Goal: Transaction & Acquisition: Purchase product/service

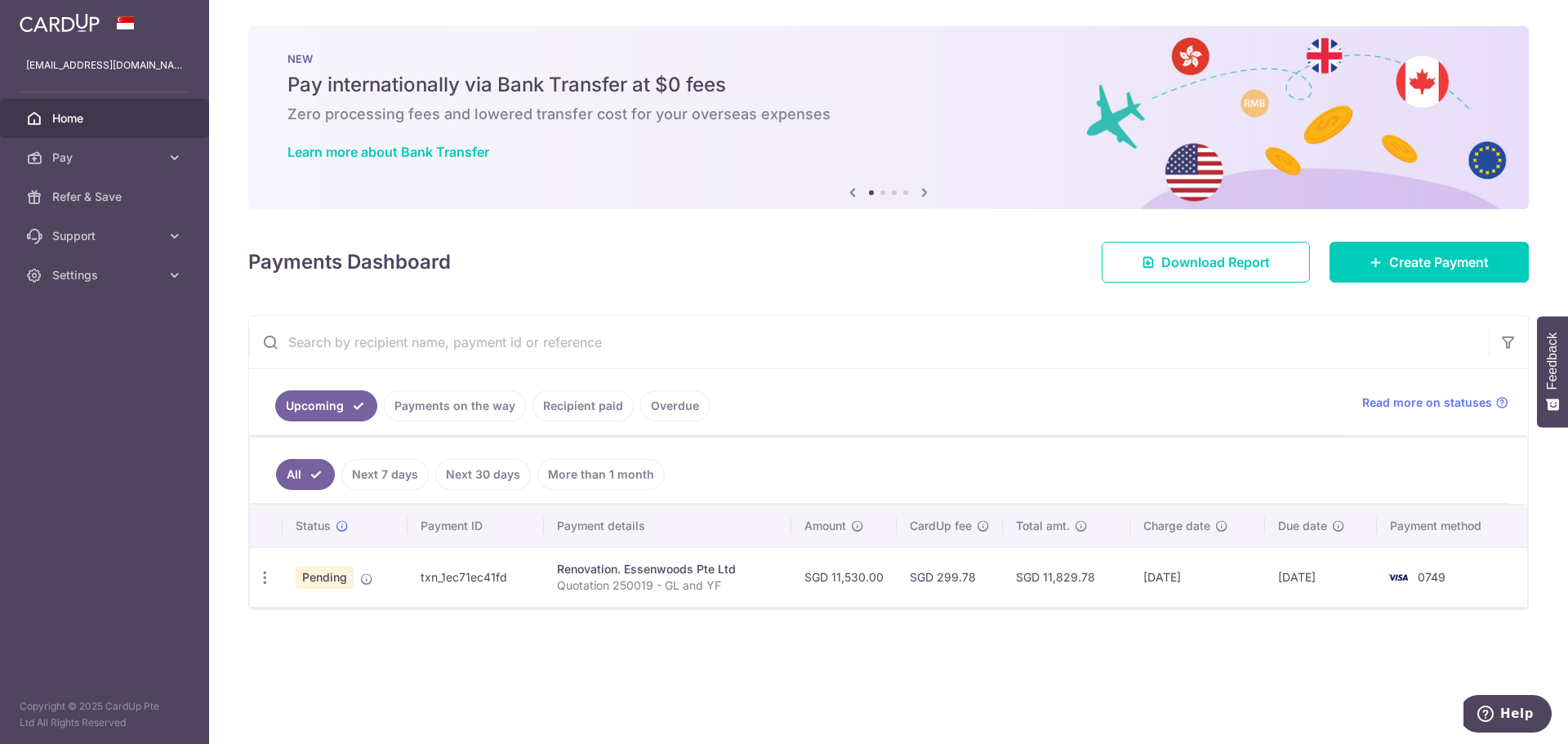
click at [656, 283] on div "× Pause Schedule Pause all future payments in this series Pause just this one p…" at bounding box center [889, 372] width 1359 height 744
click at [267, 578] on icon "button" at bounding box center [265, 577] width 17 height 17
click at [473, 642] on div "Status Payment ID Payment details Amount CardUp fee Total amt. Charge date Due …" at bounding box center [889, 626] width 1277 height 244
click at [129, 155] on span "Pay" at bounding box center [106, 158] width 108 height 16
click at [126, 230] on span "Recipients" at bounding box center [106, 236] width 108 height 16
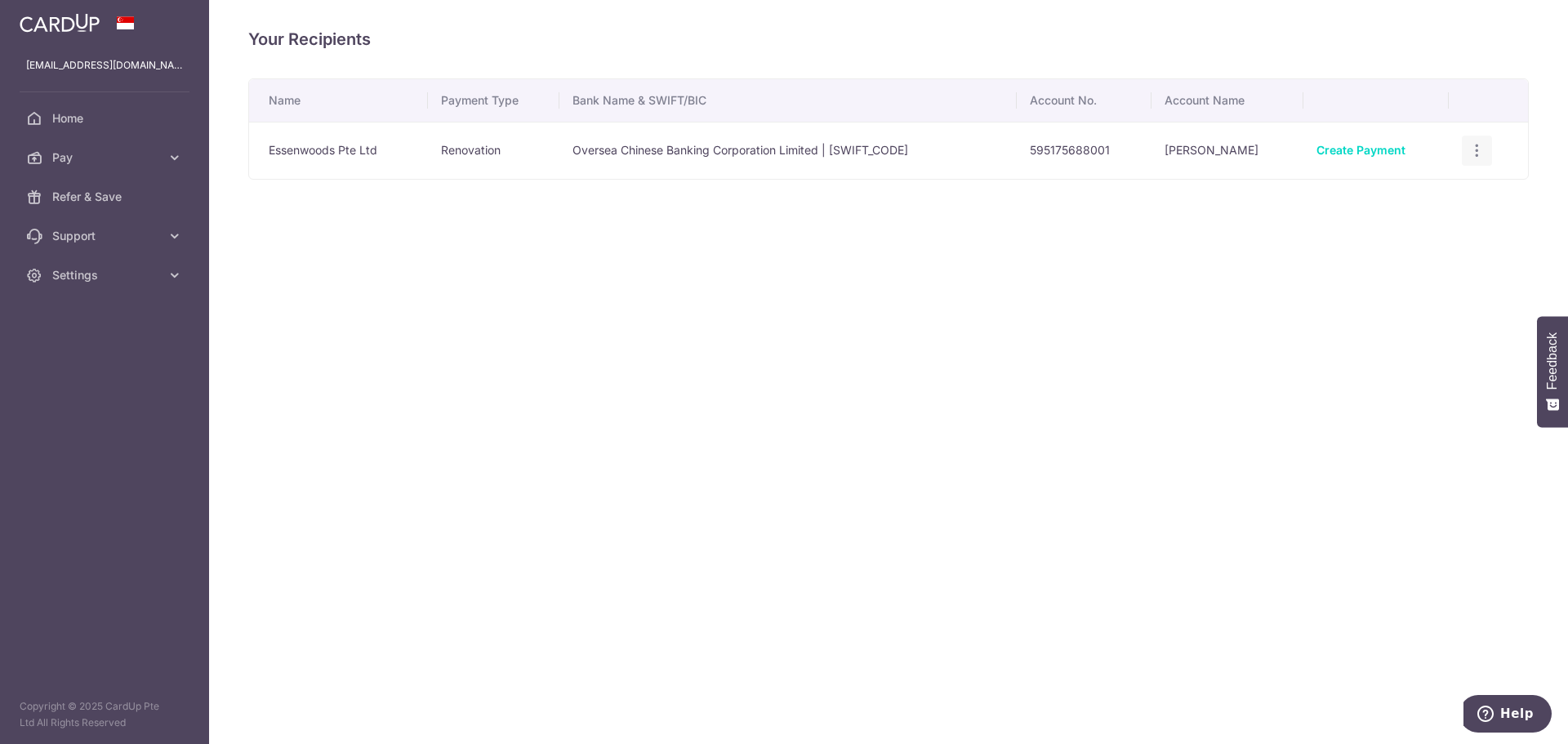
click at [1482, 148] on icon "button" at bounding box center [1476, 150] width 17 height 17
click at [1047, 310] on div "Your Recipients Name Payment Type Bank Name & SWIFT/BIC Account No. Account Nam…" at bounding box center [889, 372] width 1359 height 744
click at [83, 158] on span "Pay" at bounding box center [106, 158] width 108 height 16
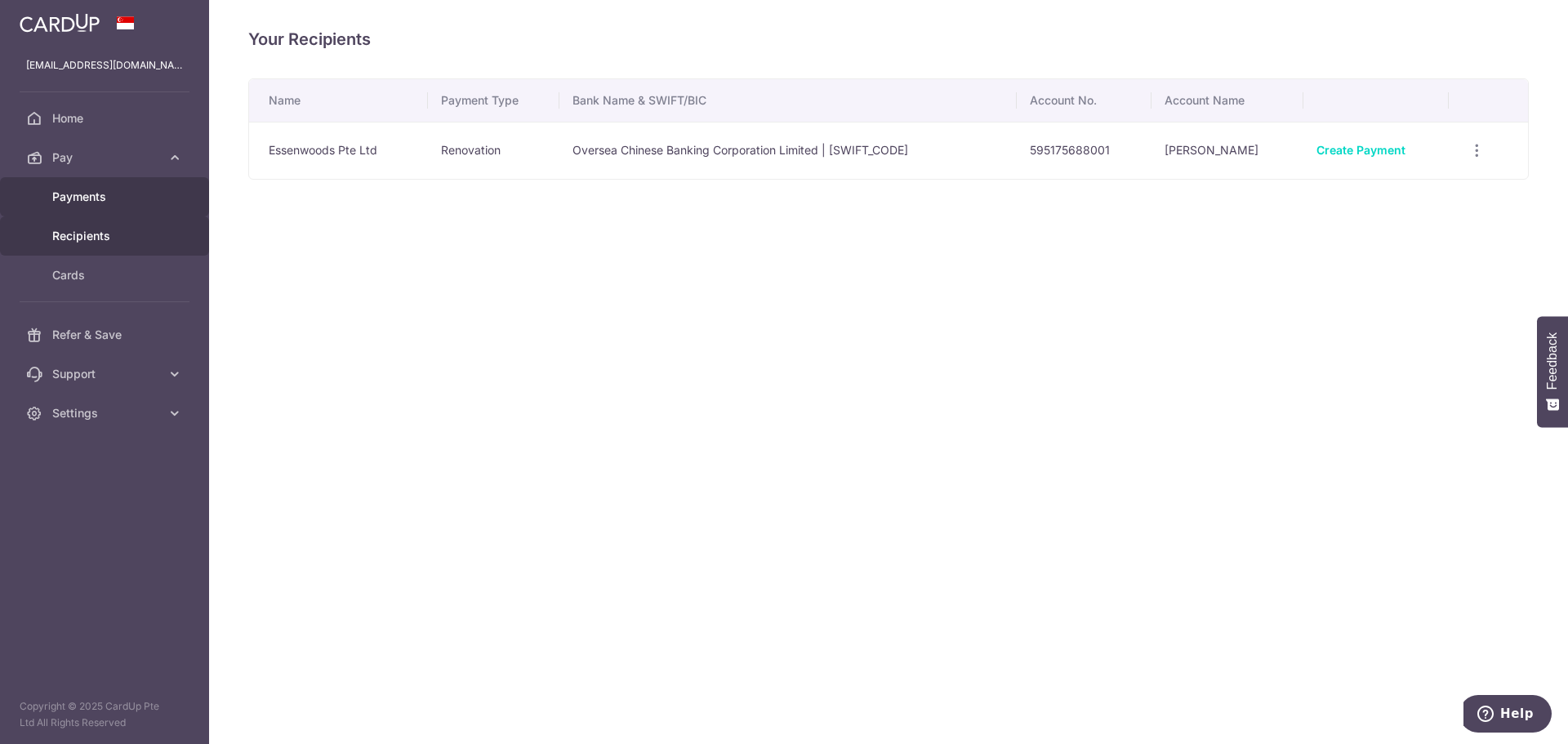
click at [109, 199] on span "Payments" at bounding box center [106, 197] width 108 height 16
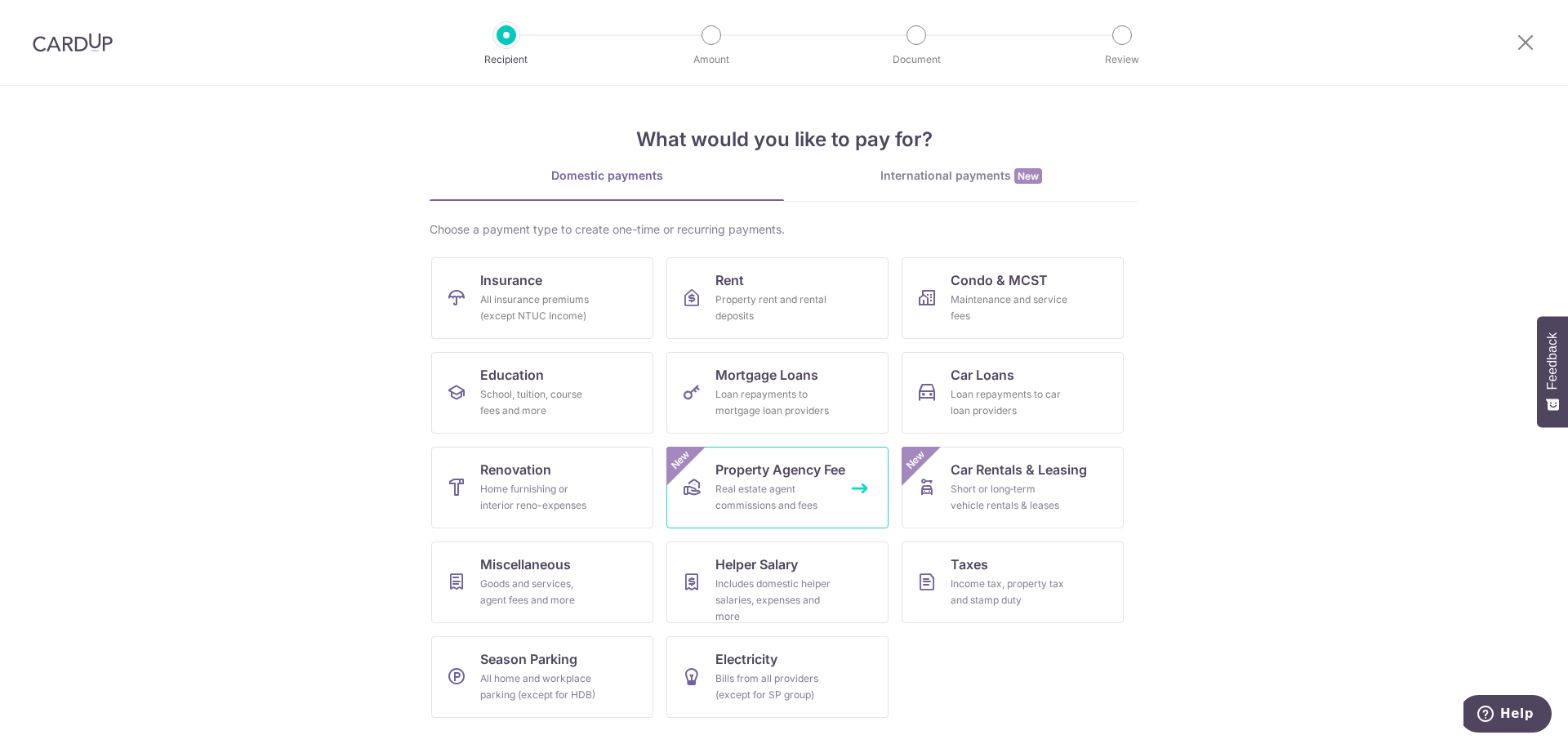
click at [777, 494] on div "Real estate agent commissions and fees" at bounding box center [774, 497] width 118 height 33
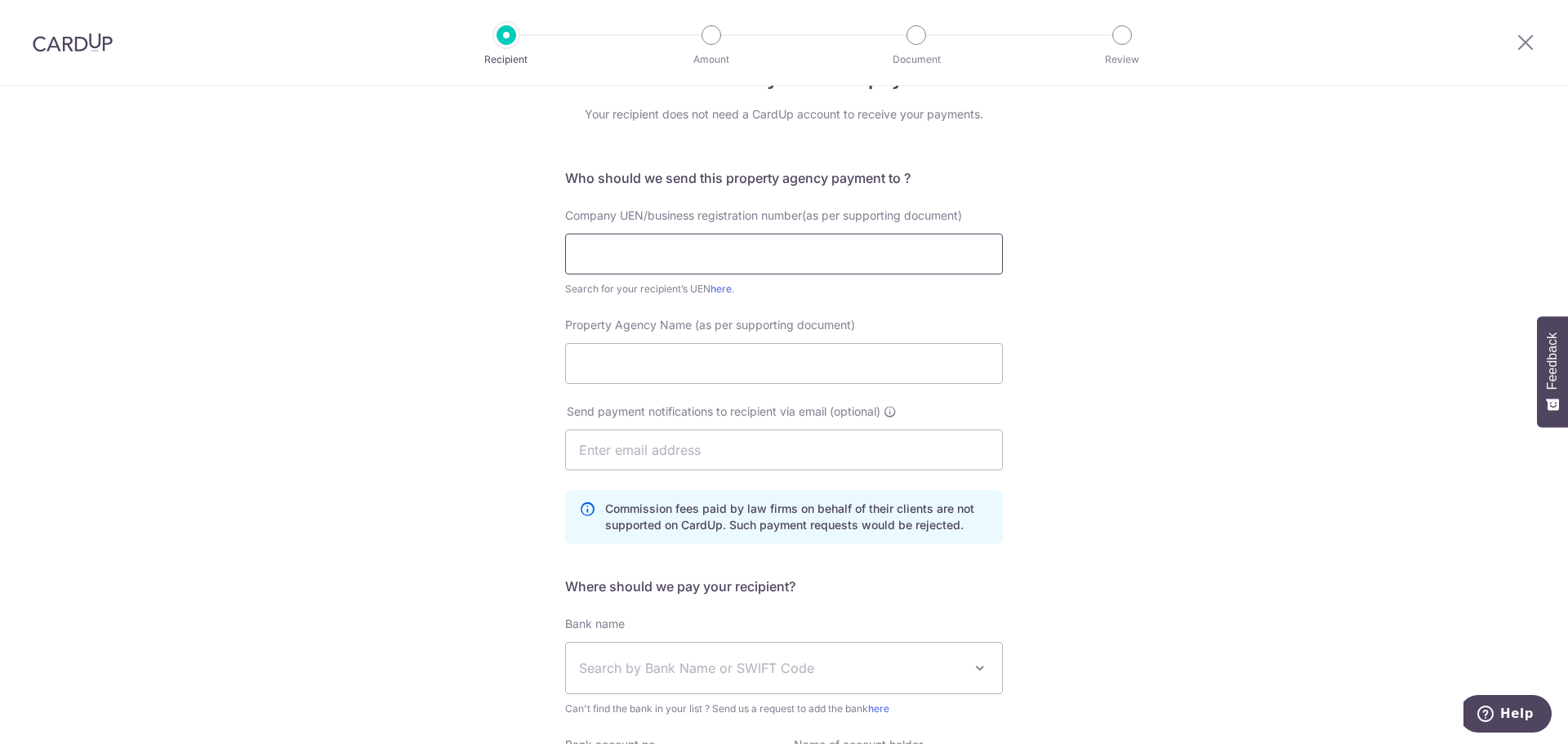
click at [676, 257] on input "text" at bounding box center [783, 254] width 437 height 41
paste input "200811150Z"
type input "200811150Z"
click at [721, 294] on link "here" at bounding box center [721, 289] width 21 height 12
click at [770, 352] on input "Property Agency Name (as per supporting document)" at bounding box center [783, 364] width 437 height 41
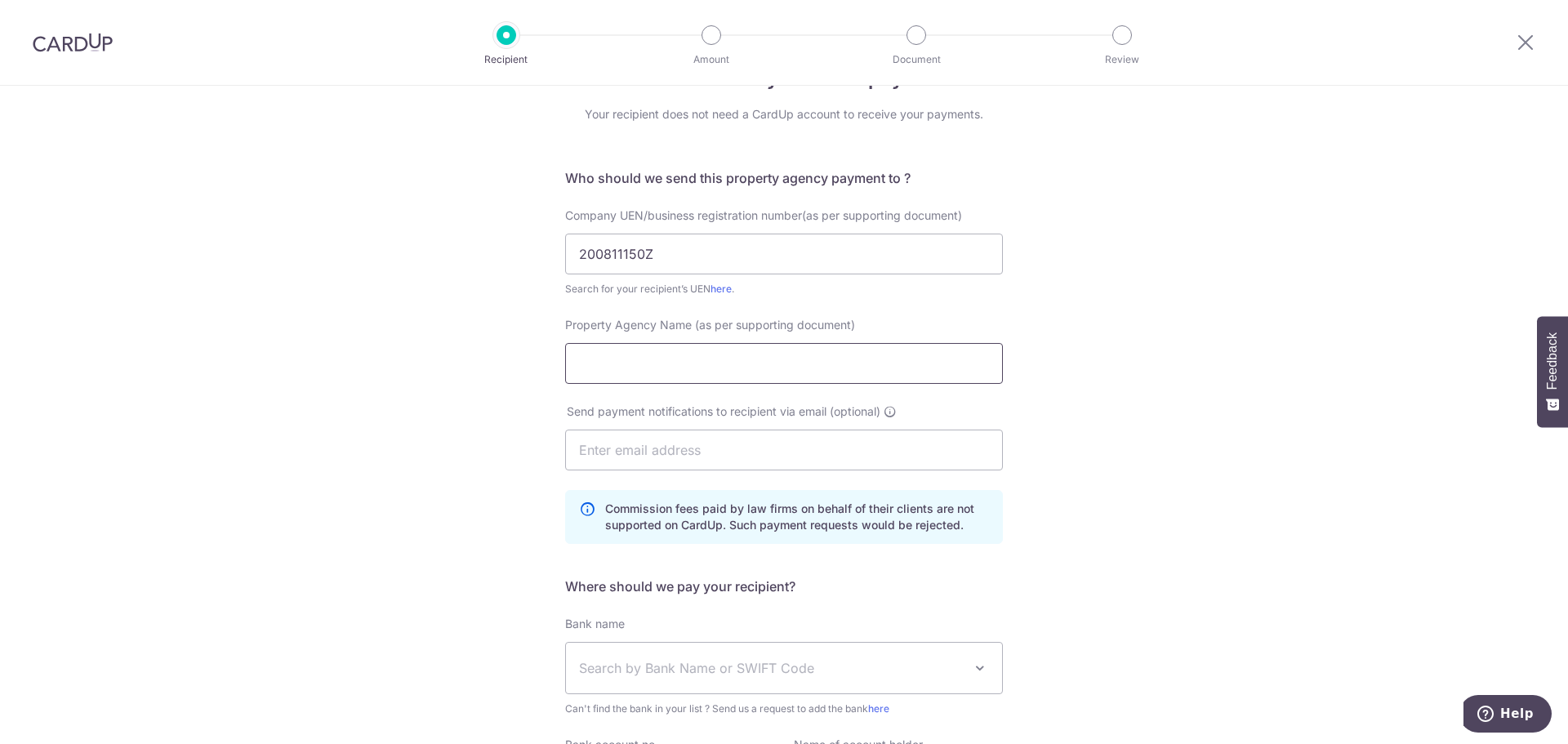
paste input "LHG PROPERTIES PTE LTD."
type input "LHG PROPERTIES PTE LTD"
click at [824, 435] on input "text" at bounding box center [783, 450] width 437 height 41
paste input "realtytoby@gmail.com"
type input "realtytoby@gmail.com"
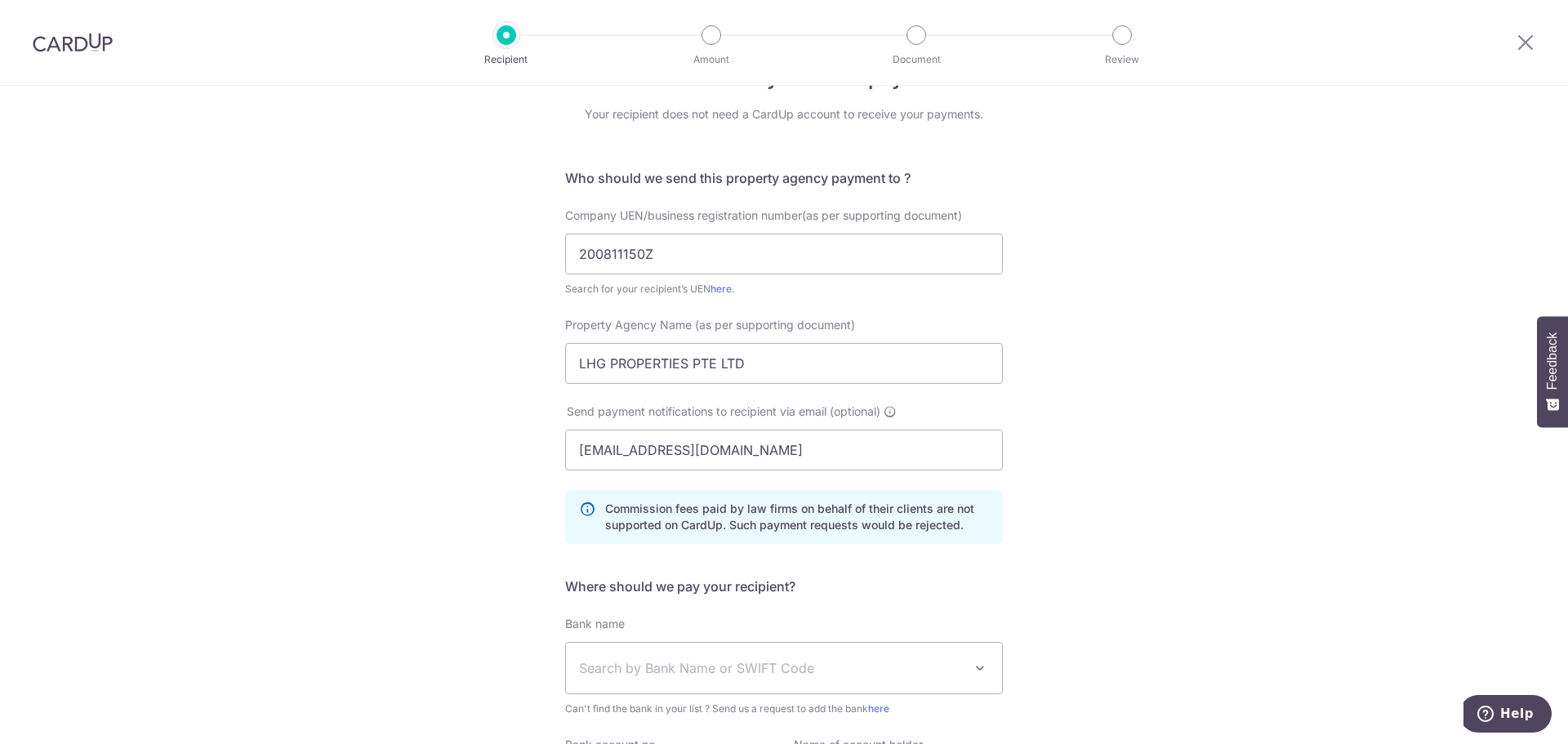
click at [1216, 540] on div "Who would you like to pay? Your recipient does not need a CardUp account to rec…" at bounding box center [784, 482] width 1568 height 903
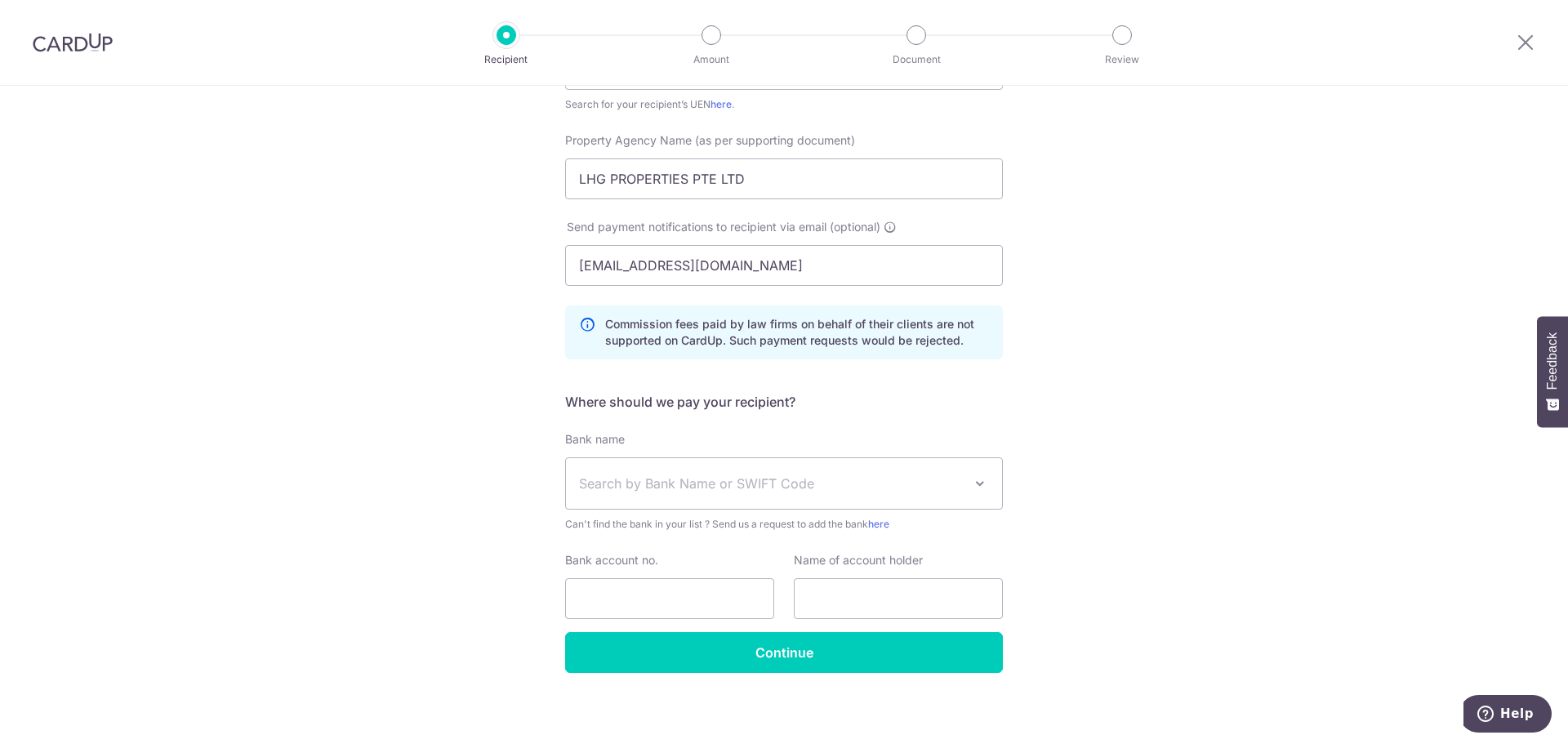
scroll to position [245, 0]
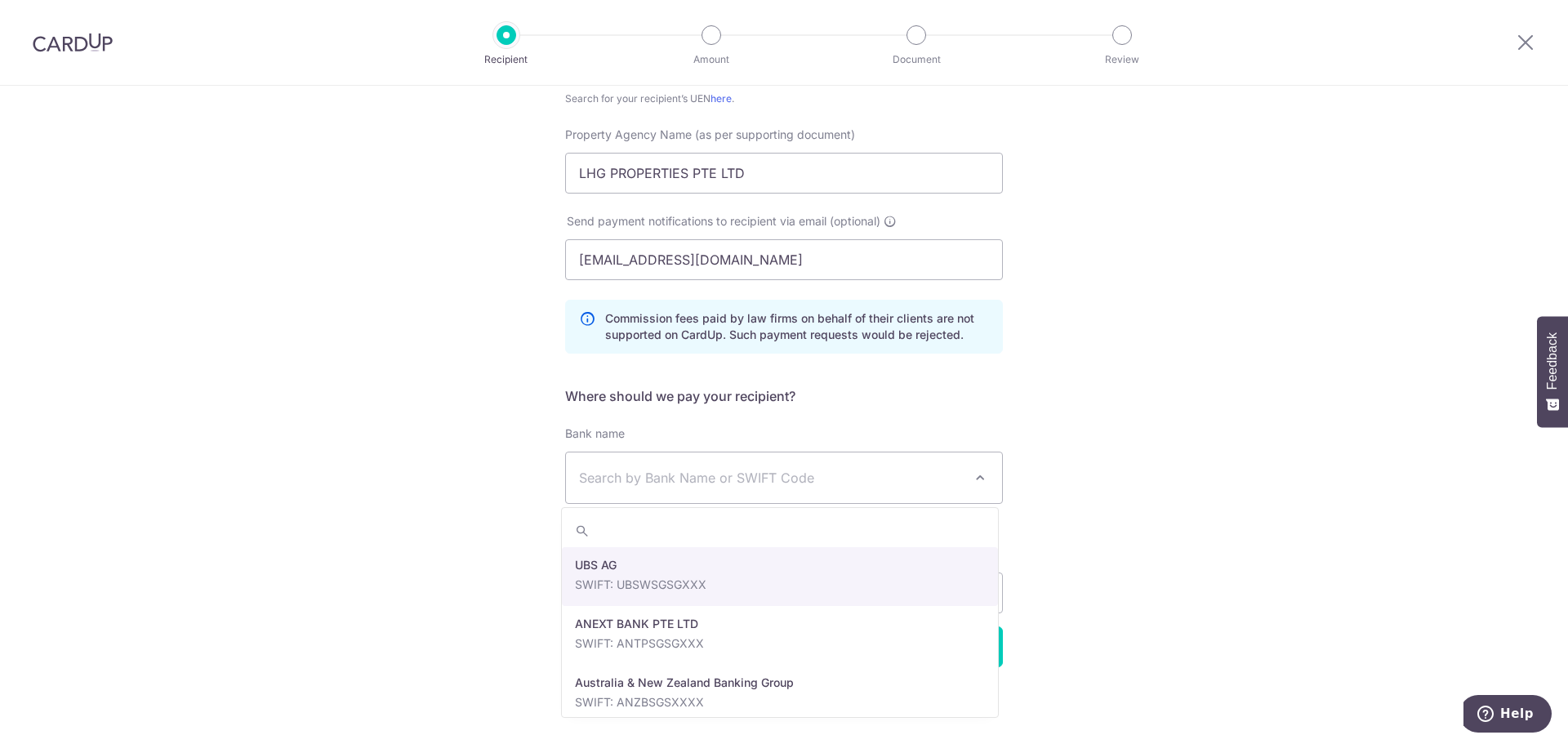
click at [737, 471] on span "Search by Bank Name or SWIFT Code" at bounding box center [771, 477] width 384 height 20
type input "dbs"
select select "6"
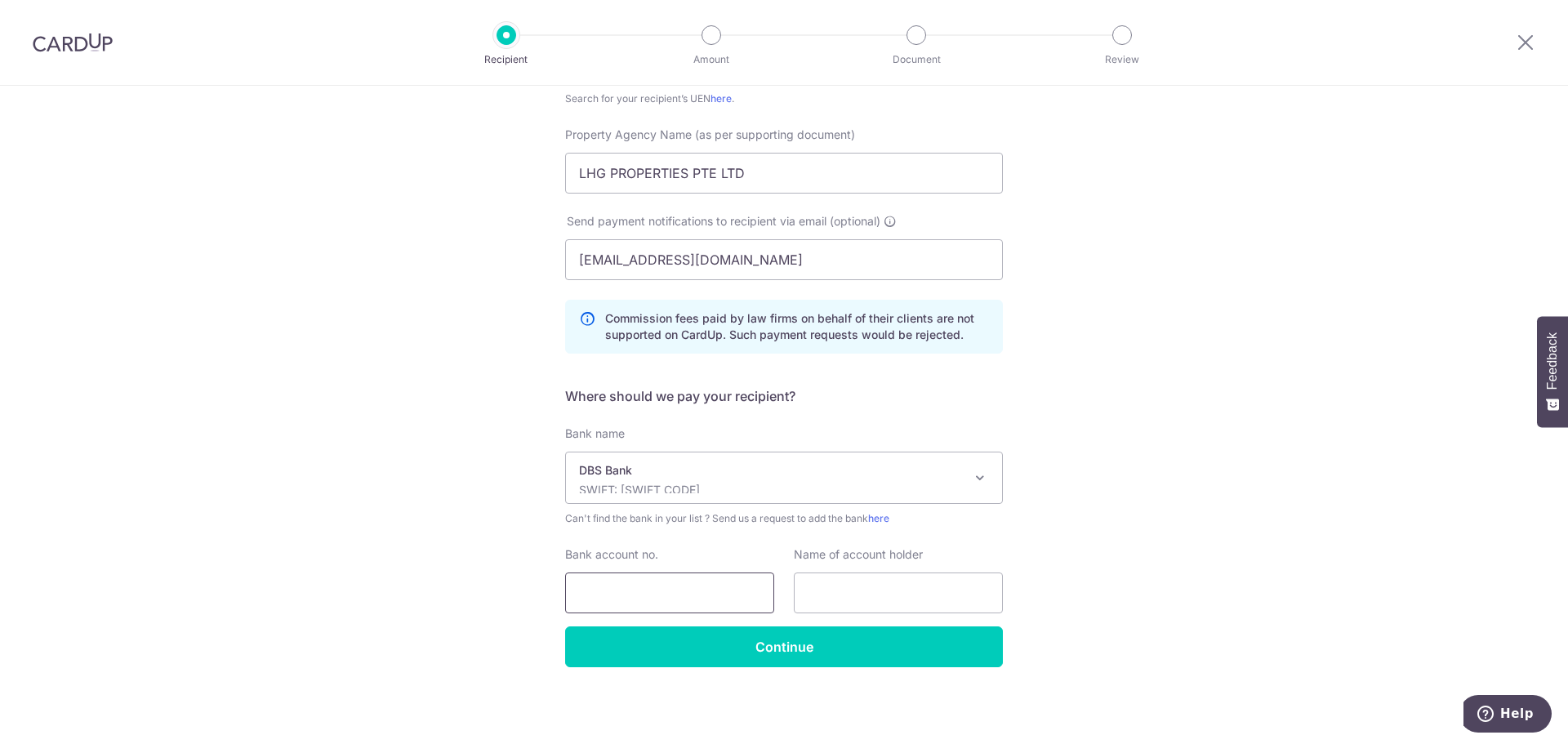
click at [720, 579] on input "Bank account no." at bounding box center [670, 593] width 209 height 41
paste input "104-900-1415"
type input "104-900-1415"
click at [875, 600] on input "text" at bounding box center [898, 593] width 209 height 41
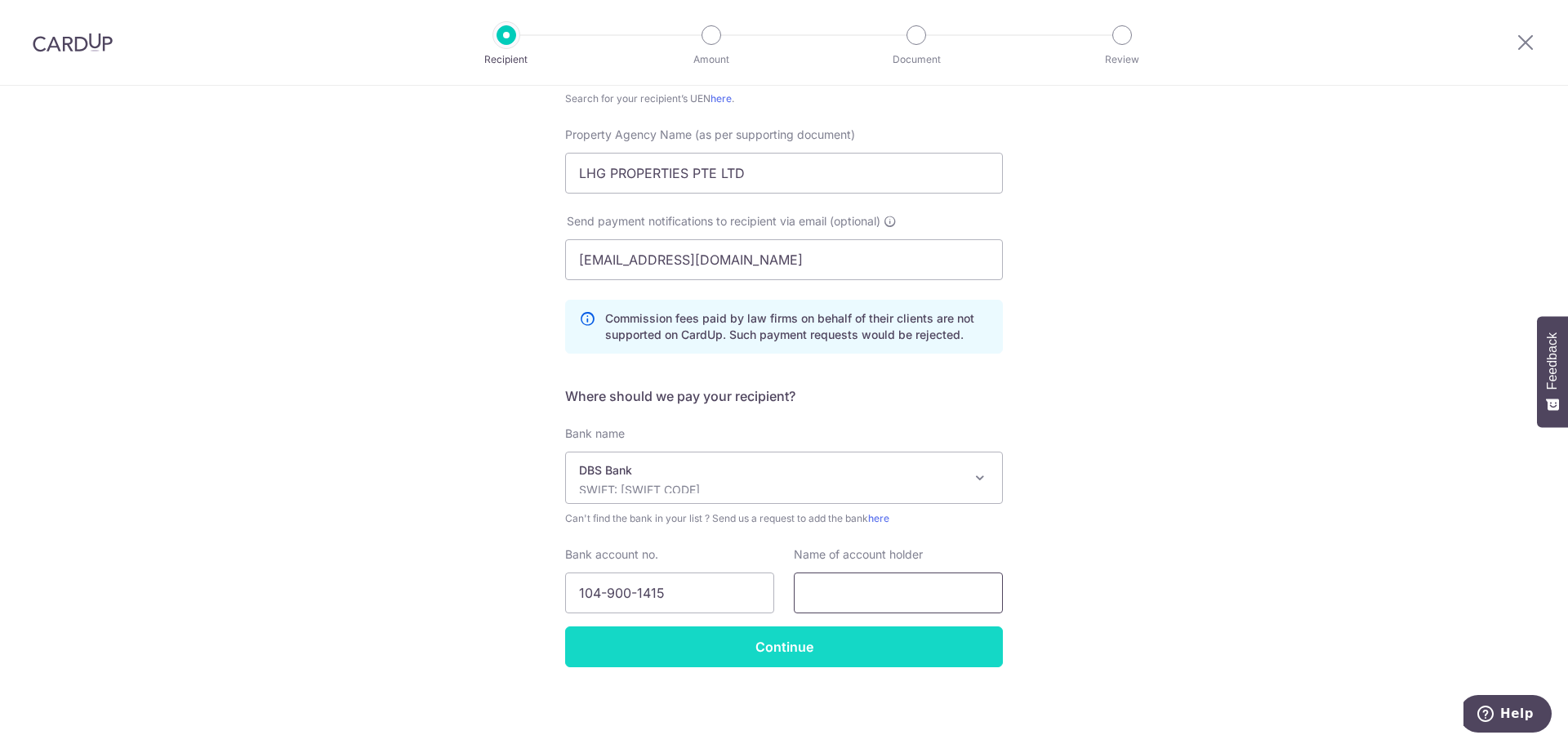
paste input "LHG PROPERTIES PTE LTD"
type input "LHG PROPERTIES PTE LTD"
click at [856, 651] on input "Continue" at bounding box center [783, 647] width 437 height 41
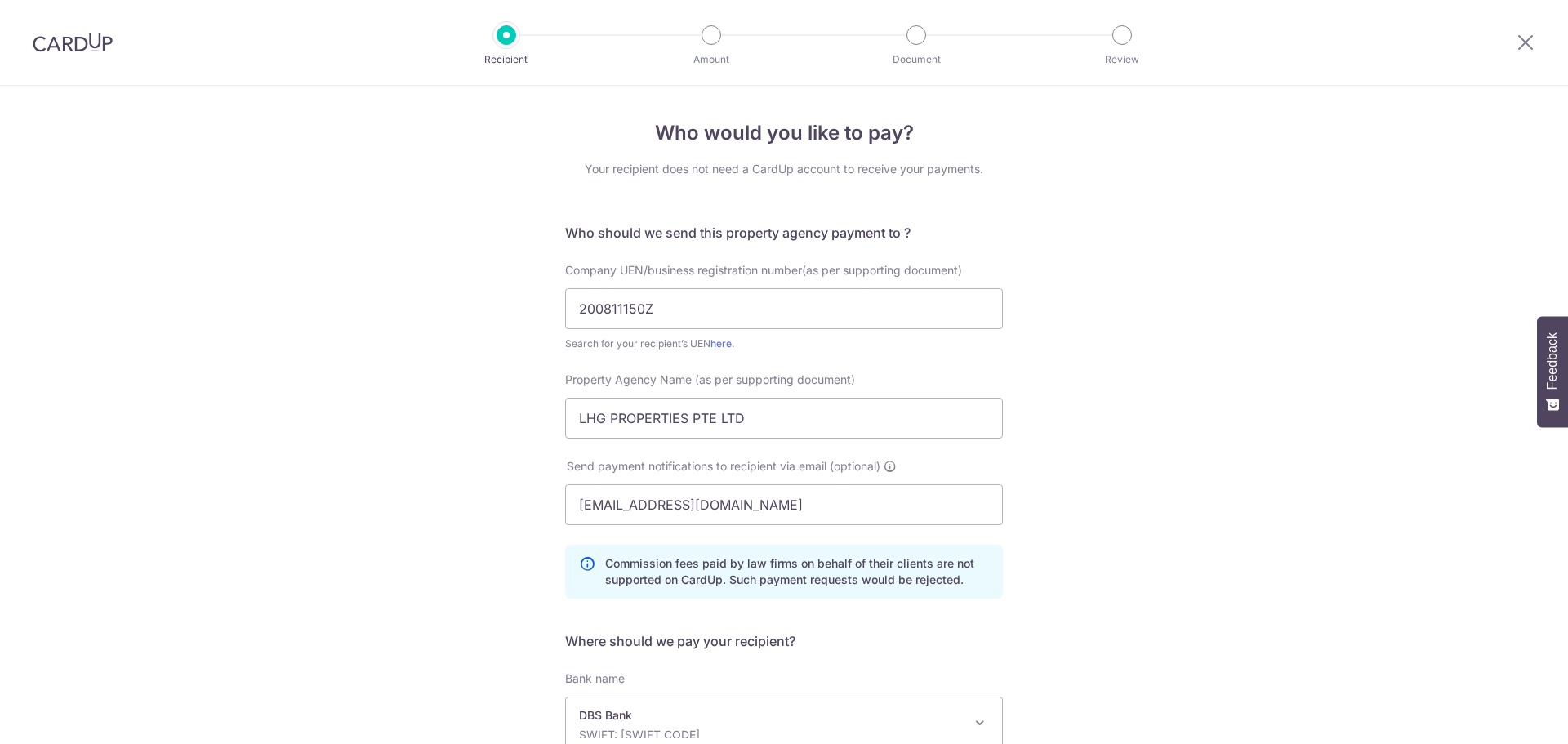
scroll to position [285, 0]
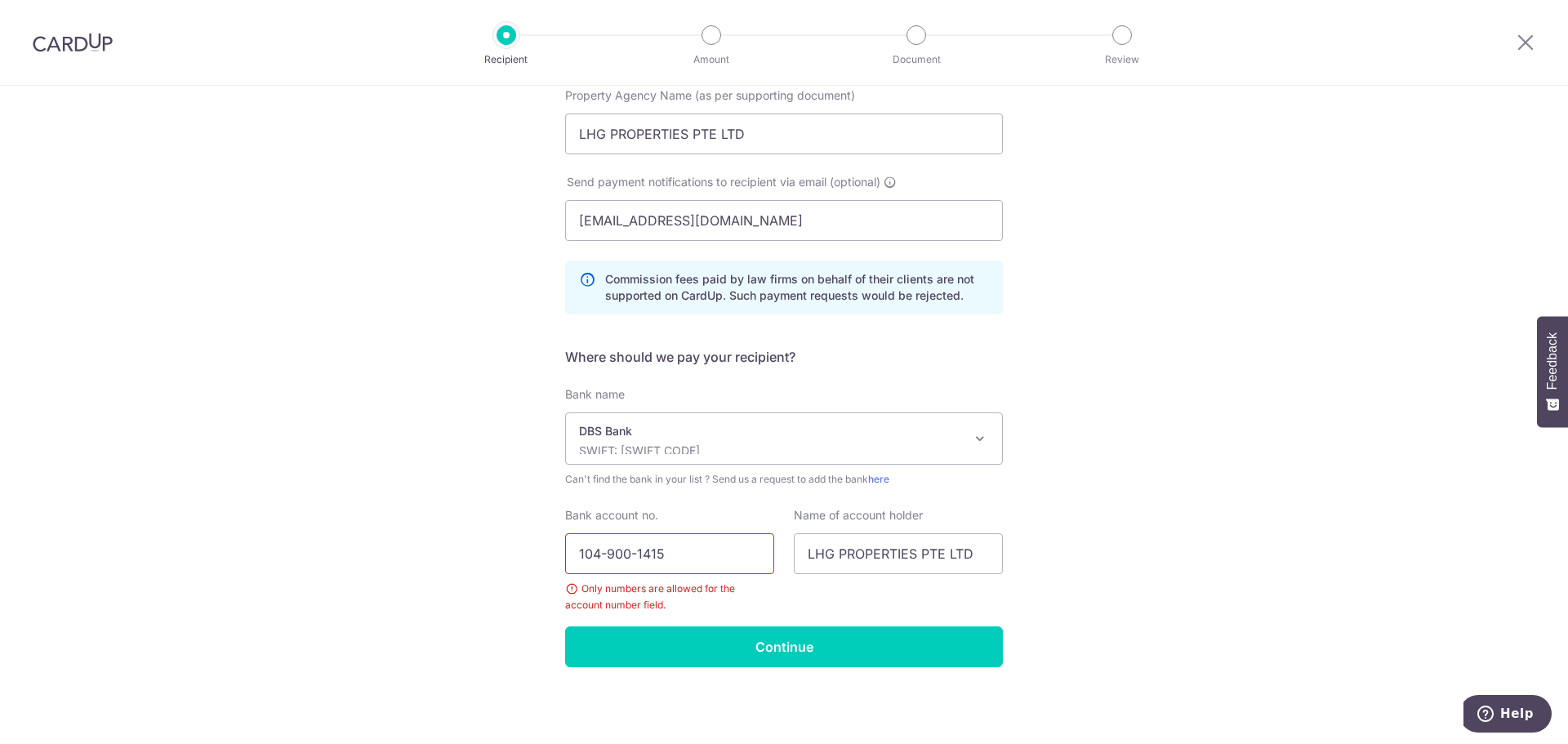
drag, startPoint x: 602, startPoint y: 558, endPoint x: 741, endPoint y: 589, distance: 142.4
click at [602, 557] on input "104-900-1415" at bounding box center [670, 554] width 209 height 41
type input "1049001415"
click at [783, 651] on input "Continue" at bounding box center [783, 647] width 437 height 41
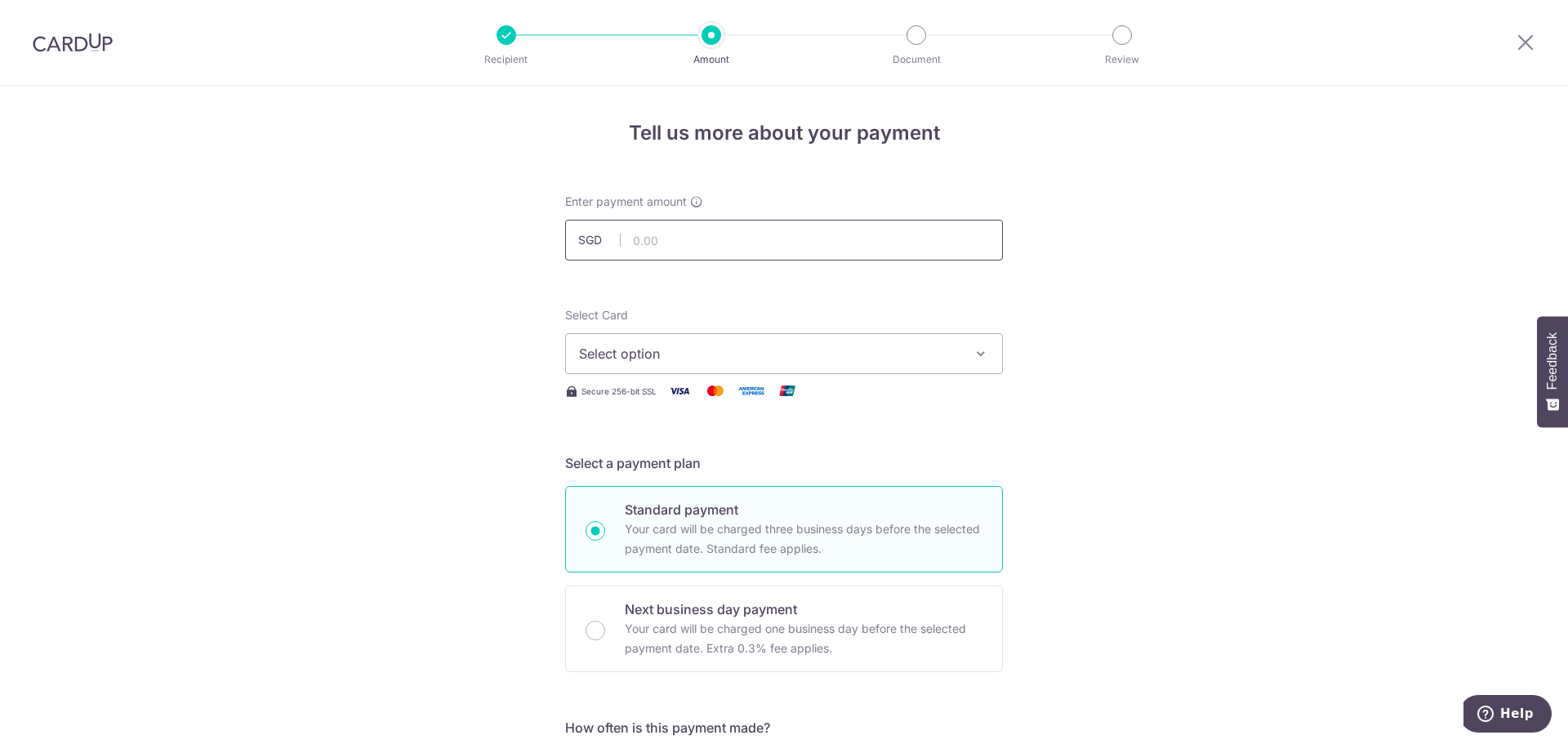
click at [718, 247] on input "text" at bounding box center [783, 240] width 437 height 41
type input "15,260.00"
click at [707, 357] on span "Select option" at bounding box center [769, 354] width 381 height 20
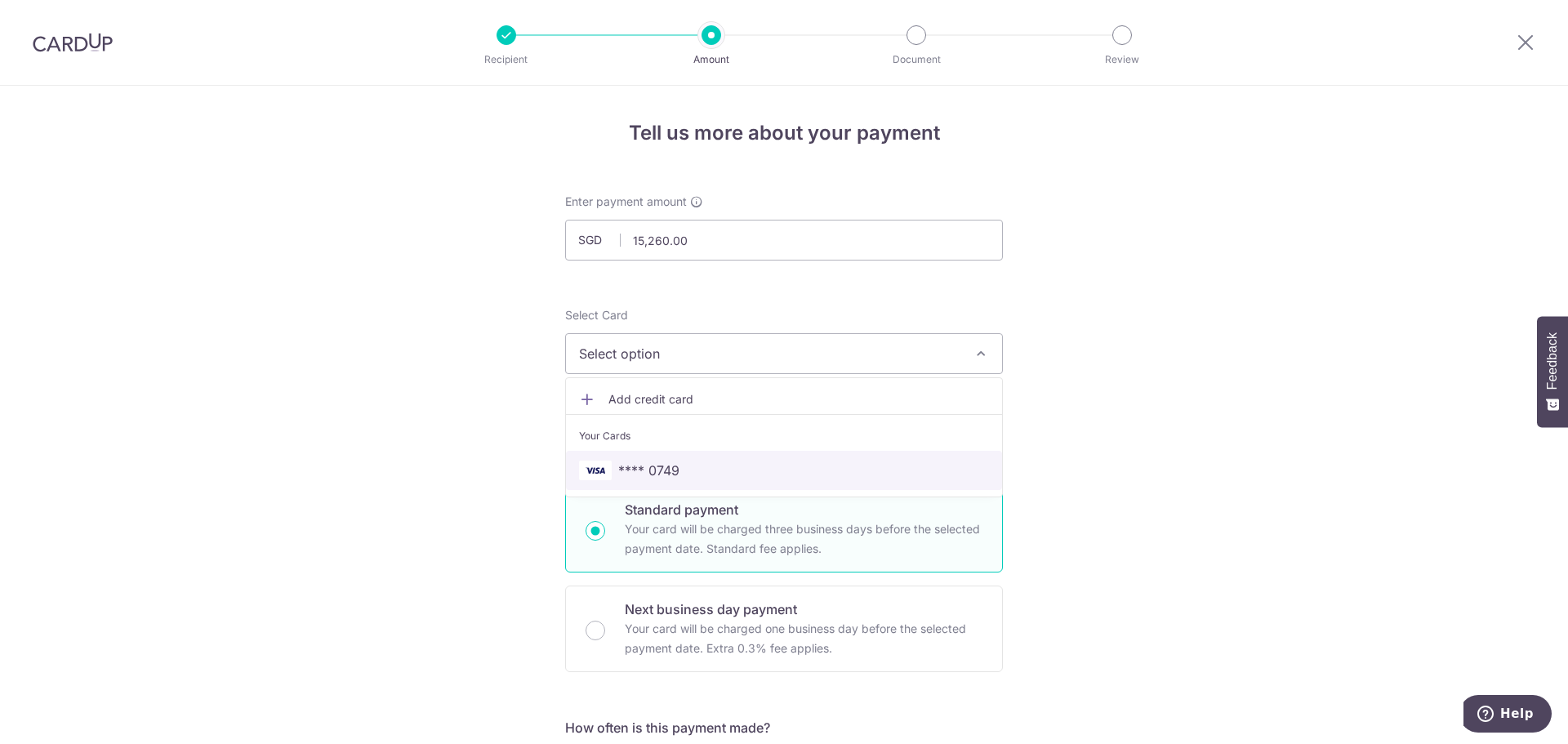
click at [718, 470] on span "**** 0749" at bounding box center [784, 470] width 410 height 20
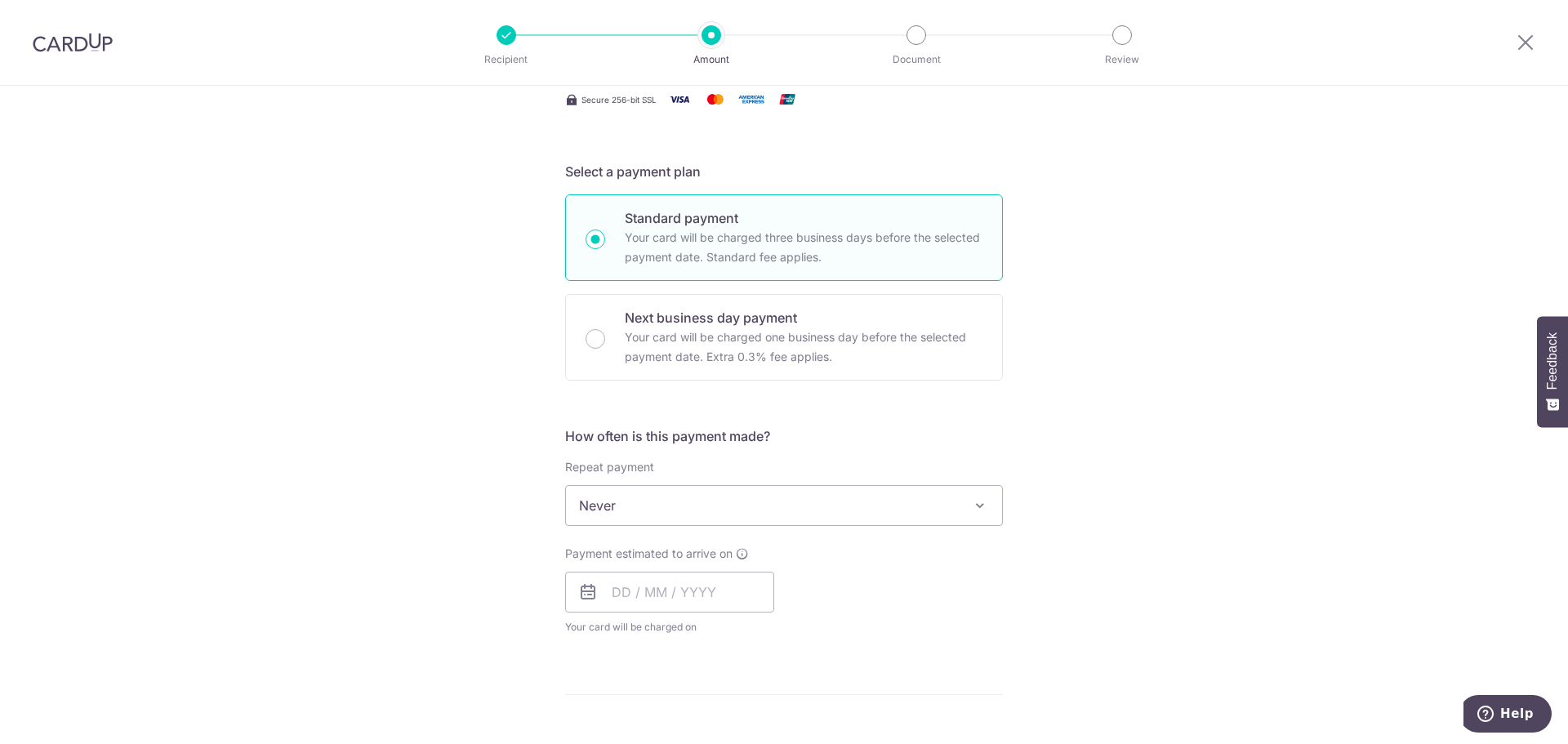
scroll to position [327, 0]
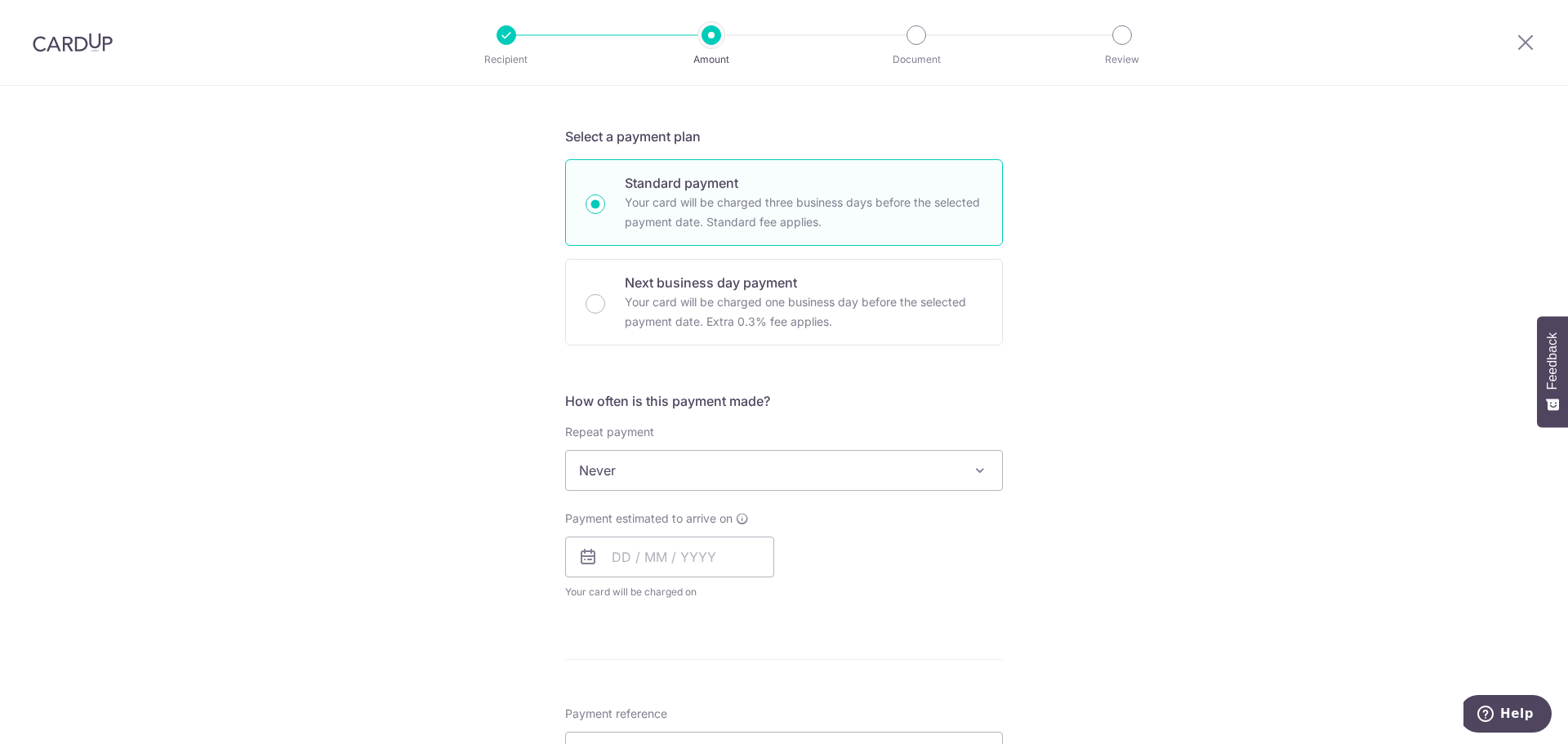
click at [785, 470] on span "Never" at bounding box center [783, 470] width 436 height 39
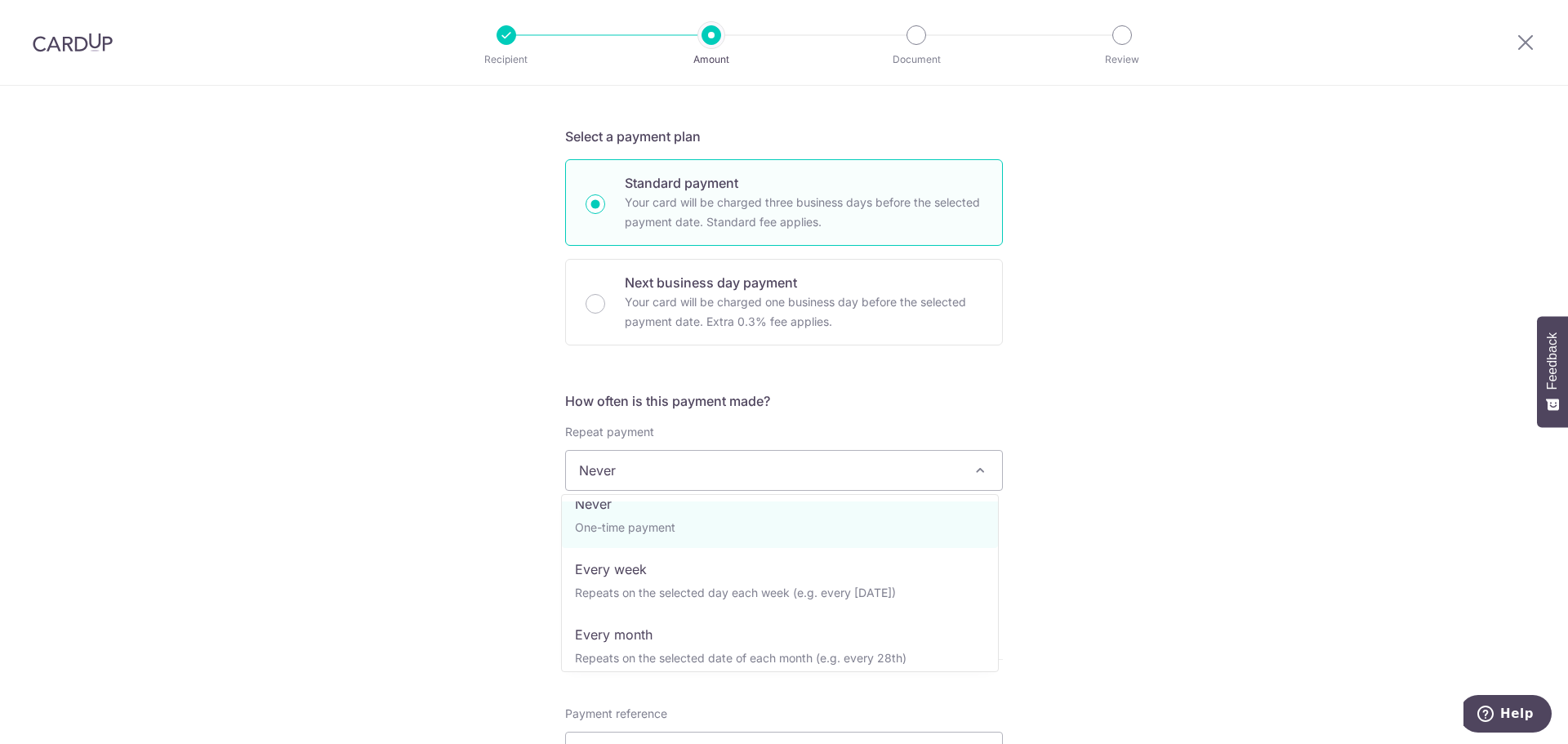
scroll to position [0, 0]
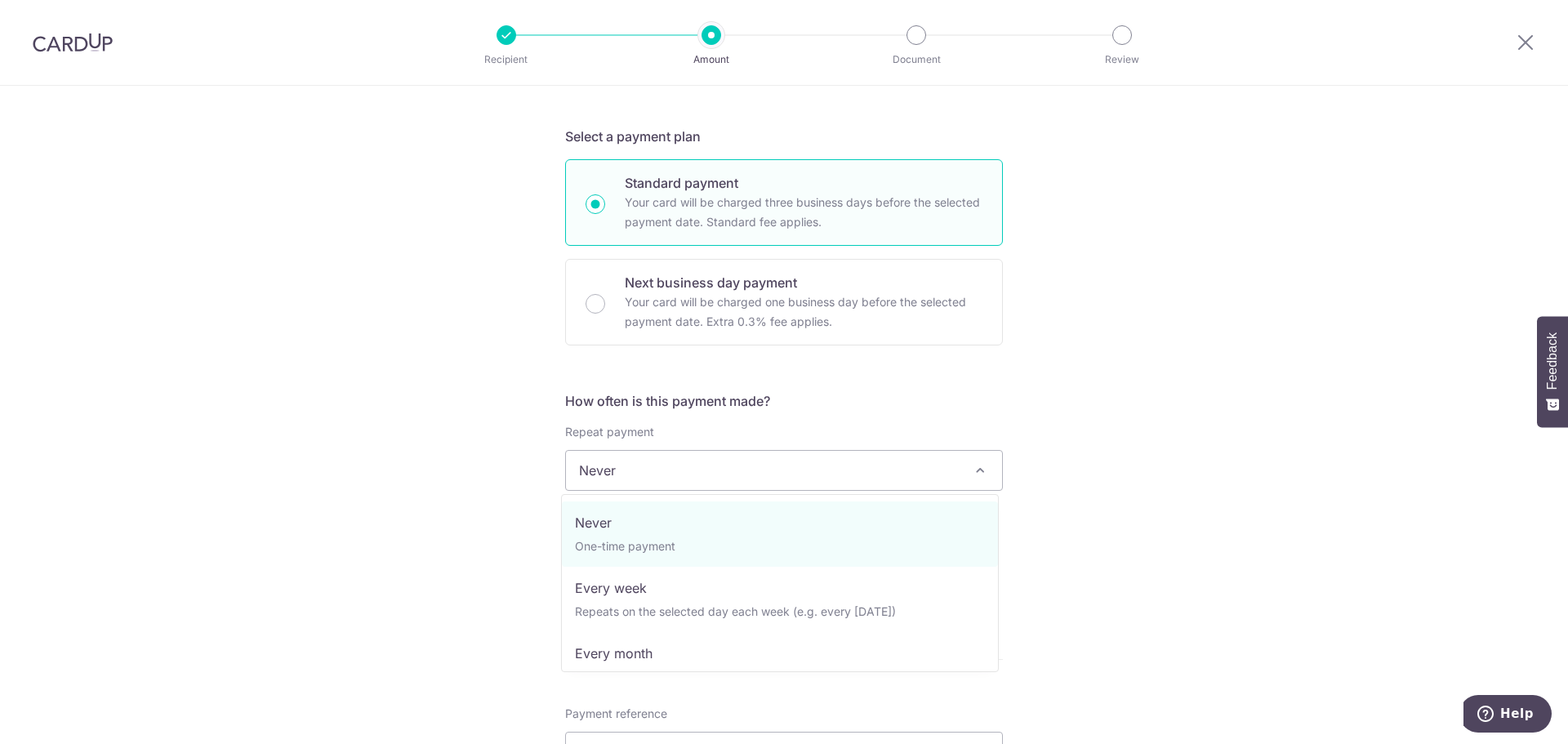
click at [1230, 504] on div "Tell us more about your payment Enter payment amount SGD 15,260.00 15260.00 Rec…" at bounding box center [784, 497] width 1568 height 1477
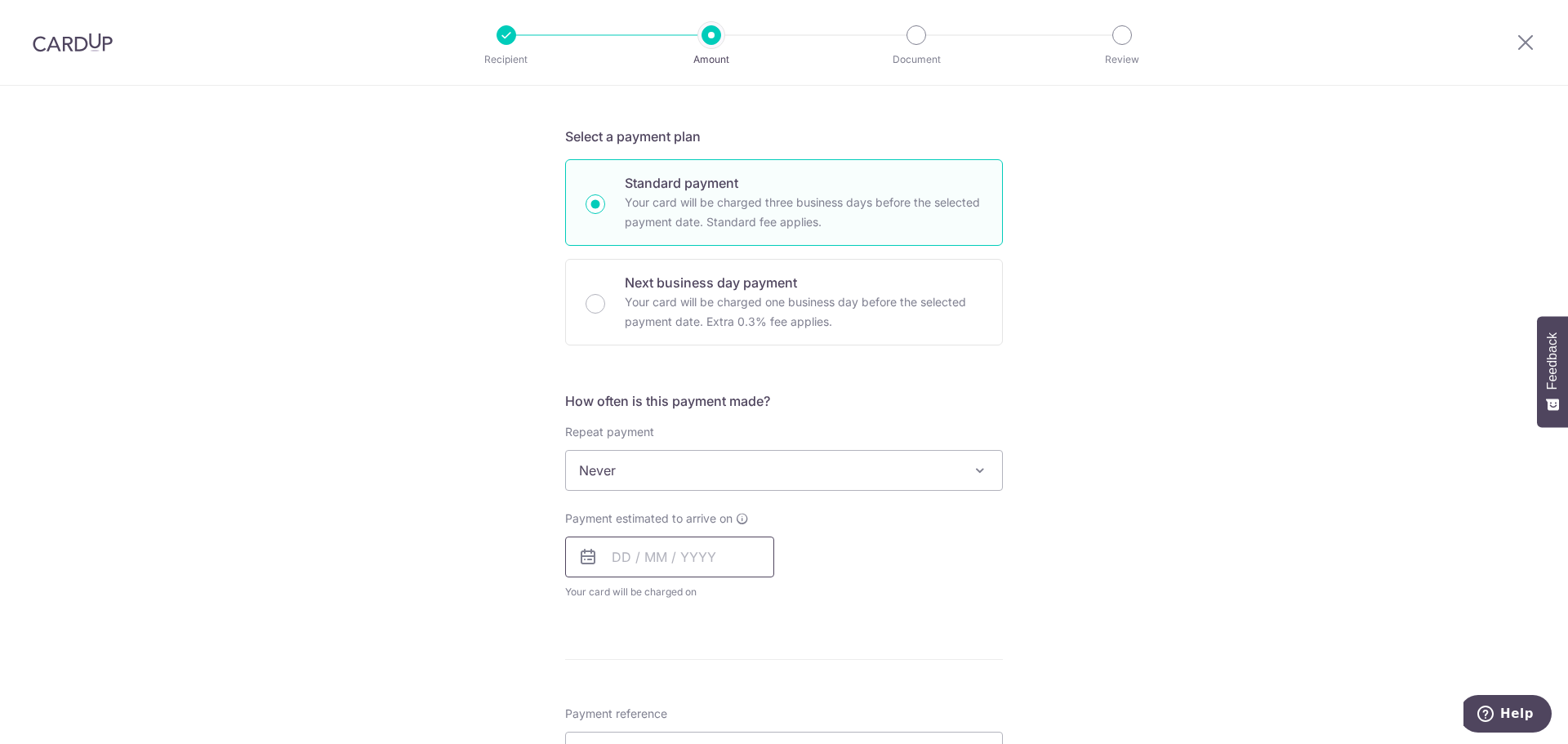
click at [703, 571] on input "text" at bounding box center [670, 557] width 209 height 41
drag, startPoint x: 618, startPoint y: 708, endPoint x: 990, endPoint y: 616, distance: 383.2
click at [618, 708] on link "8" at bounding box center [631, 706] width 26 height 26
type input "08/09/2025"
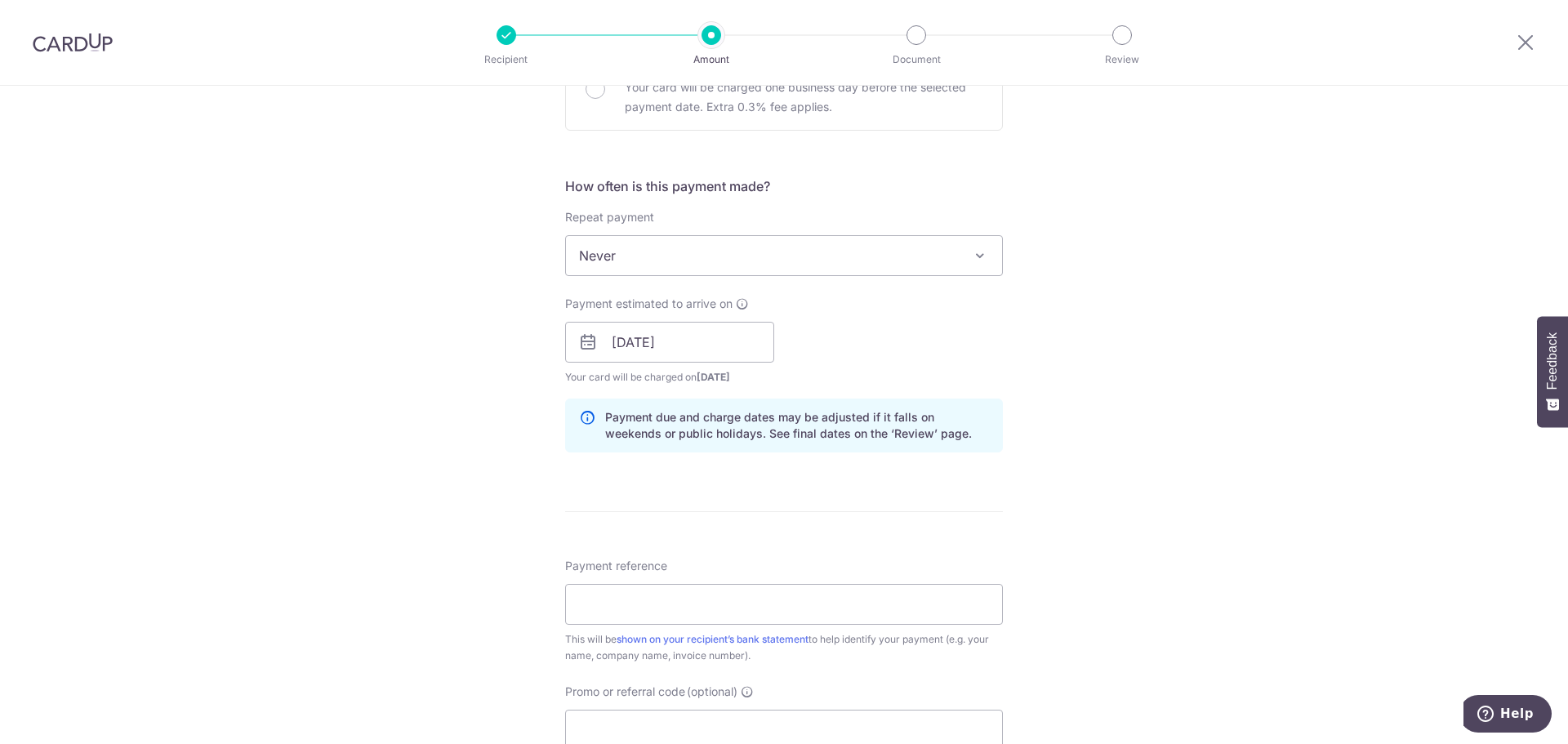
scroll to position [545, 0]
click at [744, 350] on input "08/09/2025" at bounding box center [670, 339] width 209 height 41
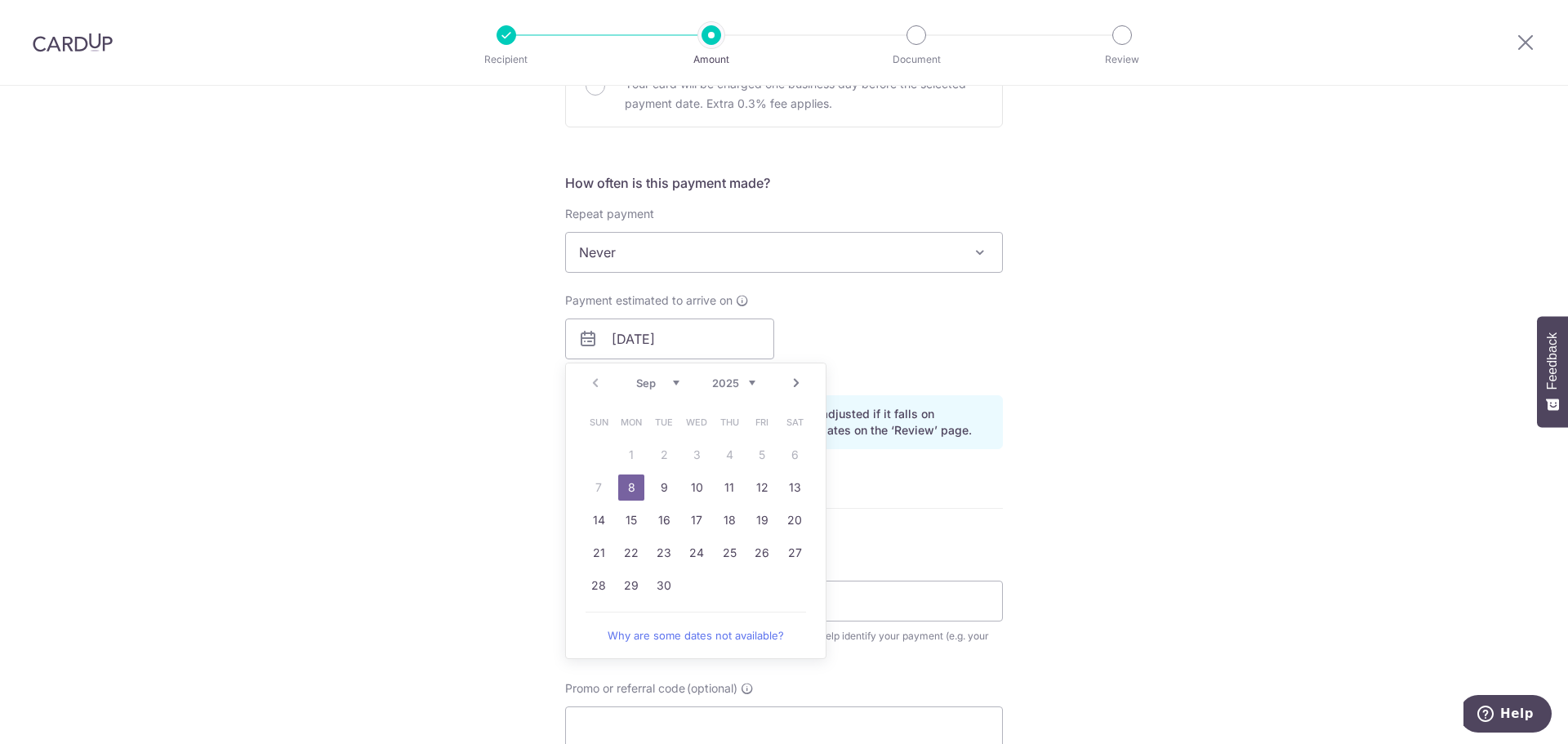
click at [1196, 476] on div "Tell us more about your payment Enter payment amount SGD 15,260.00 15260.00 Rec…" at bounding box center [784, 313] width 1568 height 1544
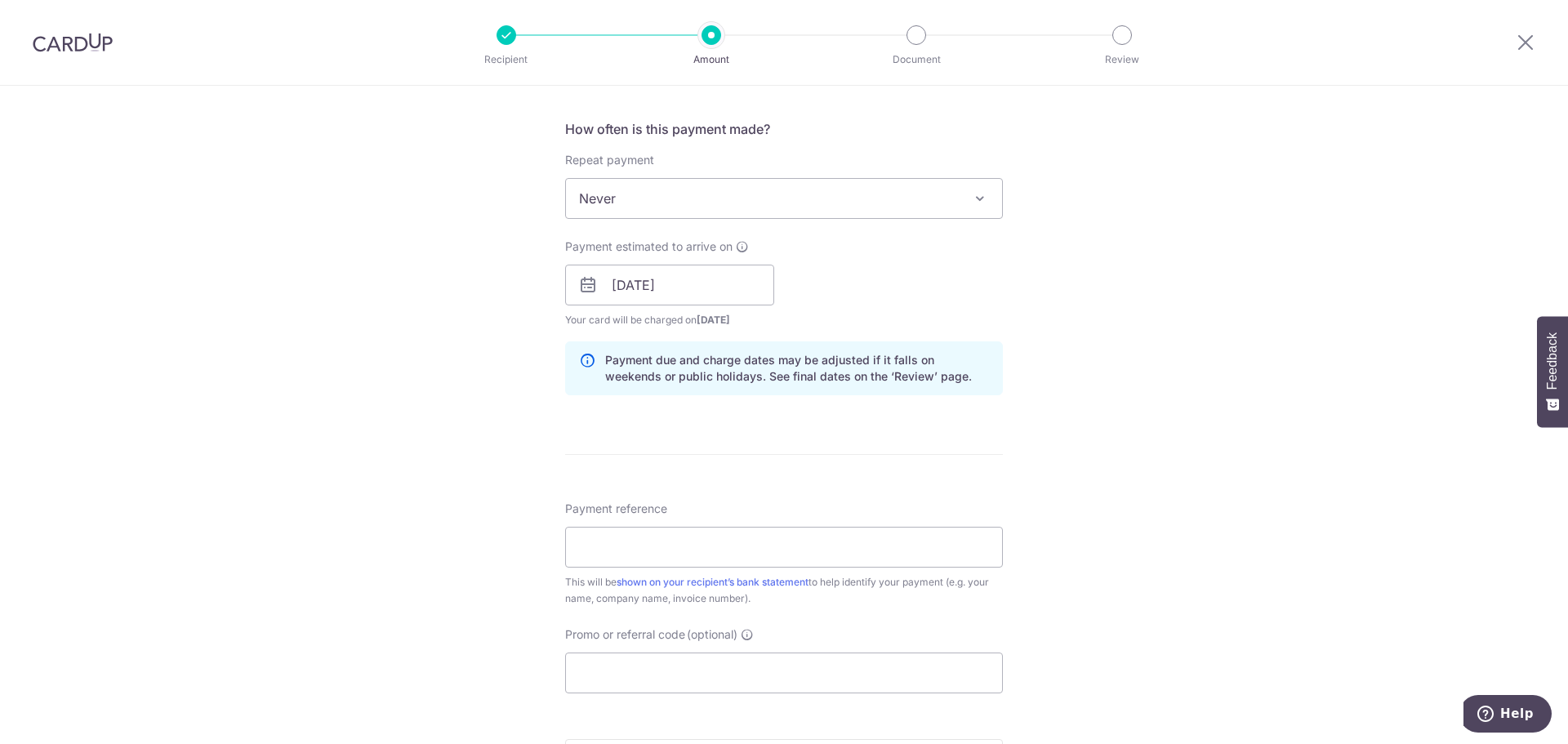
scroll to position [653, 0]
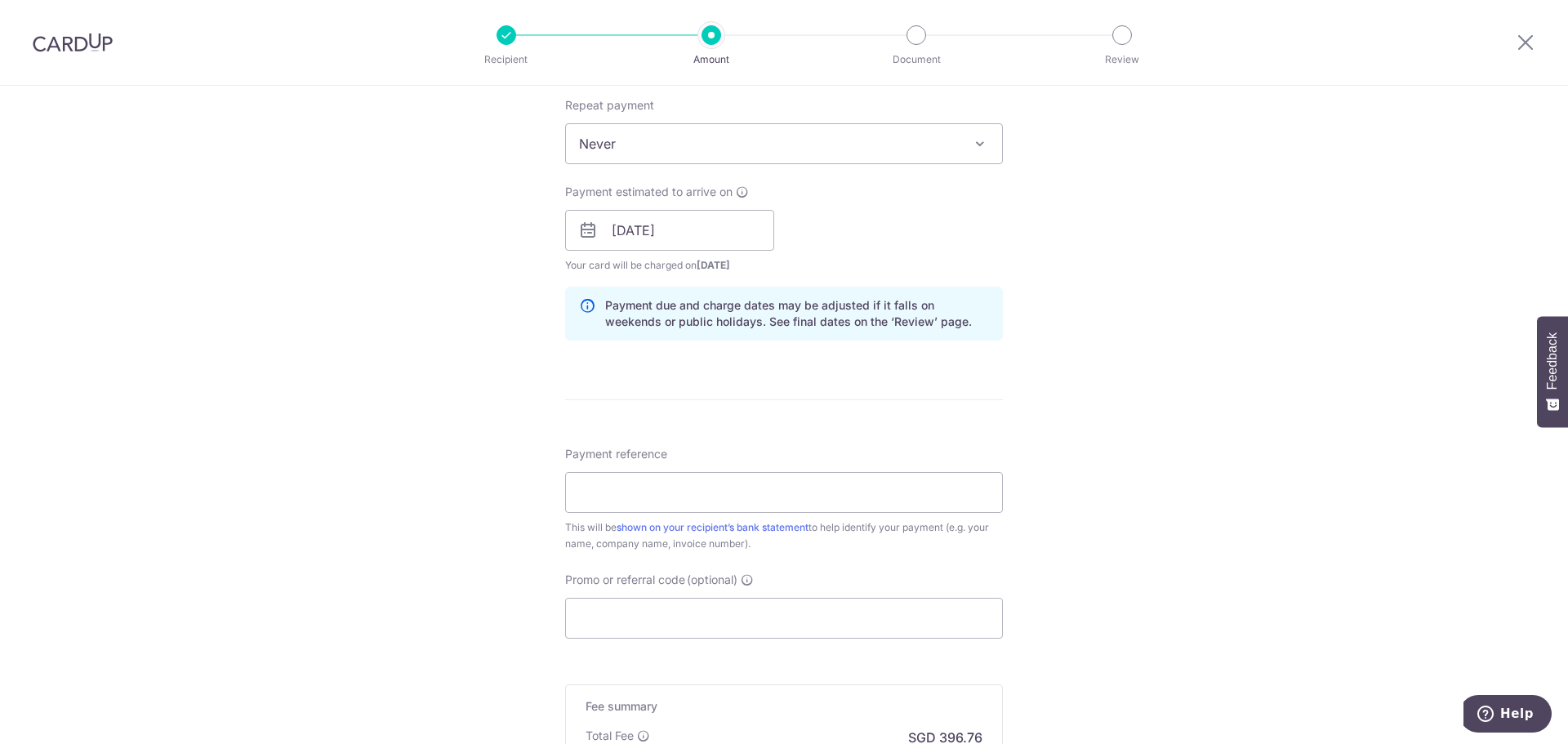
drag, startPoint x: 1282, startPoint y: 392, endPoint x: 913, endPoint y: 520, distance: 390.6
click at [1282, 392] on div "Tell us more about your payment Enter payment amount SGD 15,260.00 15260.00 Rec…" at bounding box center [784, 204] width 1568 height 1544
click at [787, 497] on input "Payment reference" at bounding box center [783, 492] width 437 height 41
paste input "LHG20255970"
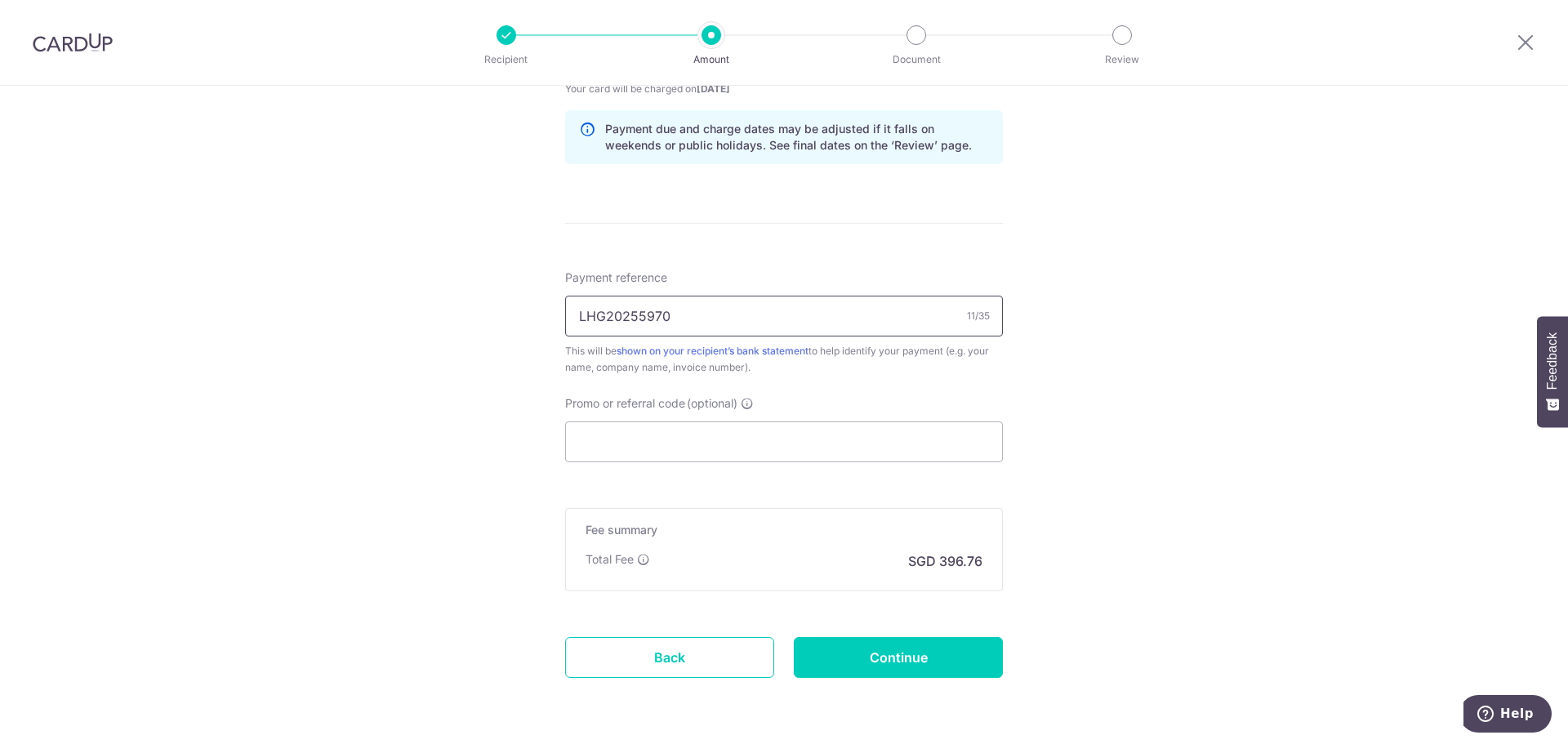
scroll to position [872, 0]
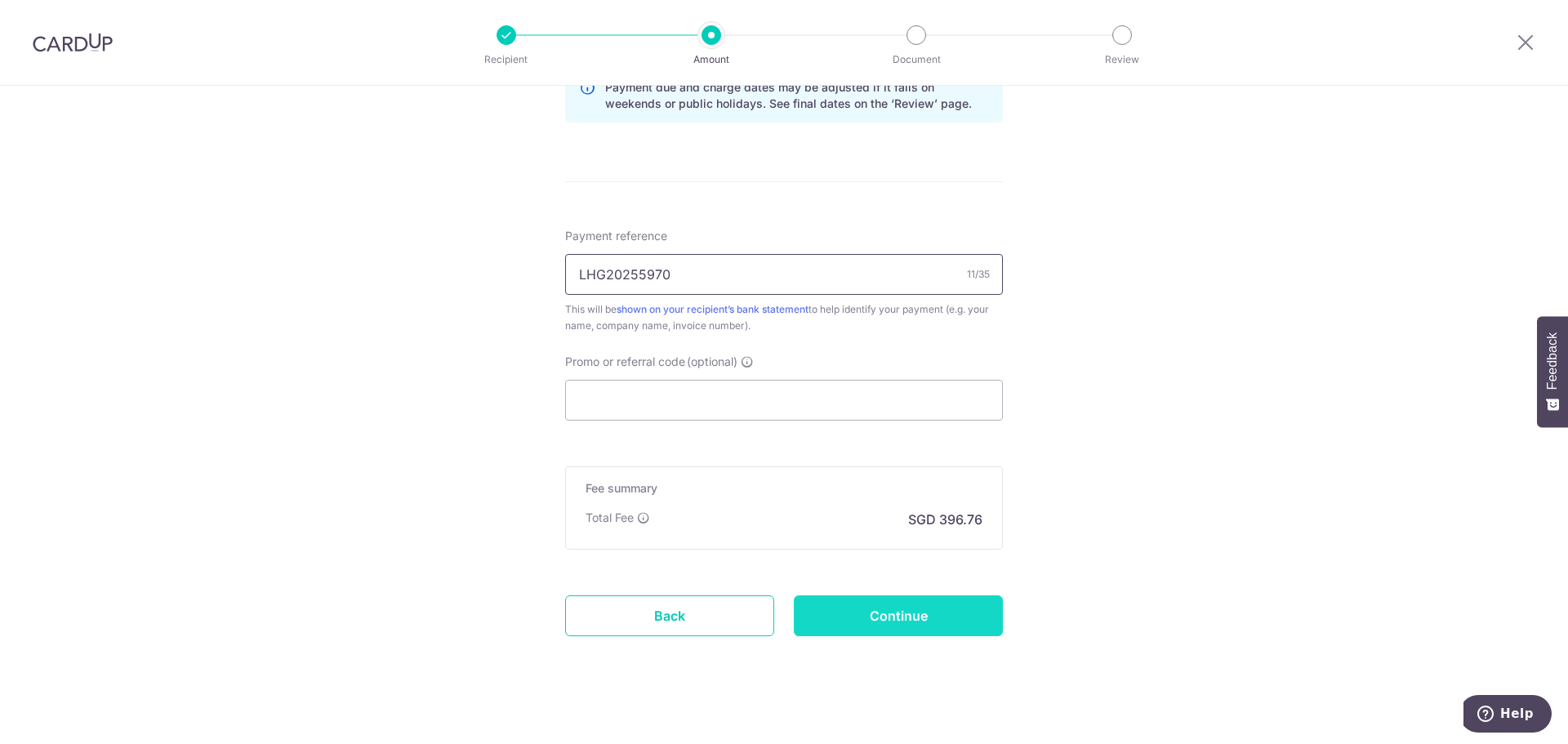
type input "LHG20255970"
click at [931, 615] on input "Continue" at bounding box center [898, 616] width 209 height 41
type input "Create Schedule"
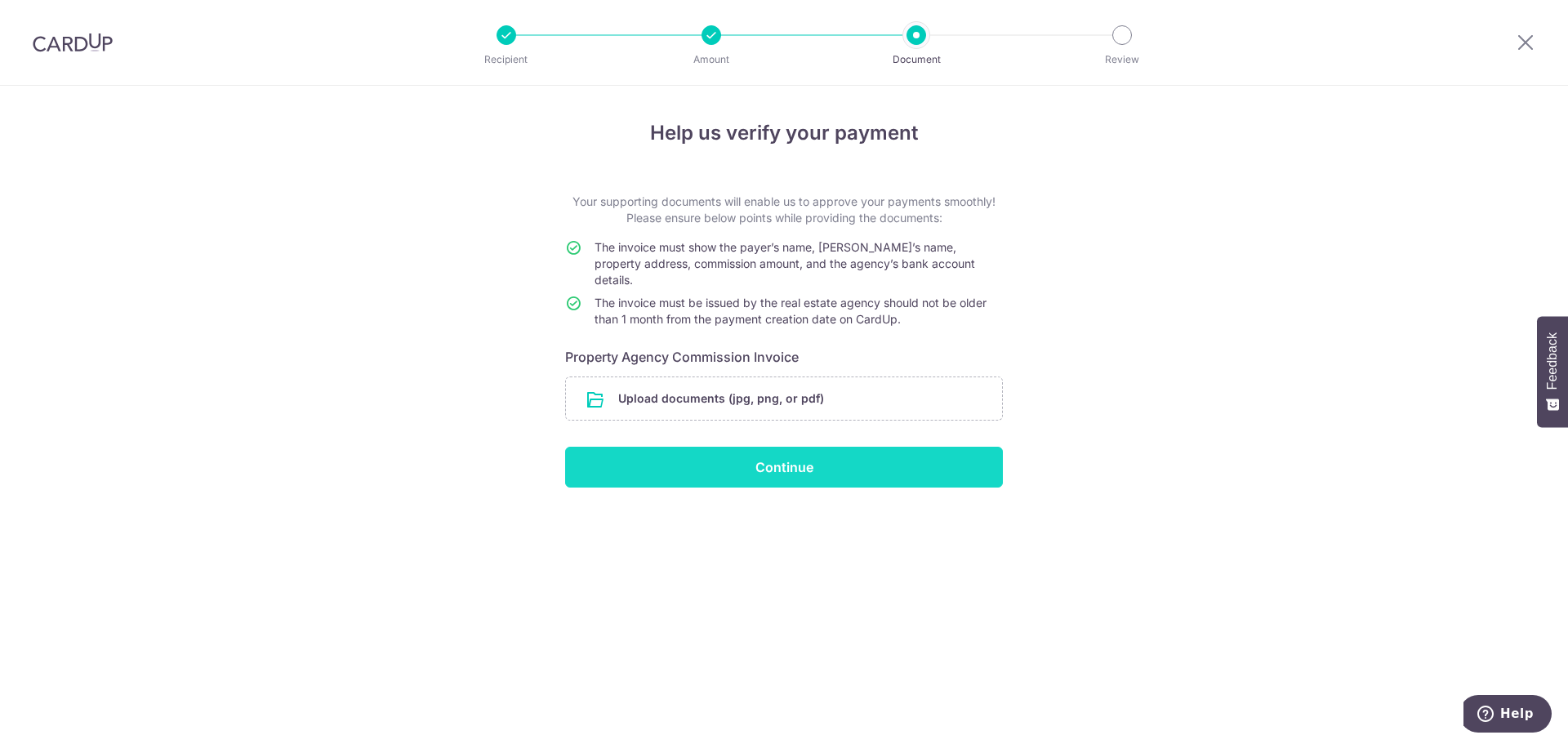
click at [867, 446] on input "Continue" at bounding box center [783, 467] width 437 height 41
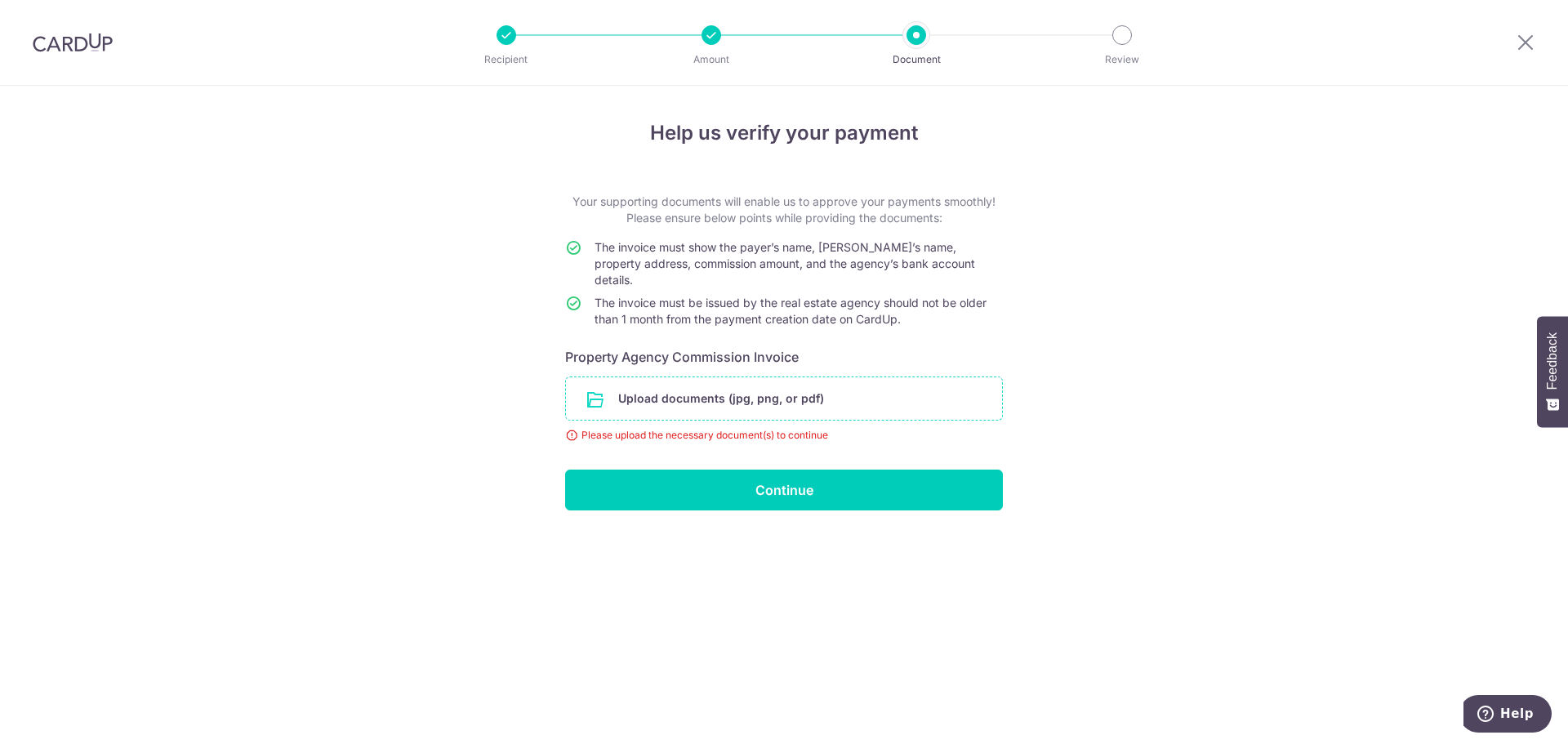
click at [849, 391] on input "file" at bounding box center [783, 399] width 436 height 43
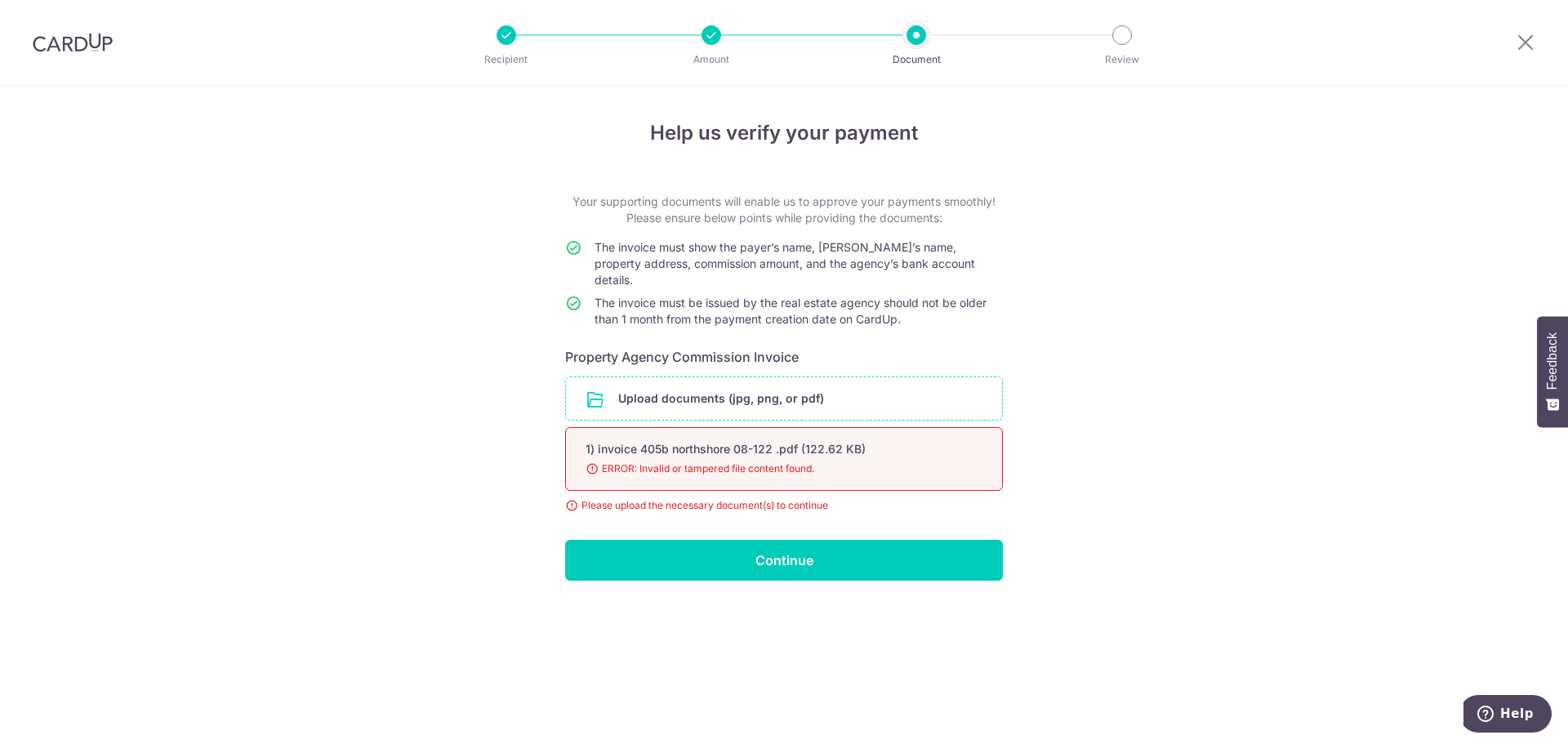
click at [821, 441] on div "1) invoice 405b northshore 08-122 .pdf (122.62 KB)" at bounding box center [764, 449] width 358 height 16
click at [819, 460] on span "ERROR: Invalid or tampered file content found." at bounding box center [764, 468] width 358 height 16
click at [820, 469] on div "1) invoice 405b northshore 08-122 .pdf (122.62 KB) 98% Done Download ERROR: Inv…" at bounding box center [783, 459] width 437 height 64
click at [820, 441] on div "1) invoice 405b northshore 08-122 .pdf (122.62 KB)" at bounding box center [764, 449] width 358 height 16
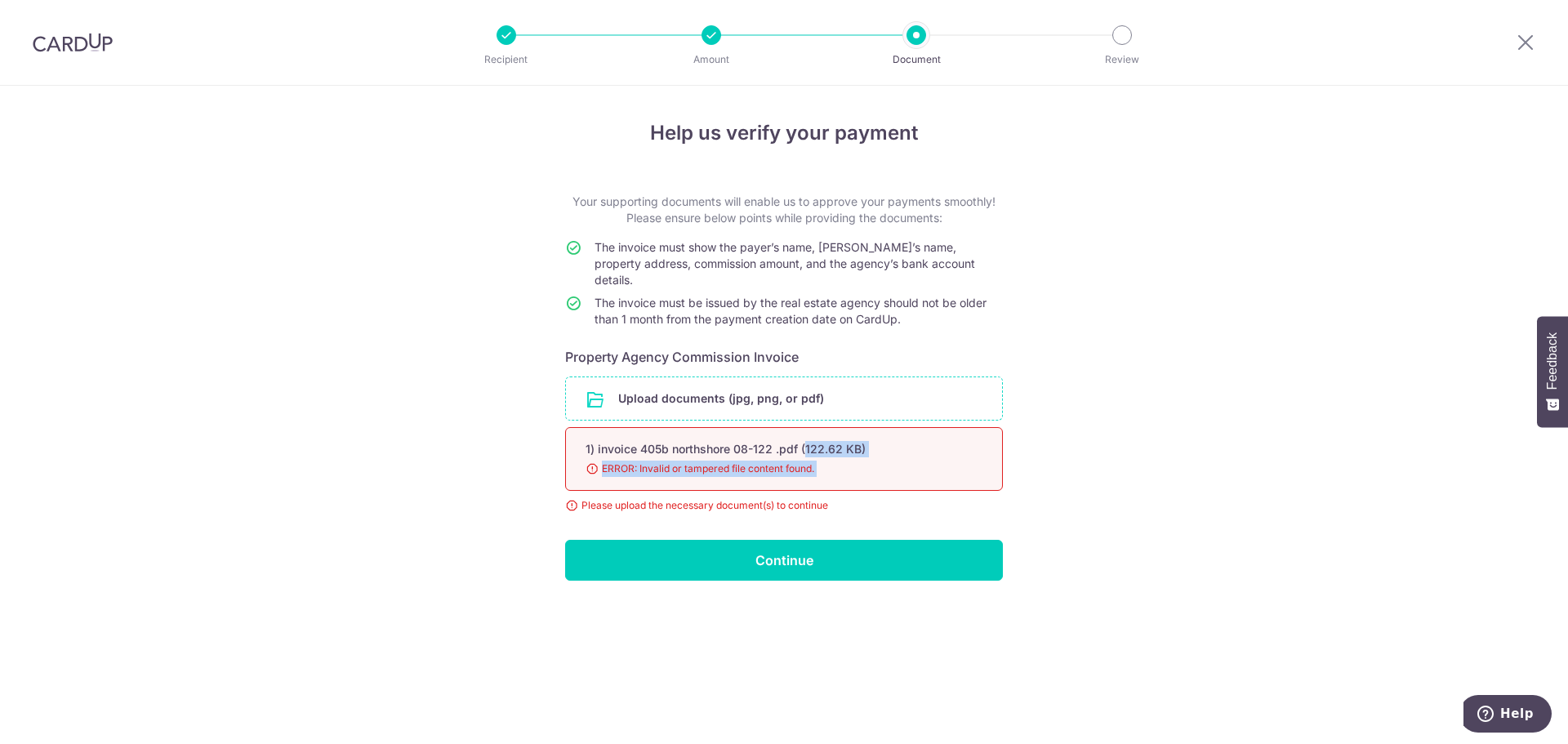
drag, startPoint x: 820, startPoint y: 432, endPoint x: 823, endPoint y: 459, distance: 27.2
click at [823, 459] on div "1) invoice 405b northshore 08-122 .pdf (122.62 KB) 98% Done Download ERROR: Inv…" at bounding box center [783, 459] width 437 height 64
click at [823, 460] on span "ERROR: Invalid or tampered file content found." at bounding box center [764, 468] width 358 height 16
click at [879, 460] on span "ERROR: Invalid or tampered file content found." at bounding box center [764, 468] width 358 height 16
click at [743, 497] on div "Please upload the necessary document(s) to continue" at bounding box center [783, 505] width 437 height 16
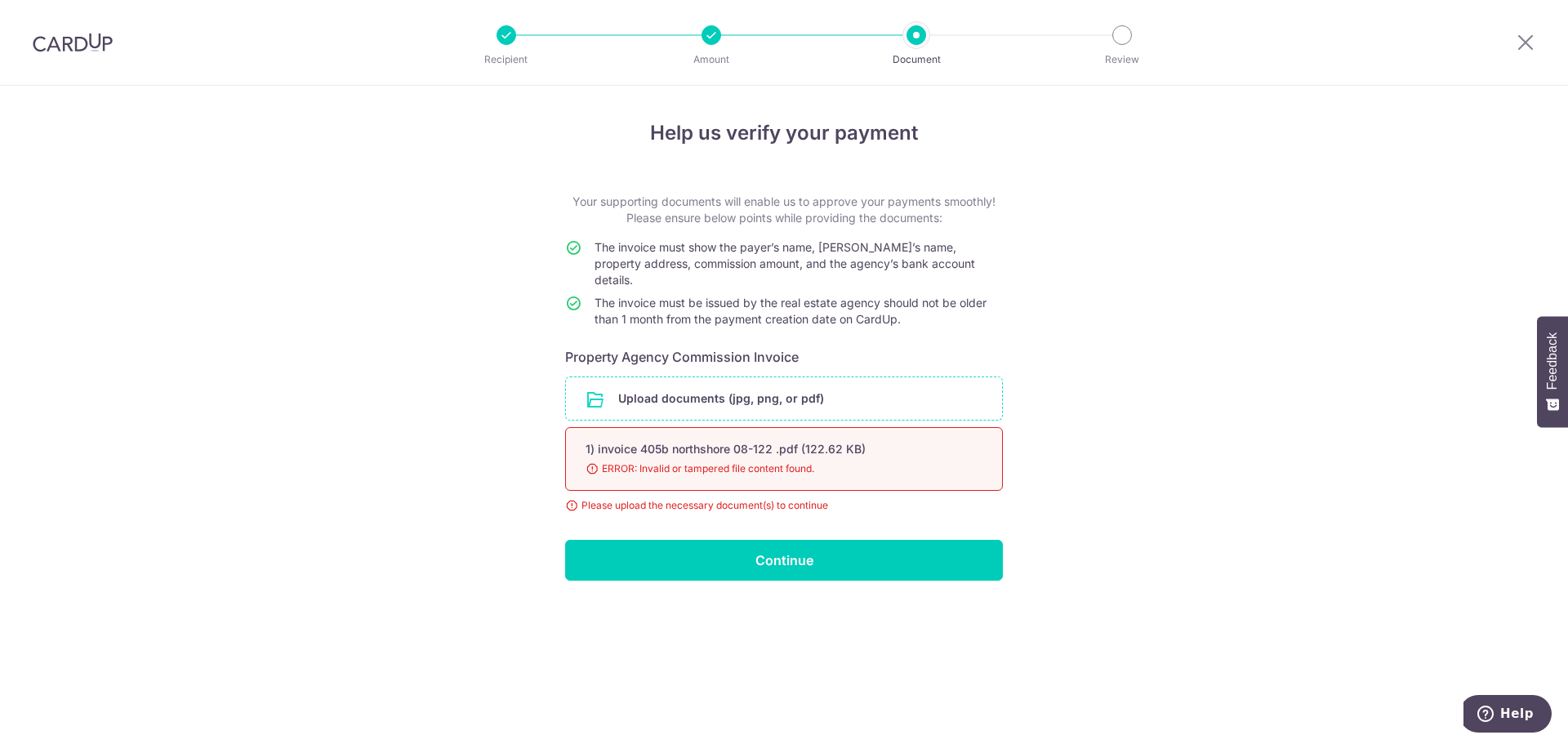
click at [762, 378] on input "file" at bounding box center [783, 399] width 436 height 43
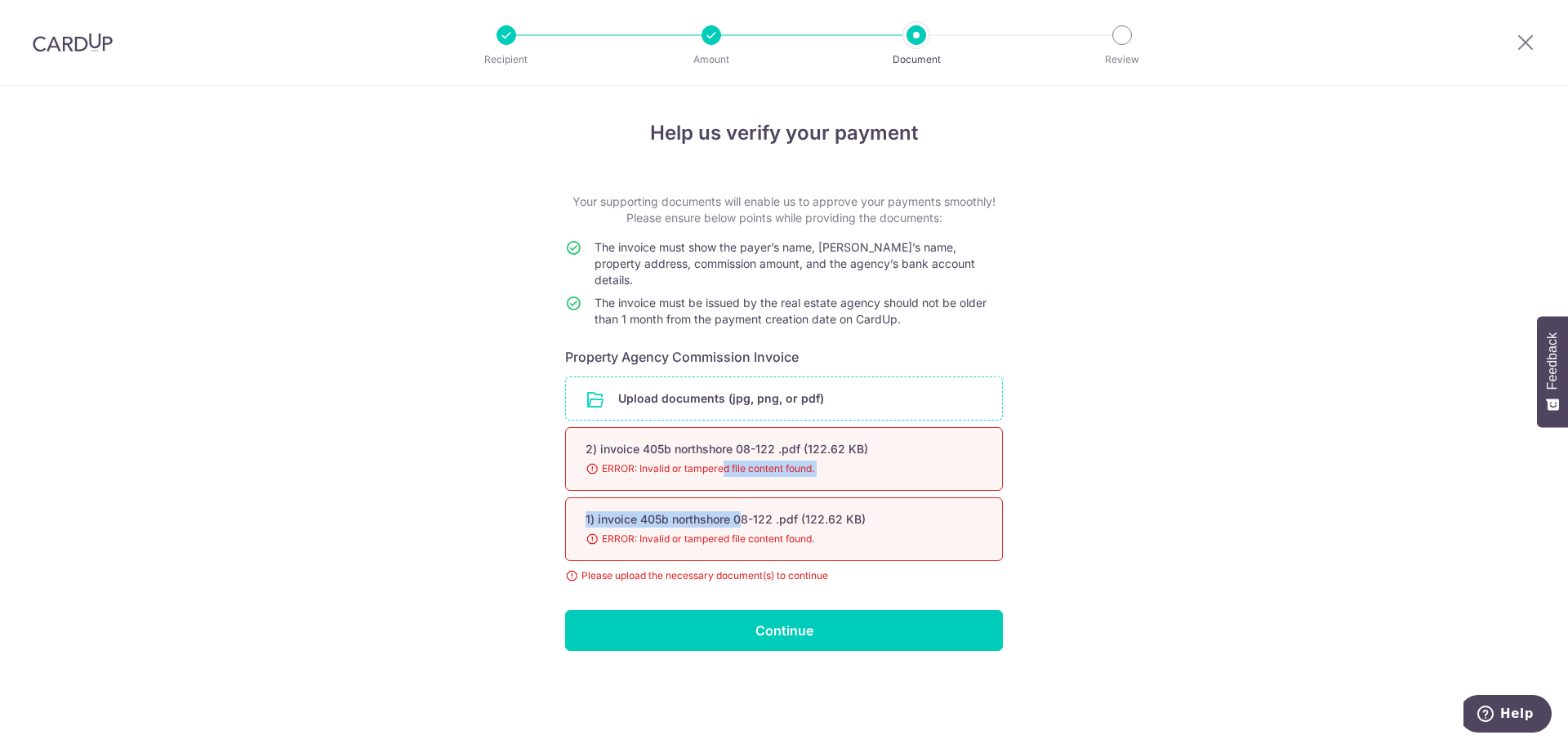
drag, startPoint x: 725, startPoint y: 450, endPoint x: 744, endPoint y: 498, distance: 51.6
click at [744, 498] on div "2) invoice 405b northshore 08-122 .pdf (122.62 KB) 98% Done Download ERROR: Inv…" at bounding box center [783, 494] width 437 height 134
click at [744, 511] on div "1) invoice 405b northshore 08-122 .pdf (122.62 KB)" at bounding box center [764, 519] width 358 height 16
click at [1286, 314] on div "Help us verify your payment Your supporting documents will enable us to approve…" at bounding box center [784, 415] width 1568 height 658
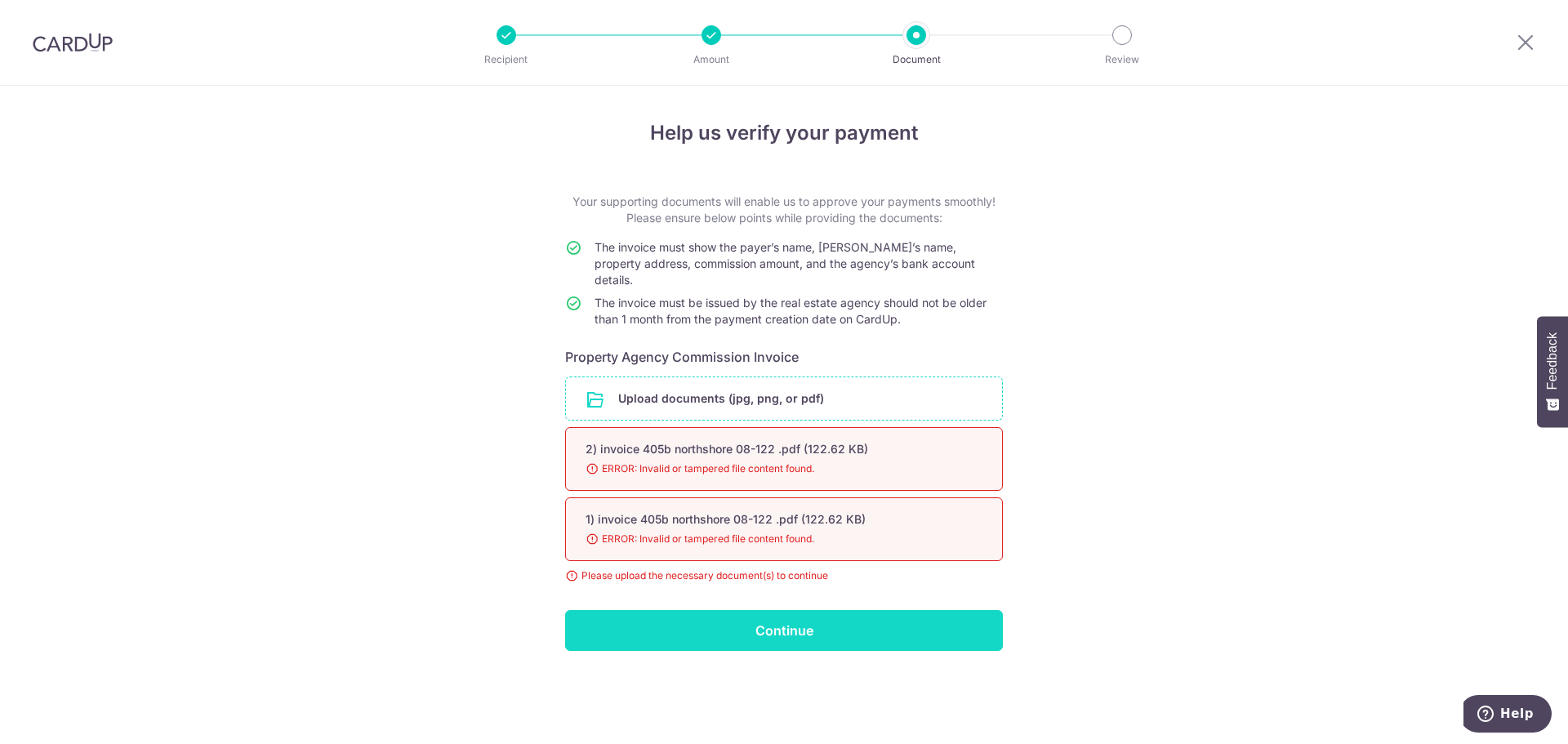
click at [860, 624] on input "Continue" at bounding box center [783, 630] width 437 height 41
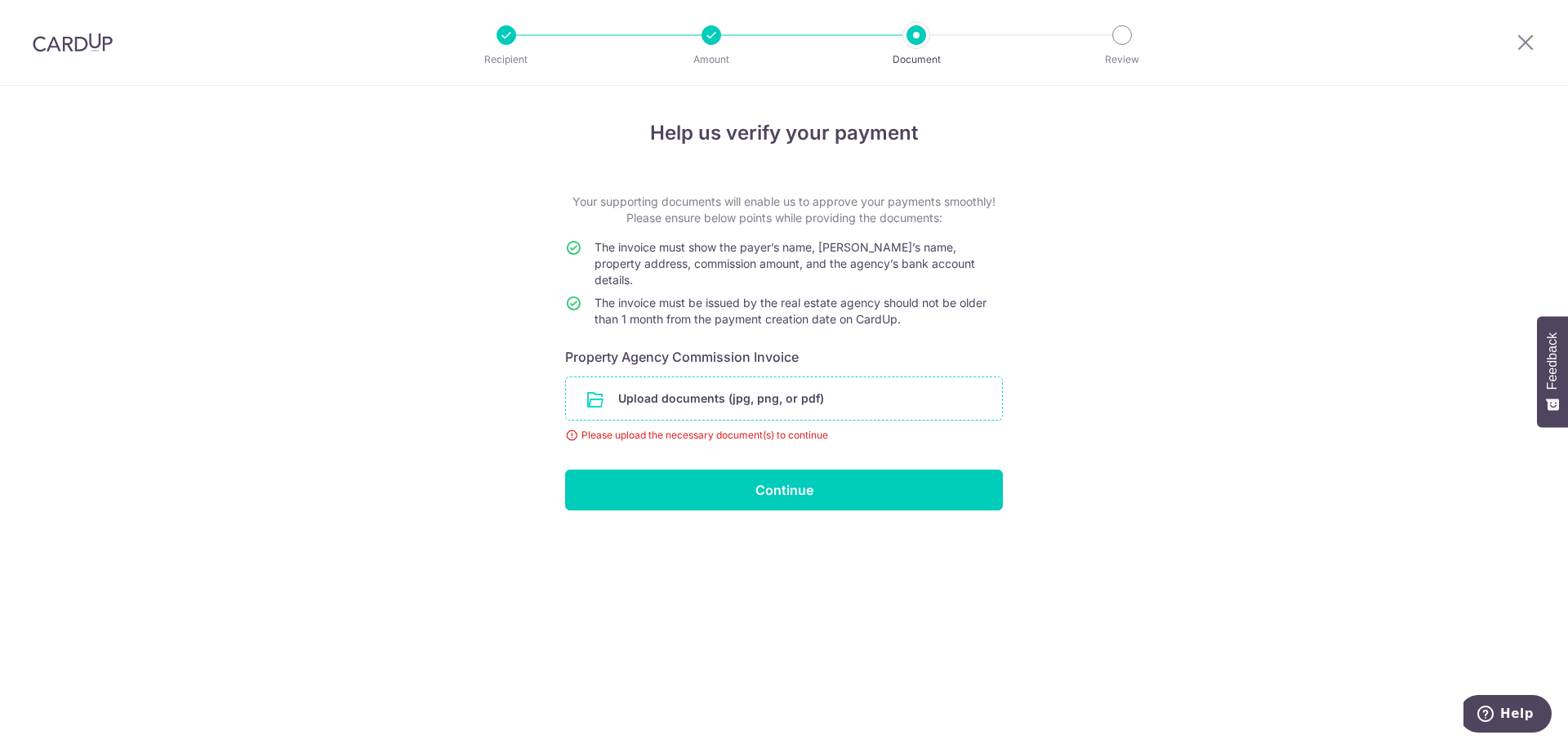
click at [812, 390] on input "file" at bounding box center [783, 399] width 436 height 43
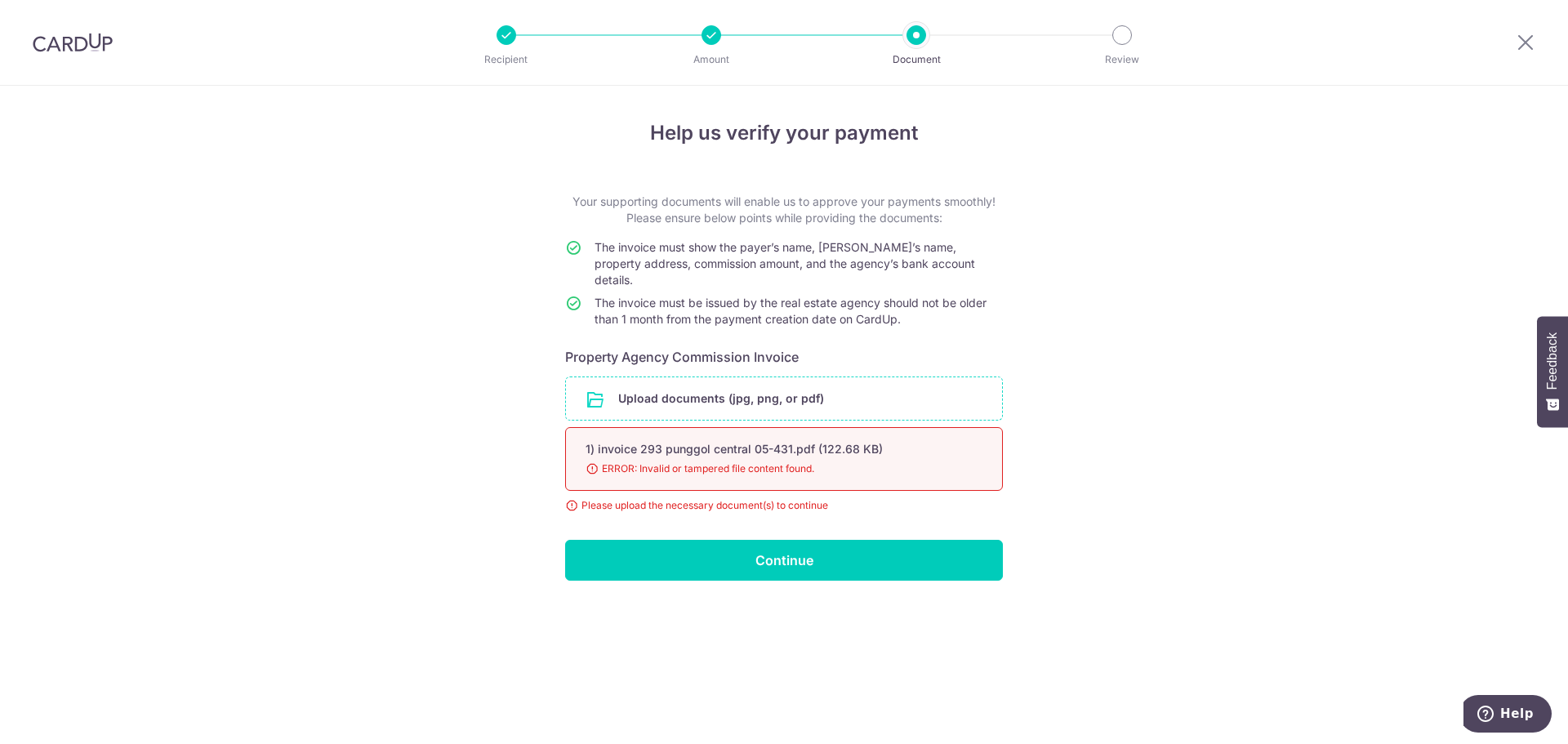
click at [741, 497] on div "Please upload the necessary document(s) to continue" at bounding box center [783, 505] width 437 height 16
click at [746, 460] on span "ERROR: Invalid or tampered file content found." at bounding box center [764, 468] width 358 height 16
drag, startPoint x: 589, startPoint y: 452, endPoint x: 768, endPoint y: 455, distance: 179.0
click at [768, 460] on span "ERROR: Invalid or tampered file content found." at bounding box center [764, 468] width 358 height 16
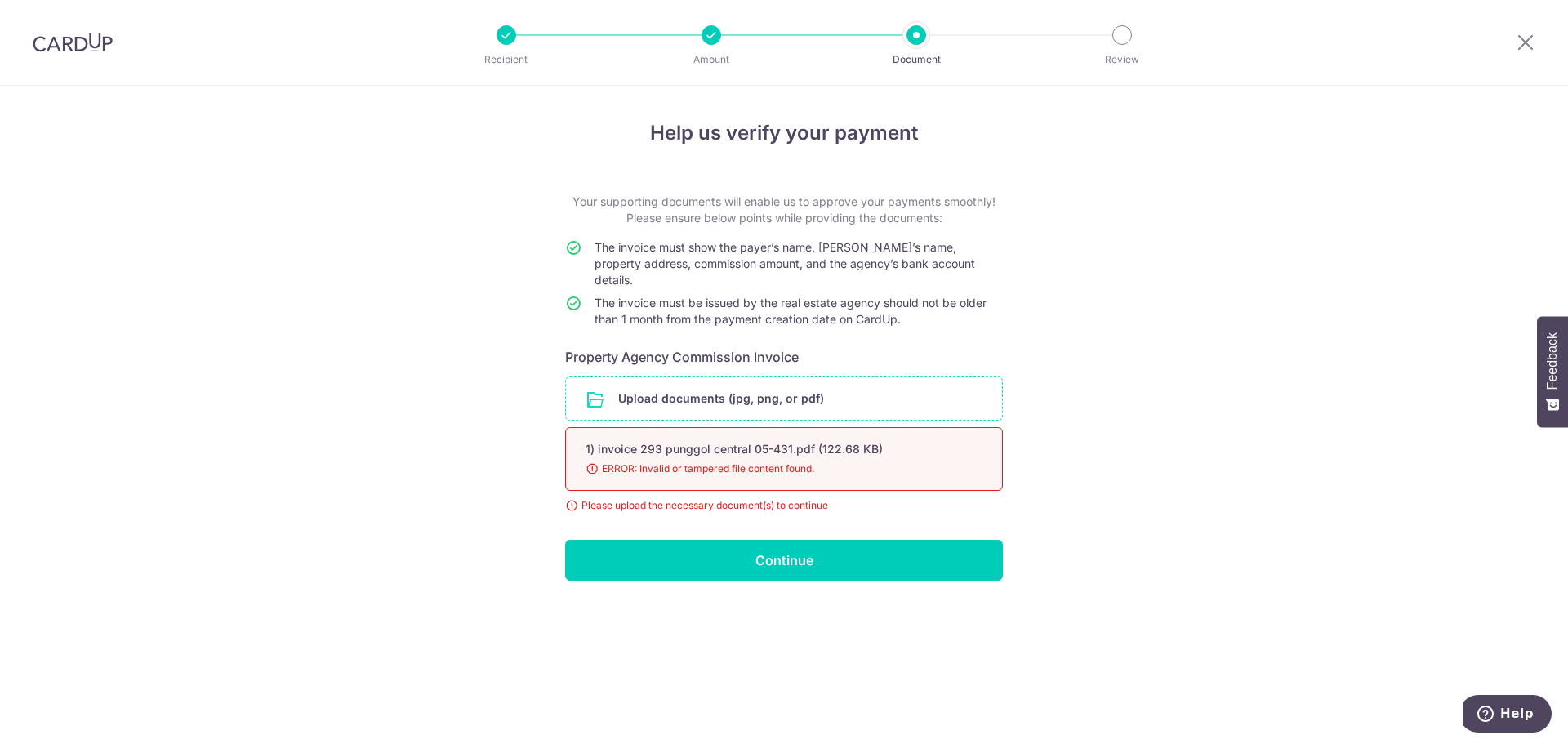
click at [1350, 329] on div "Help us verify your payment Your supporting documents will enable us to approve…" at bounding box center [784, 415] width 1568 height 658
drag, startPoint x: 1342, startPoint y: 237, endPoint x: 1020, endPoint y: 296, distance: 327.4
click at [1342, 238] on div "Help us verify your payment Your supporting documents will enable us to approve…" at bounding box center [784, 415] width 1568 height 658
click at [807, 384] on input "file" at bounding box center [783, 399] width 436 height 43
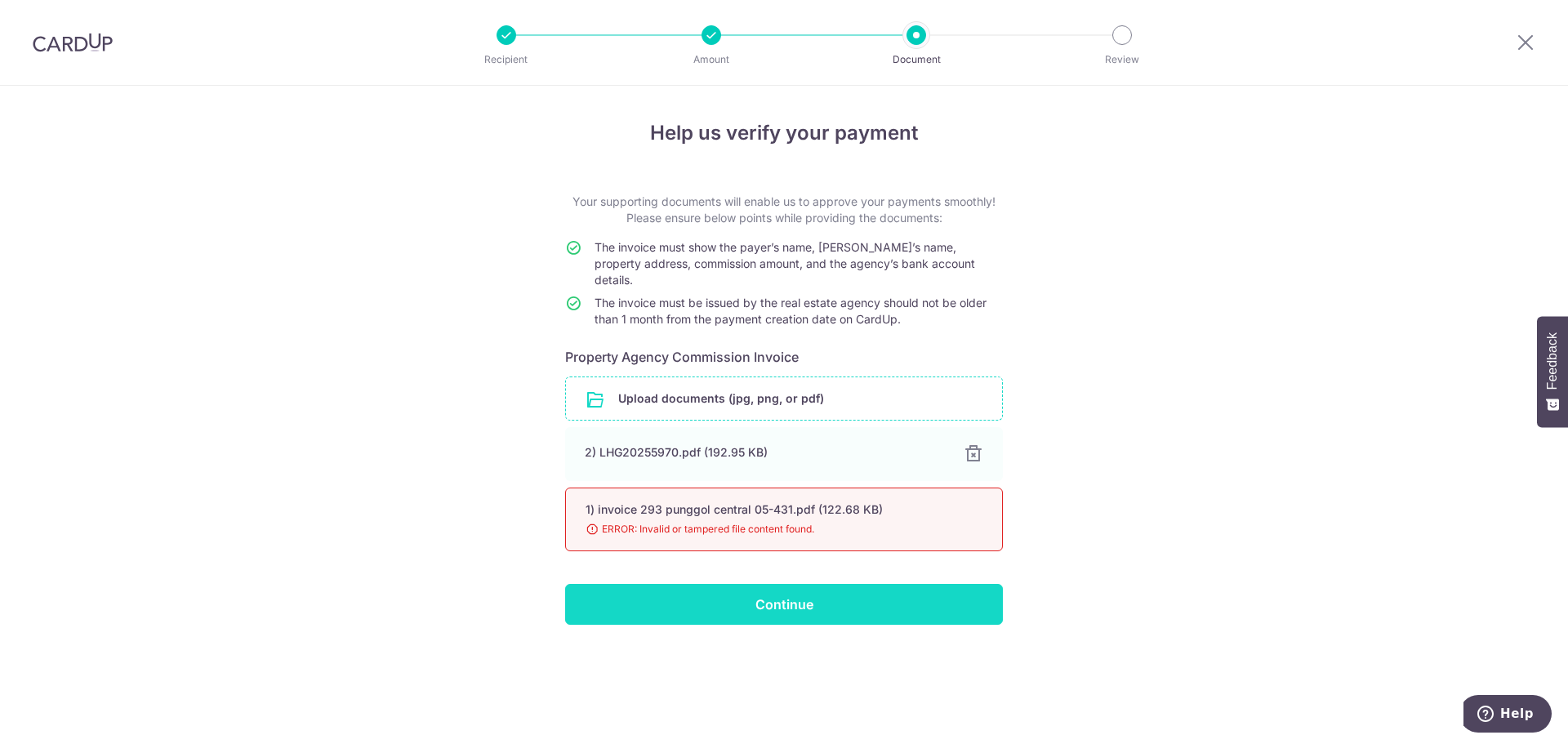
click at [781, 584] on input "Continue" at bounding box center [783, 604] width 437 height 41
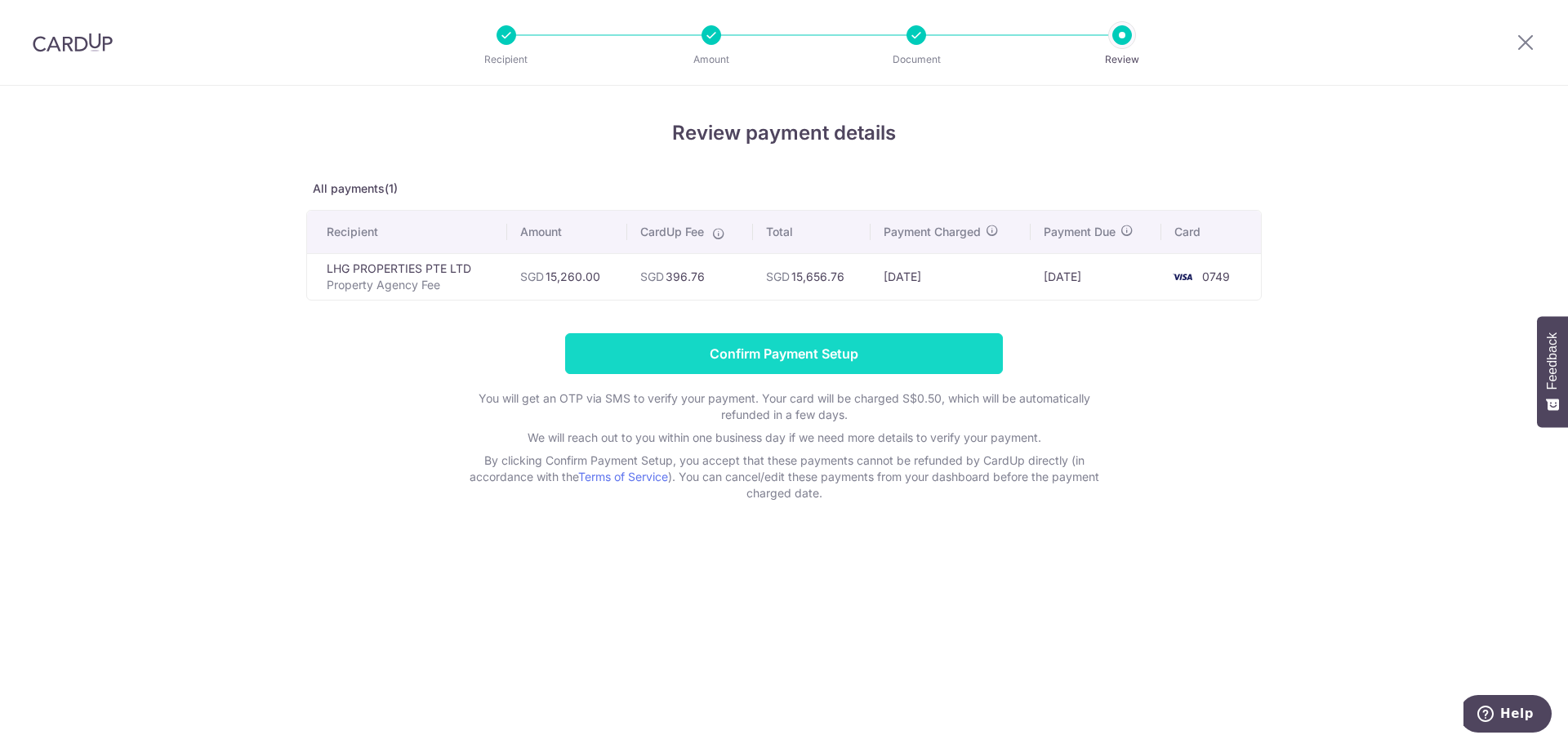
click at [918, 341] on input "Confirm Payment Setup" at bounding box center [783, 354] width 437 height 41
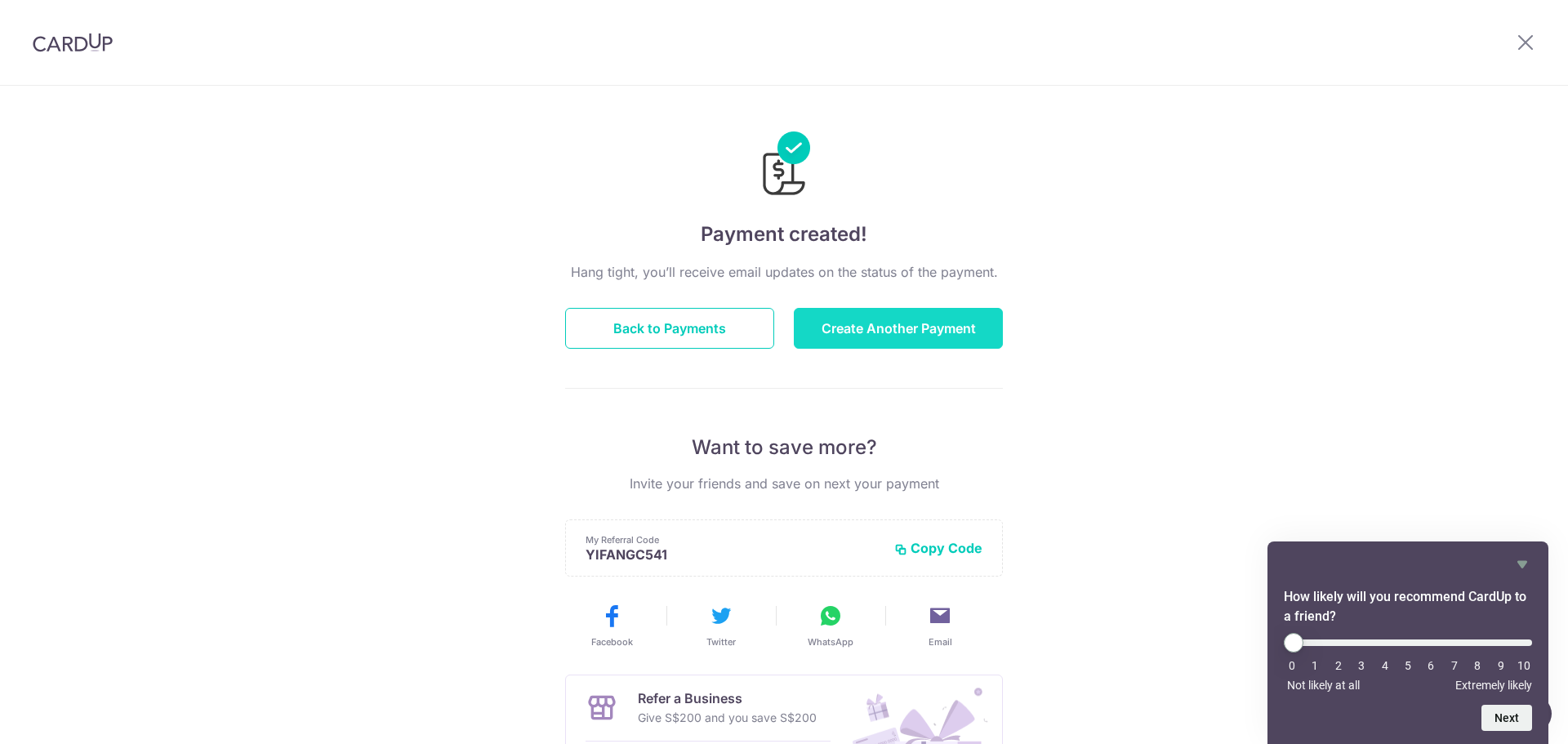
click at [935, 338] on button "Create Another Payment" at bounding box center [898, 329] width 209 height 41
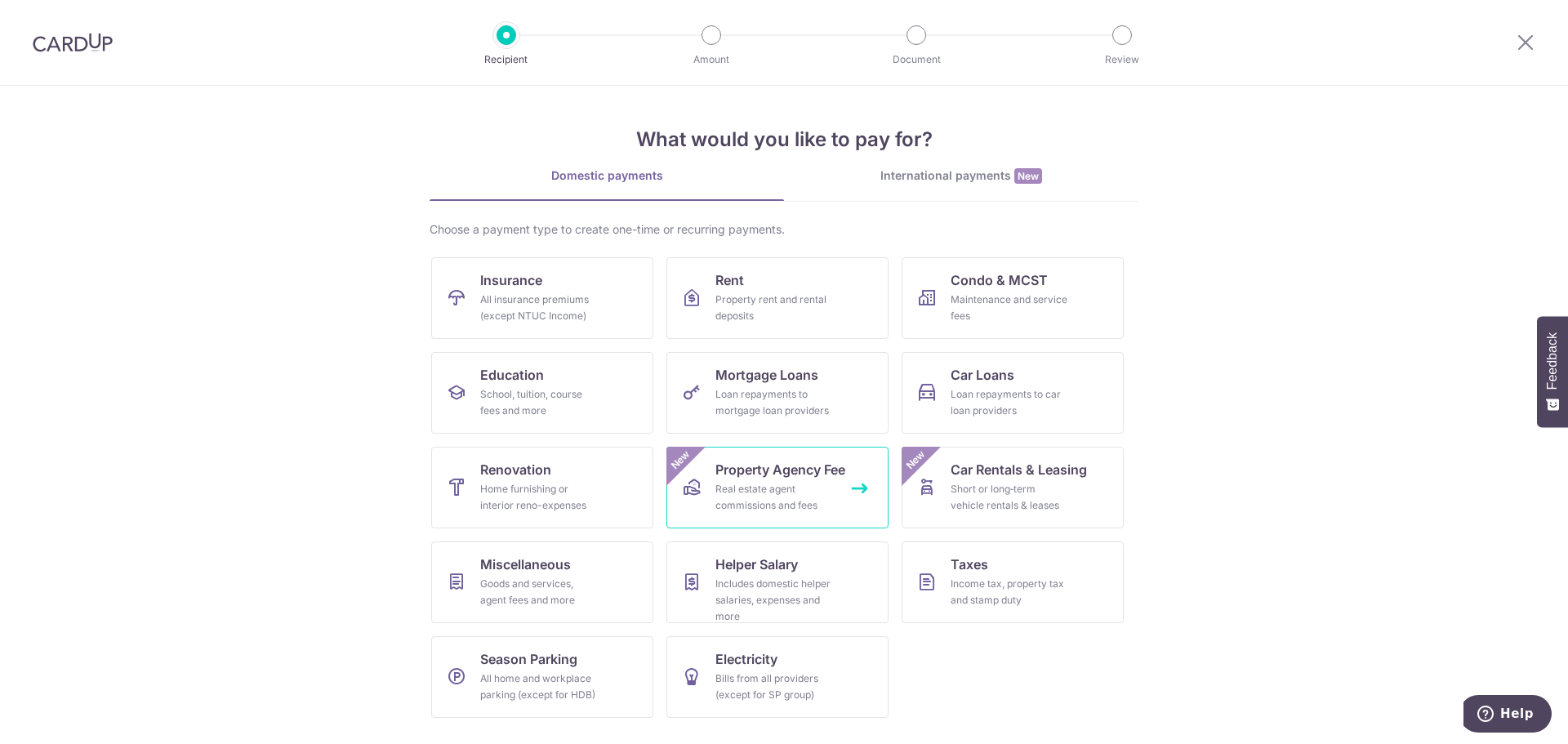
click at [794, 490] on div "Real estate agent commissions and fees" at bounding box center [774, 497] width 118 height 33
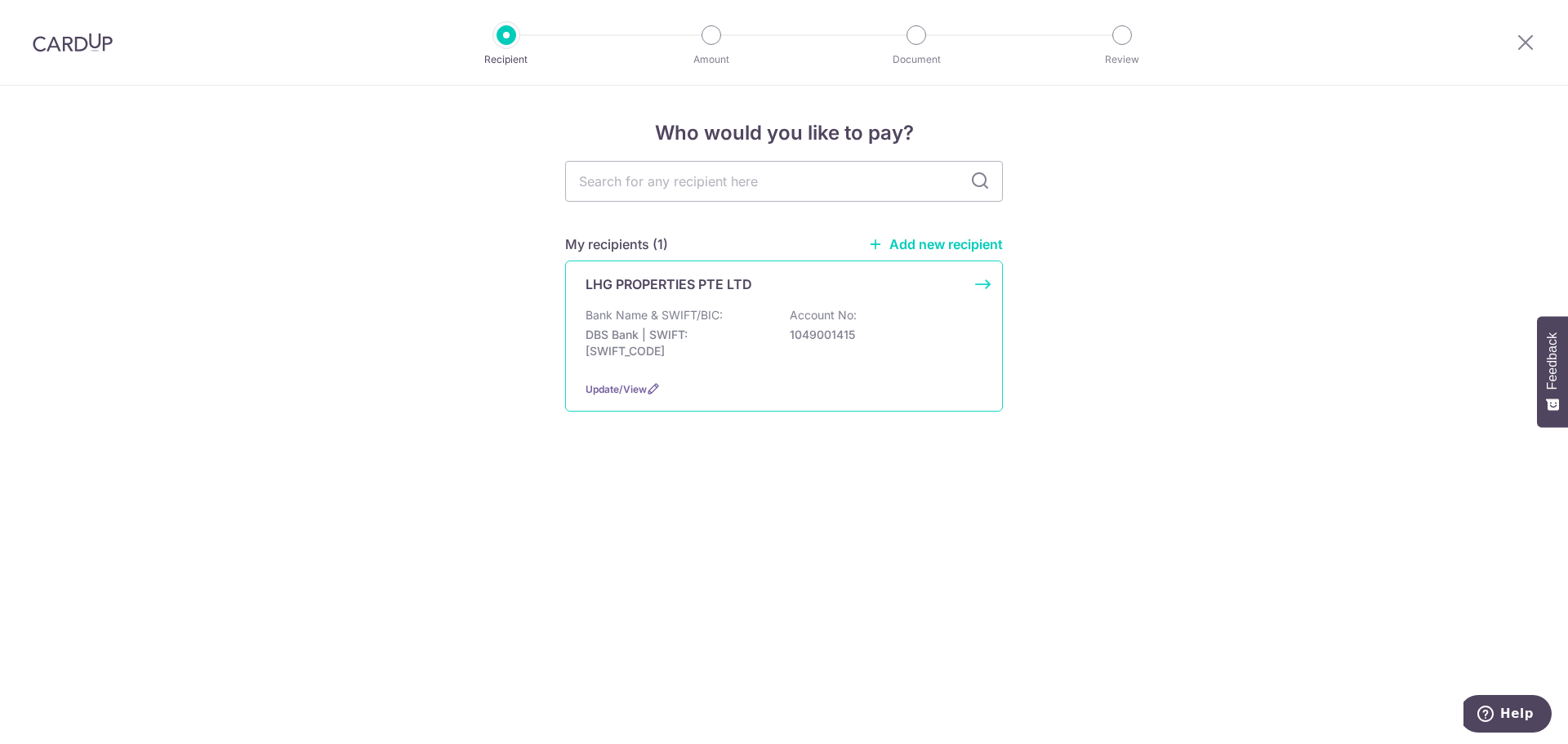
click at [791, 385] on div "Update/View" at bounding box center [784, 389] width 397 height 17
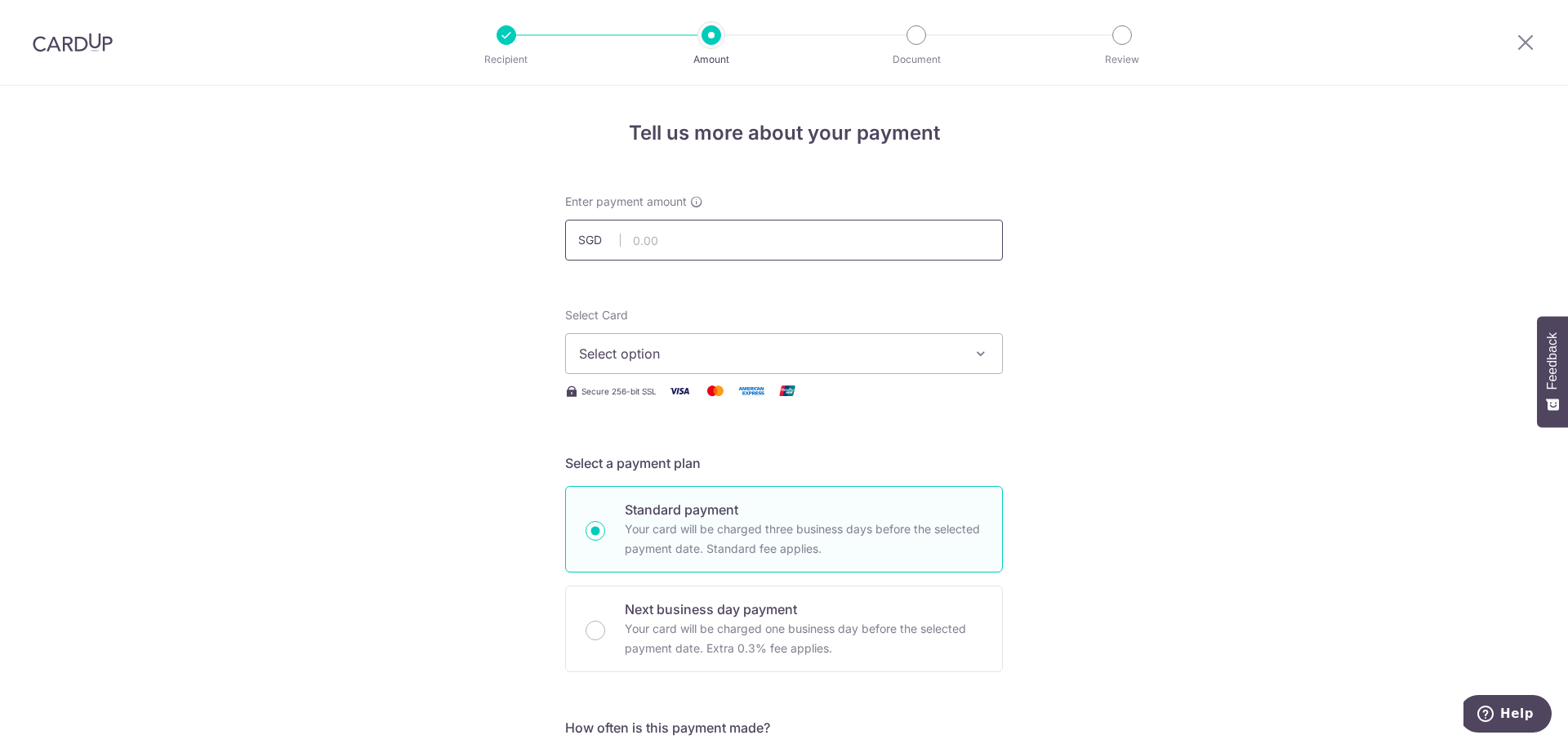
click at [690, 230] on input "text" at bounding box center [783, 240] width 437 height 41
click at [690, 230] on input "7835.88" at bounding box center [783, 240] width 437 height 41
click at [626, 236] on input "7835.88" at bounding box center [783, 240] width 437 height 41
type input "7,835.88"
click at [870, 351] on span "Select option" at bounding box center [769, 354] width 381 height 20
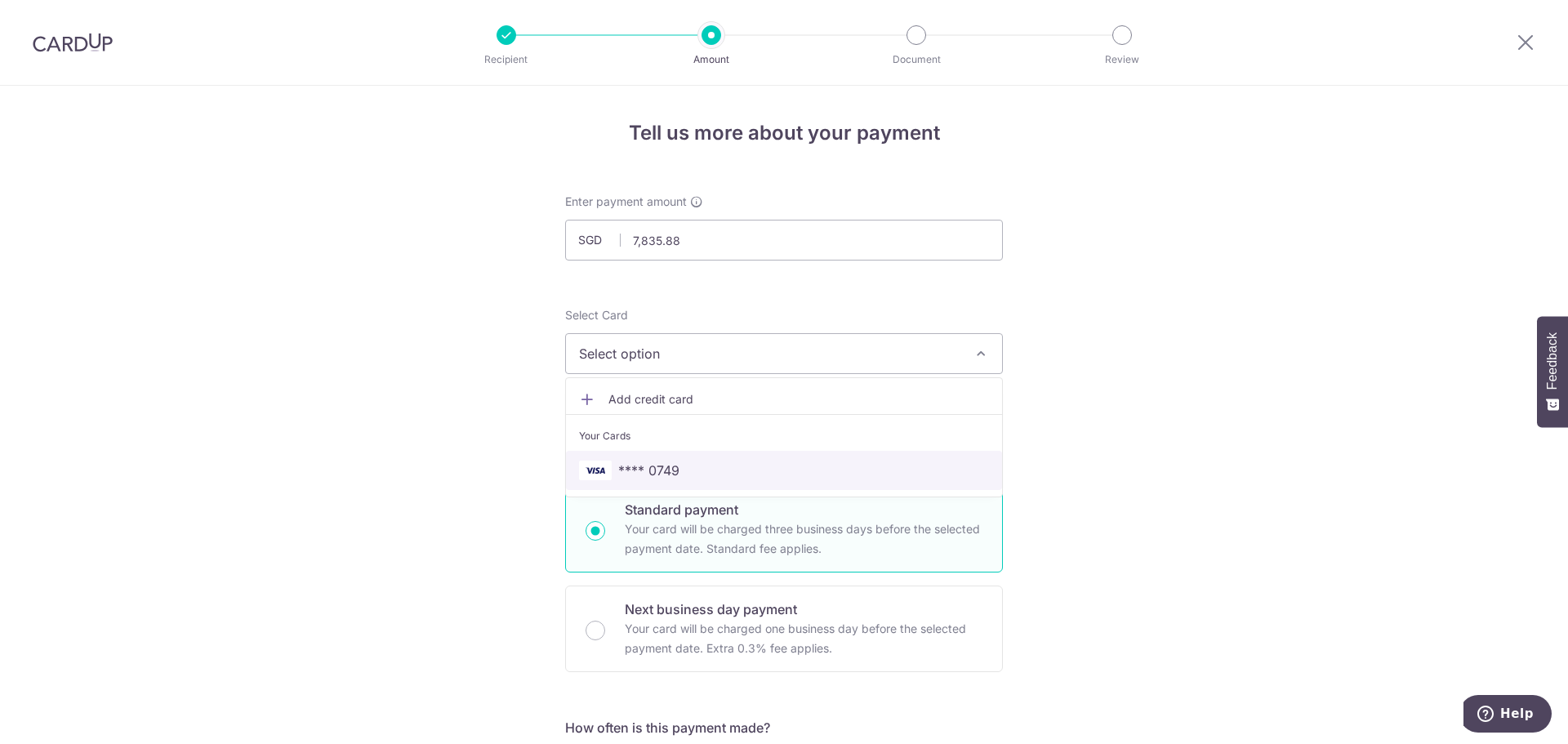
click at [826, 471] on span "**** 0749" at bounding box center [784, 470] width 410 height 20
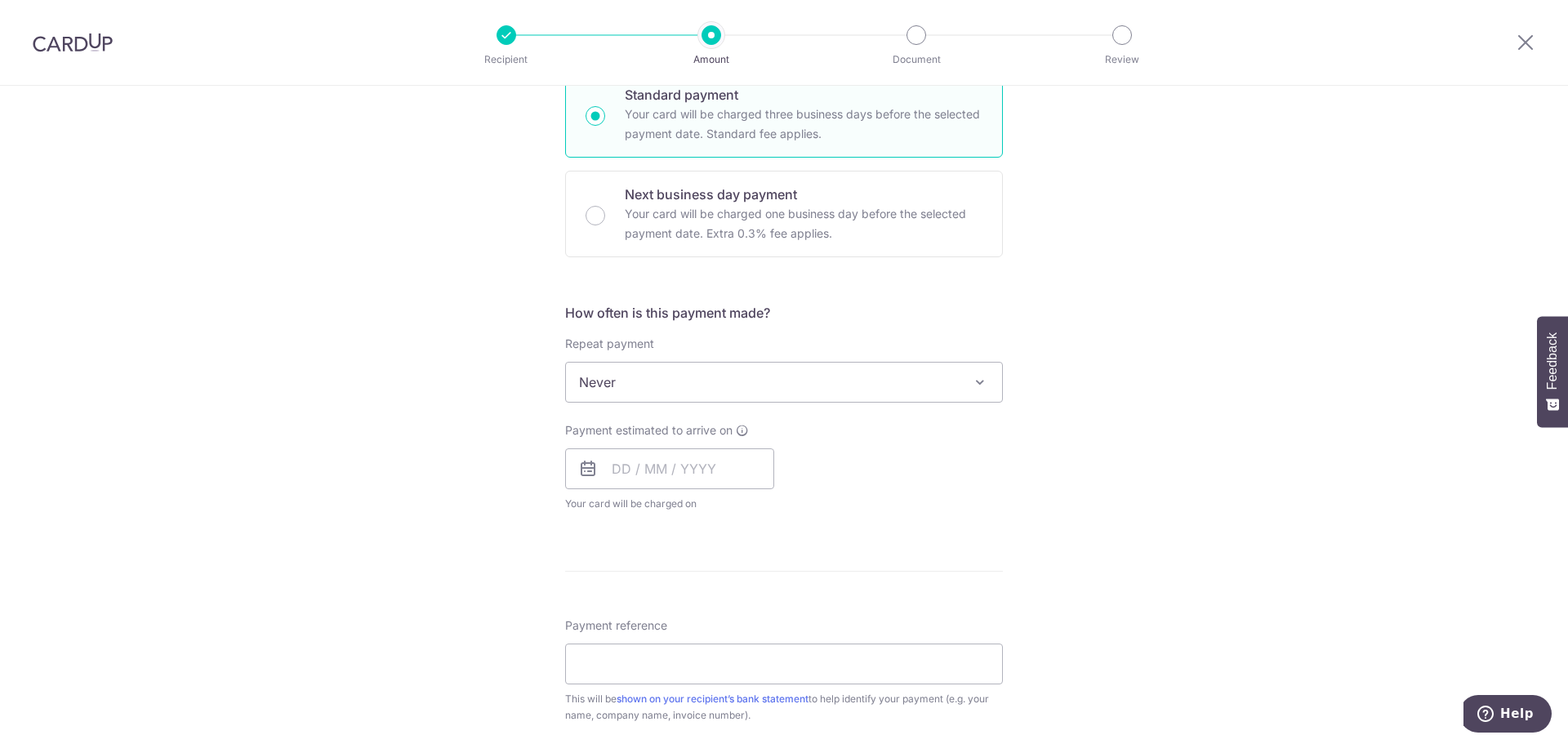
scroll to position [435, 0]
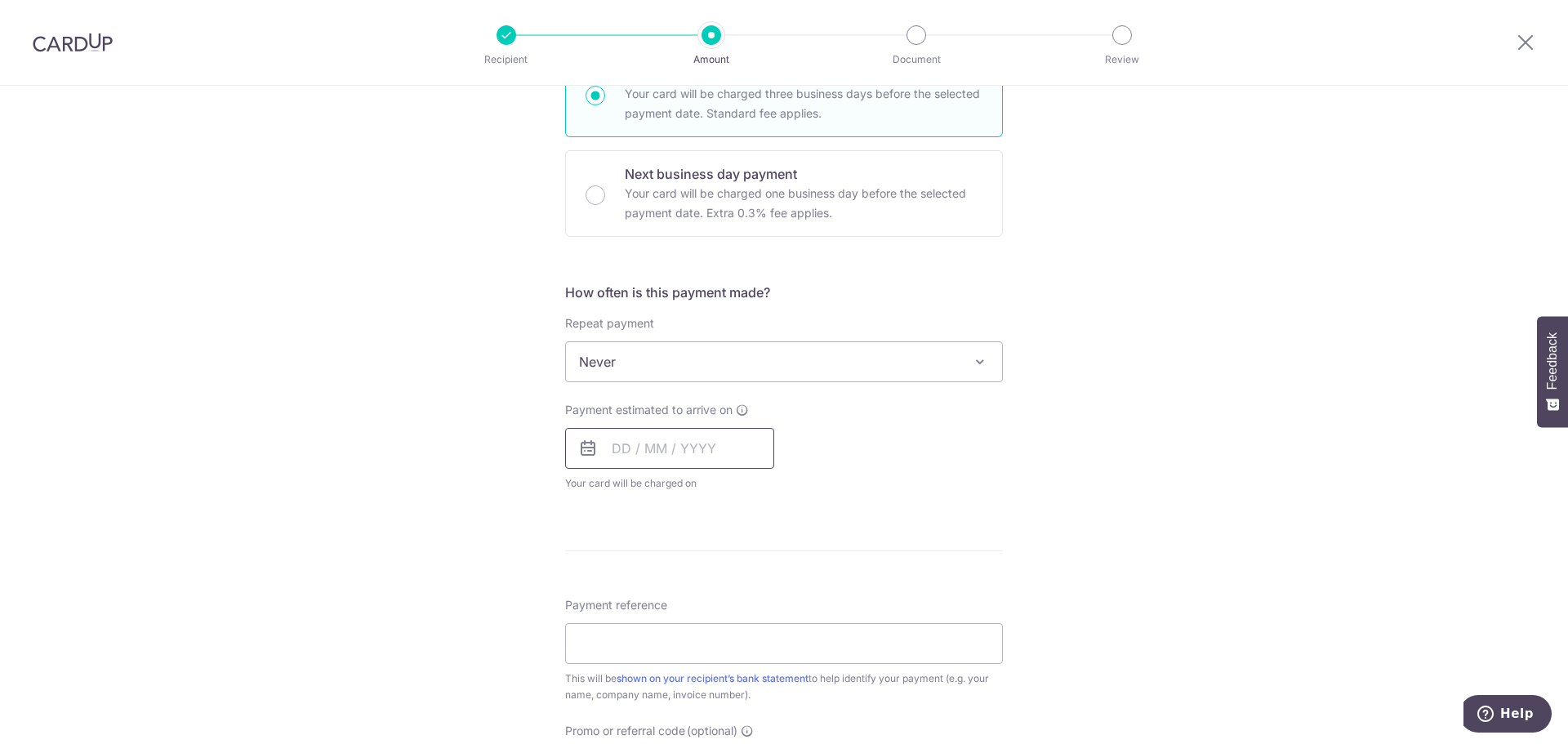
click at [697, 455] on input "text" at bounding box center [670, 448] width 209 height 41
click at [626, 595] on link "8" at bounding box center [631, 597] width 26 height 26
type input "08/09/2025"
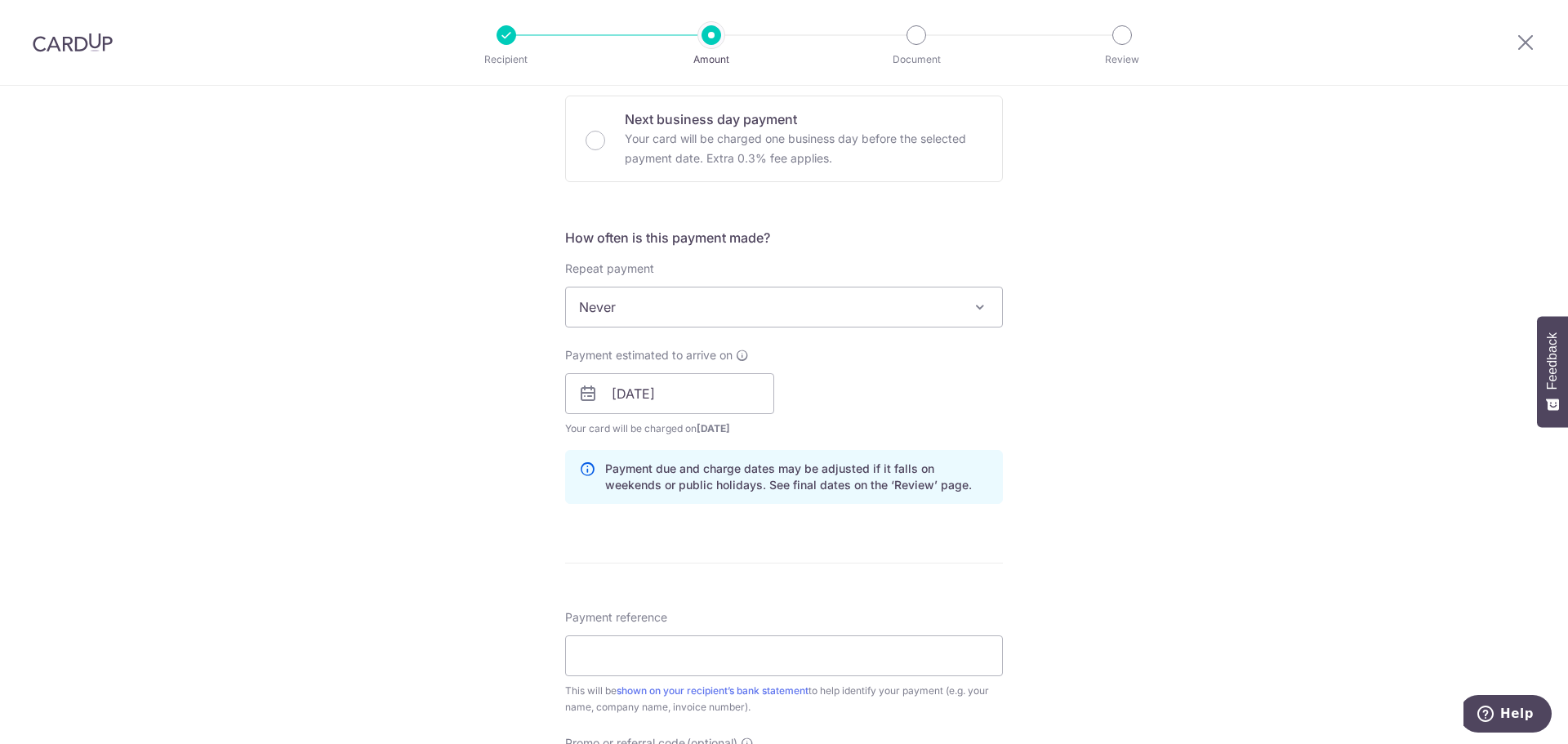
scroll to position [545, 0]
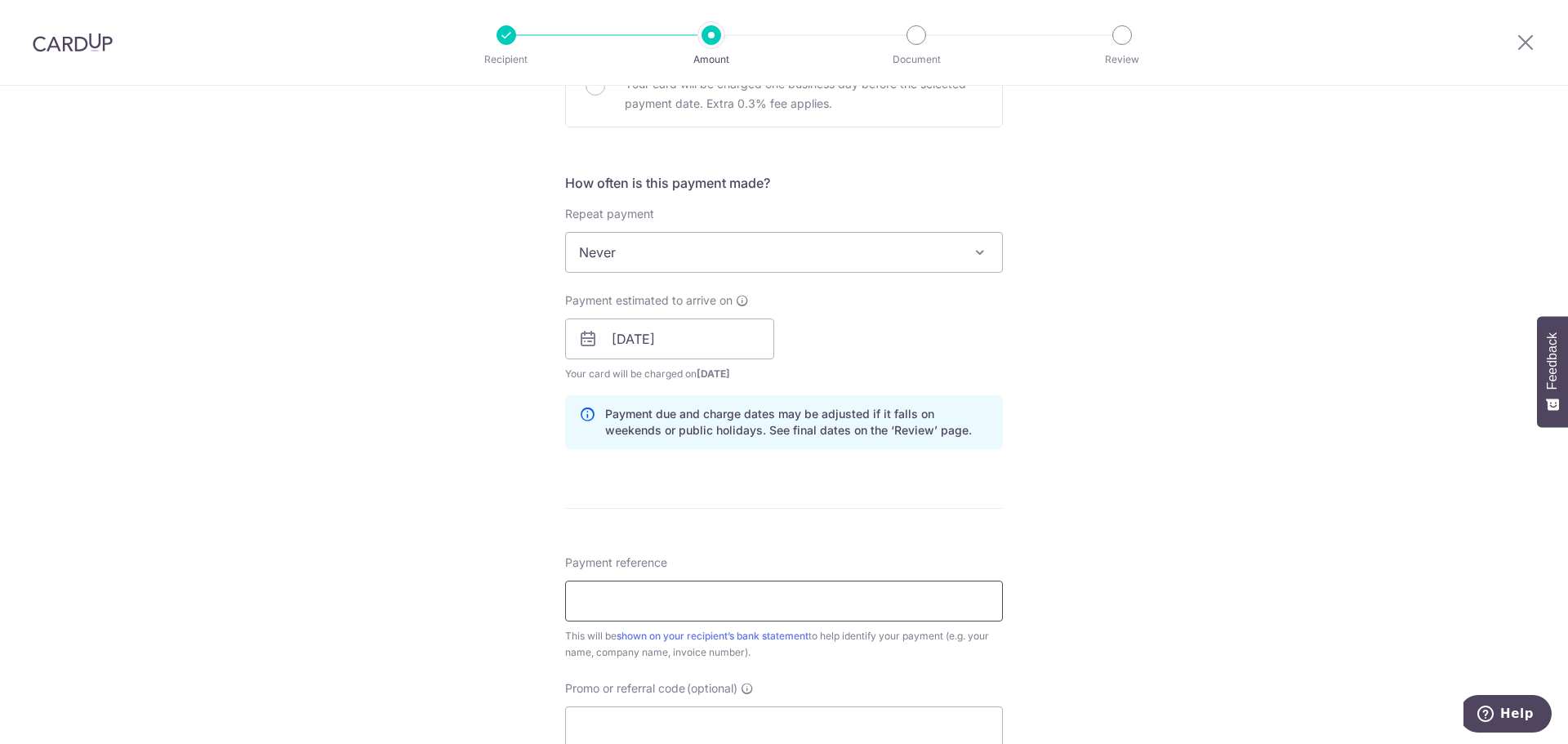
click at [629, 595] on input "Payment reference" at bounding box center [783, 601] width 437 height 41
type input "LHG20255971"
click at [376, 644] on div "Tell us more about your payment Enter payment amount SGD 7,835.88 7835.88 Selec…" at bounding box center [784, 313] width 1568 height 1544
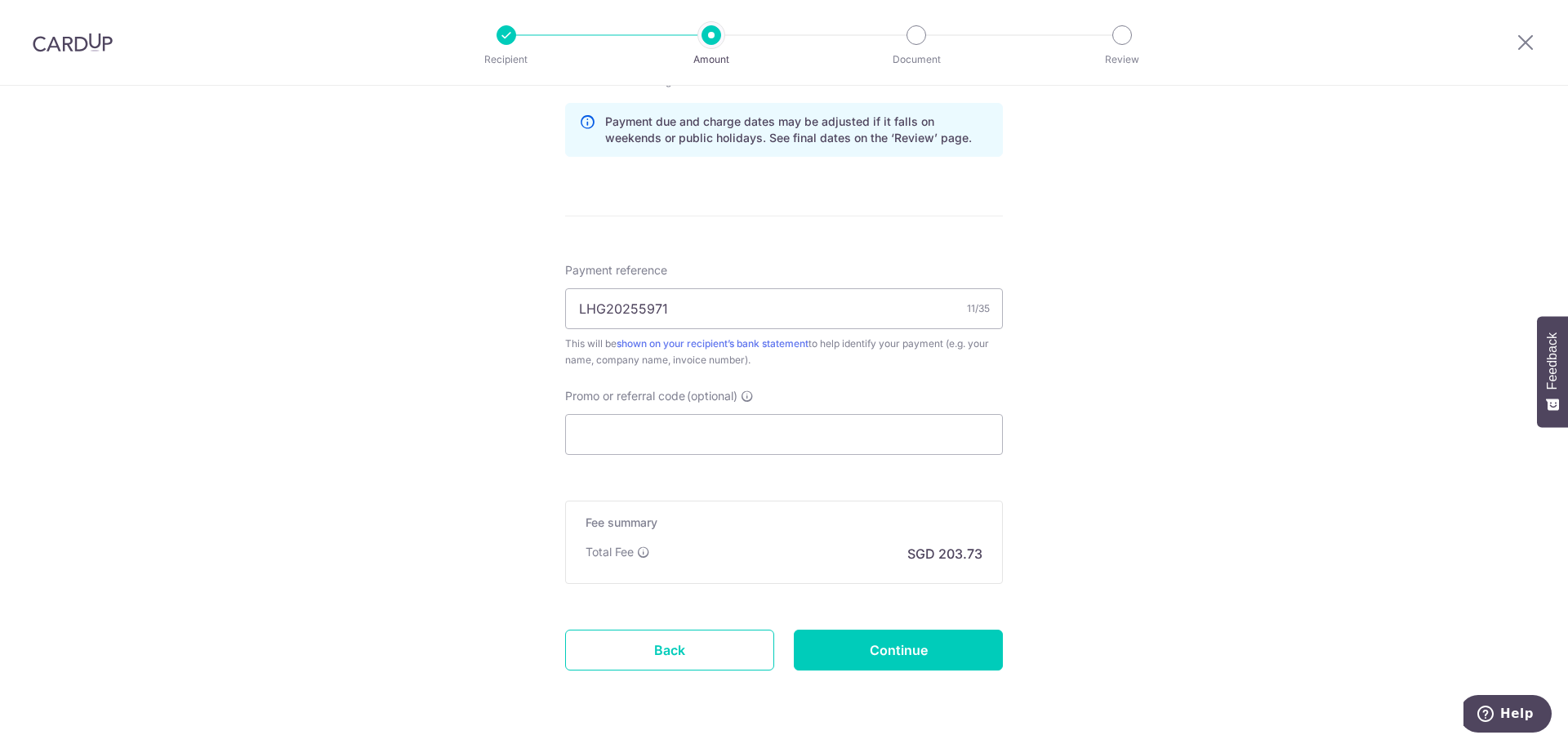
scroll to position [872, 0]
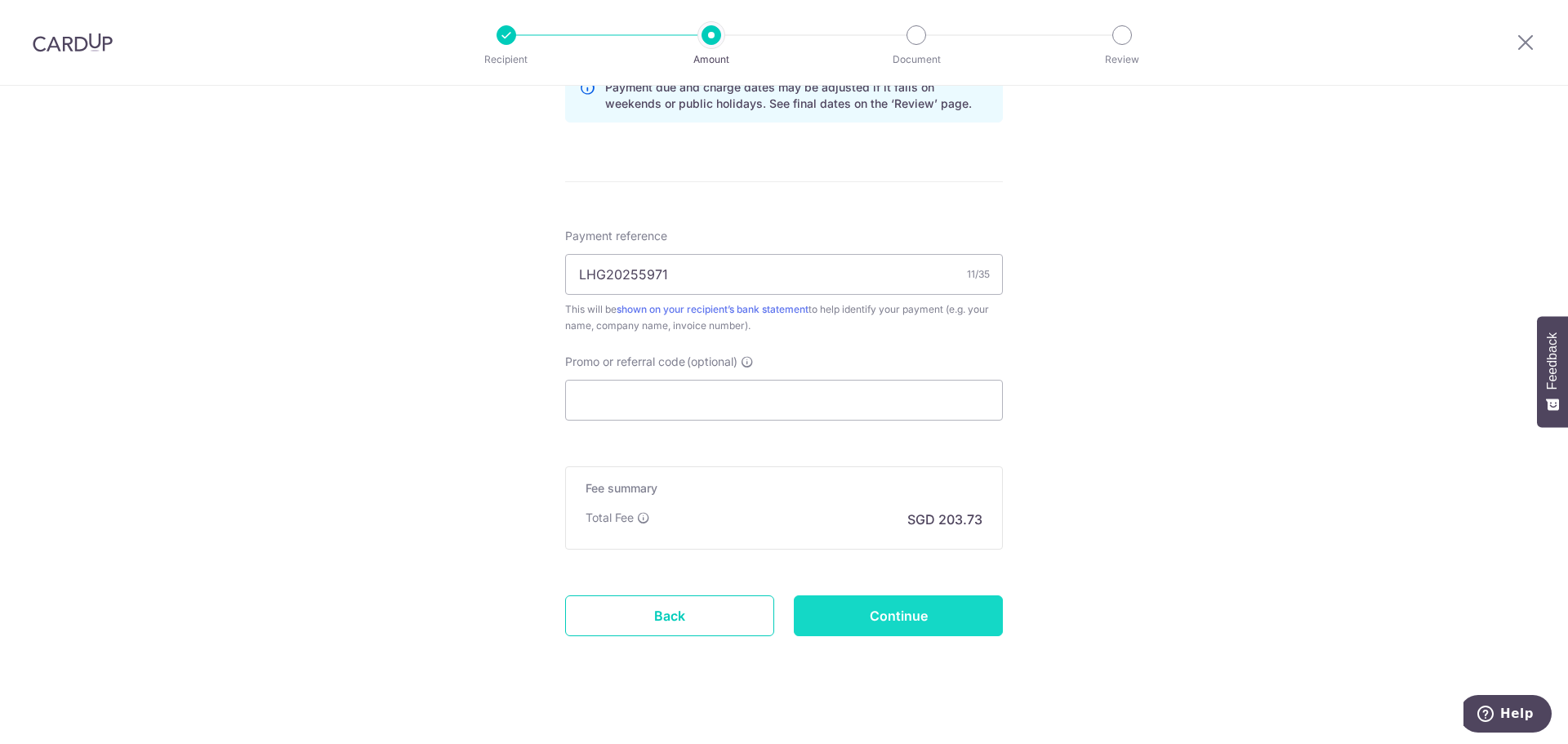
click at [876, 612] on input "Continue" at bounding box center [898, 616] width 209 height 41
type input "Create Schedule"
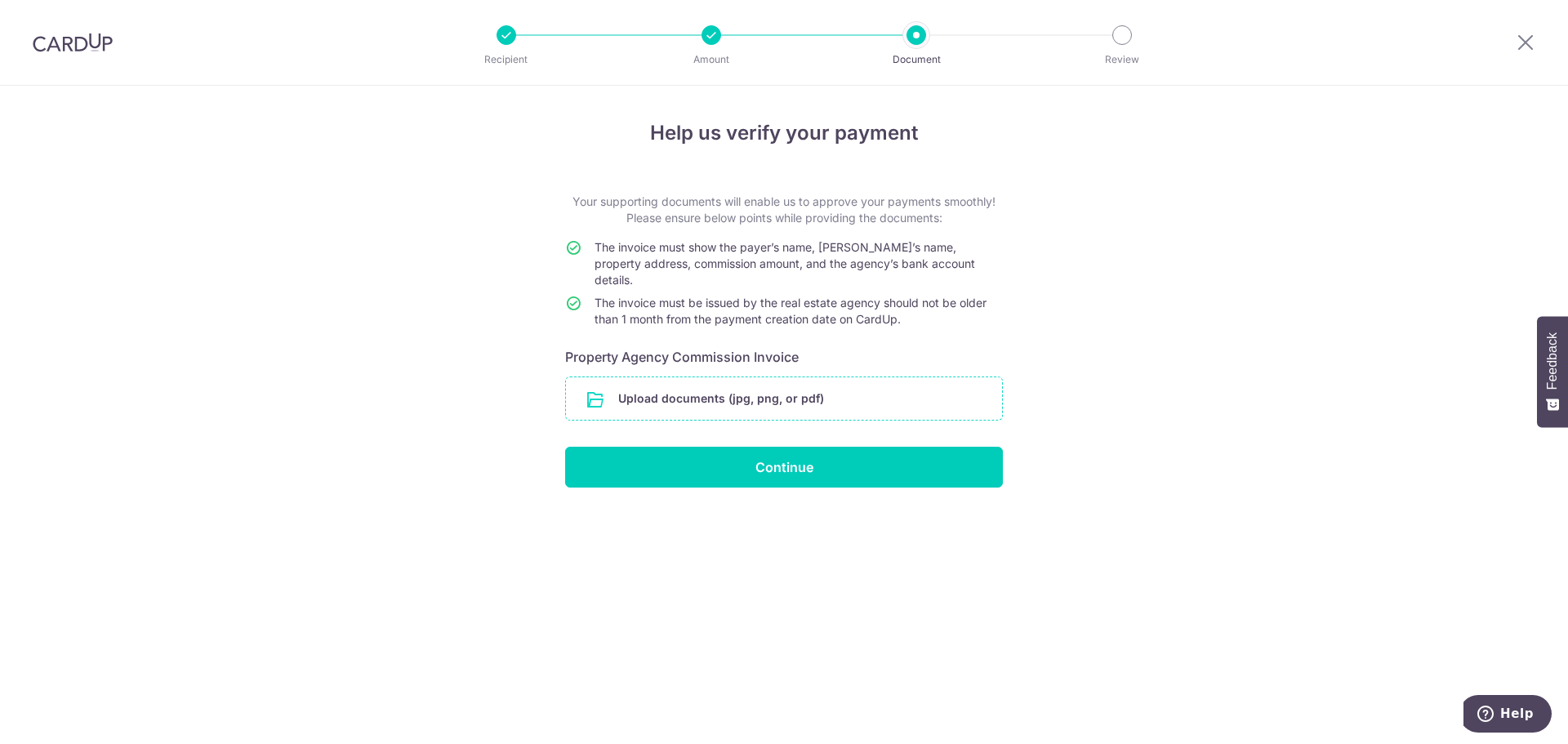
click at [798, 378] on input "file" at bounding box center [783, 399] width 436 height 43
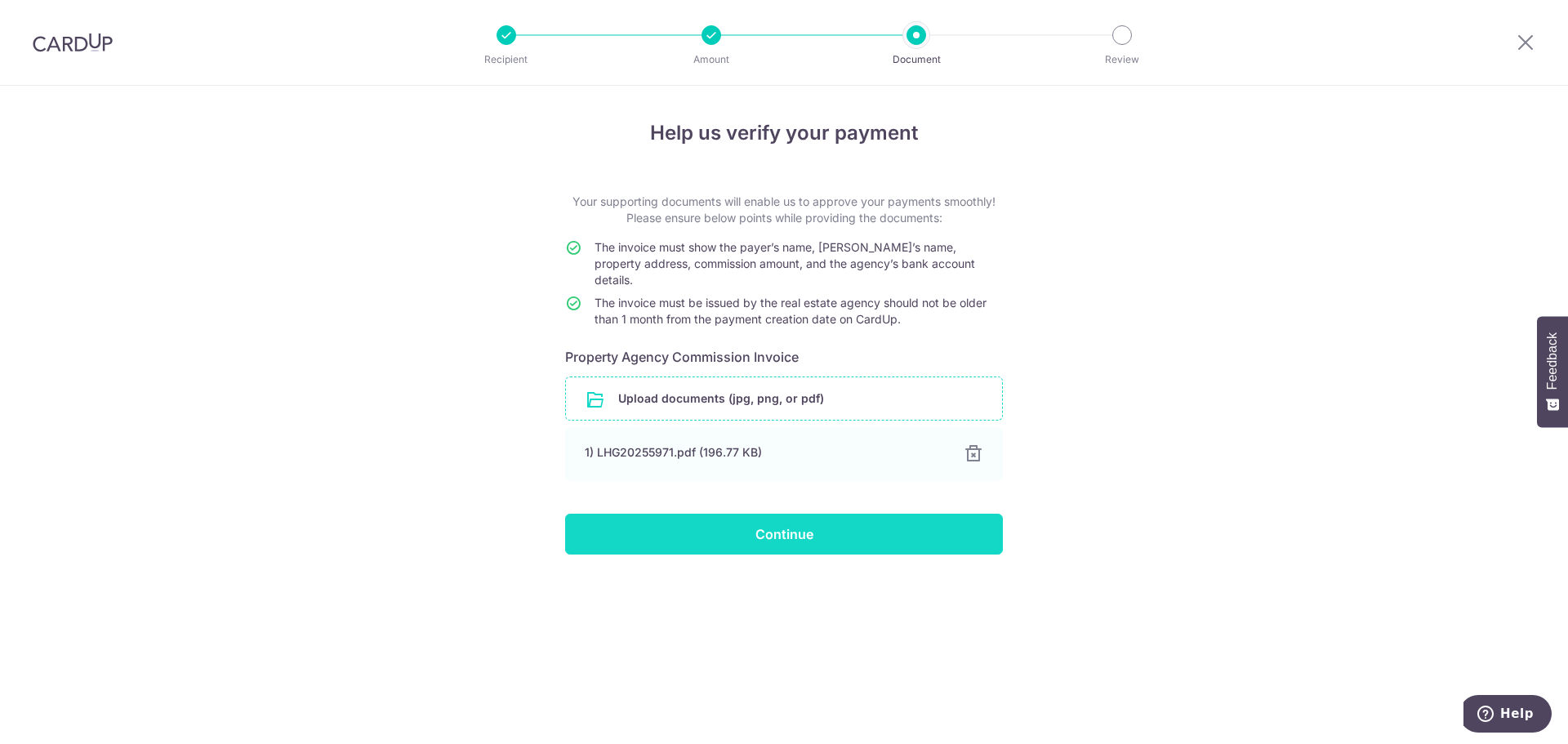
click at [892, 531] on input "Continue" at bounding box center [783, 534] width 437 height 41
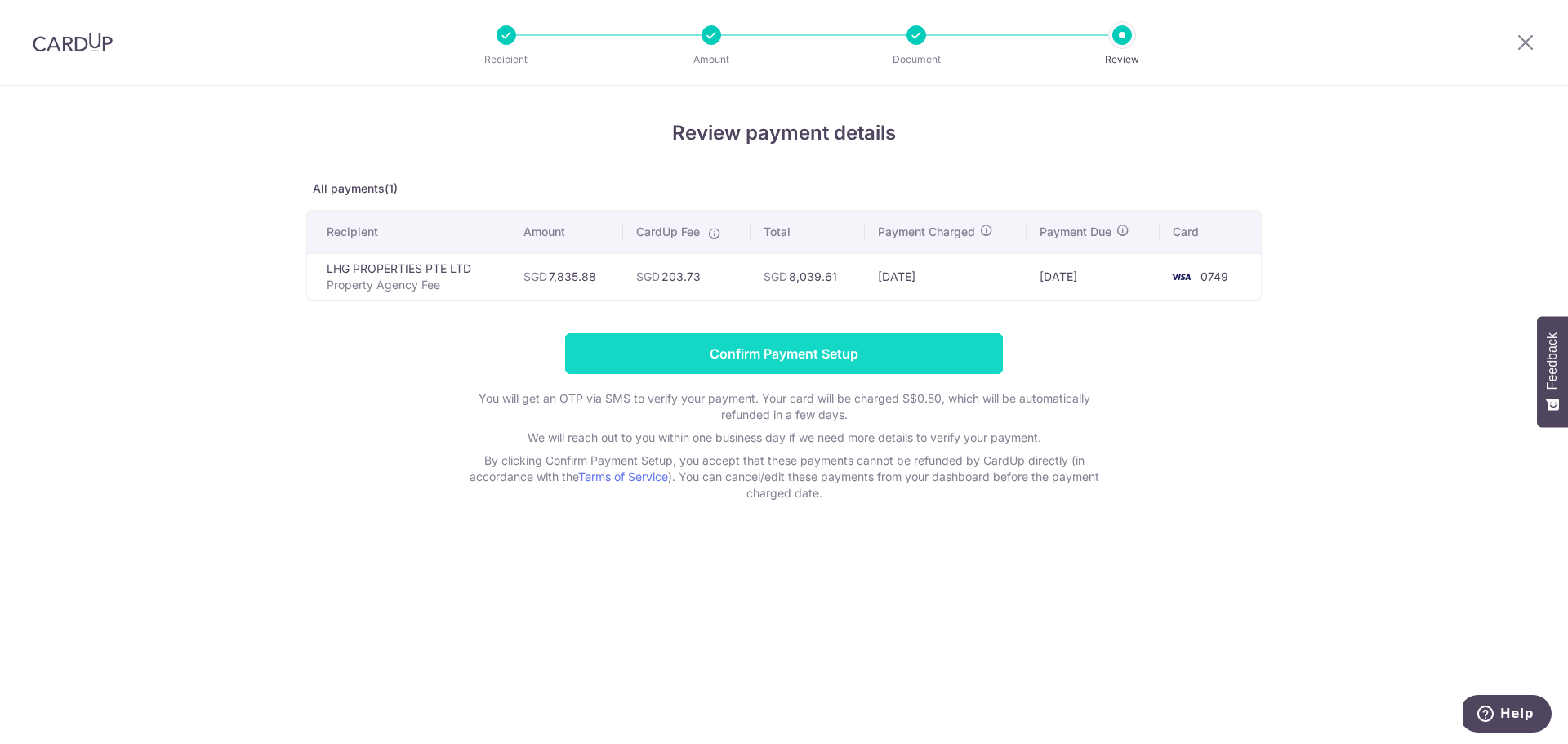
click at [824, 350] on input "Confirm Payment Setup" at bounding box center [783, 354] width 437 height 41
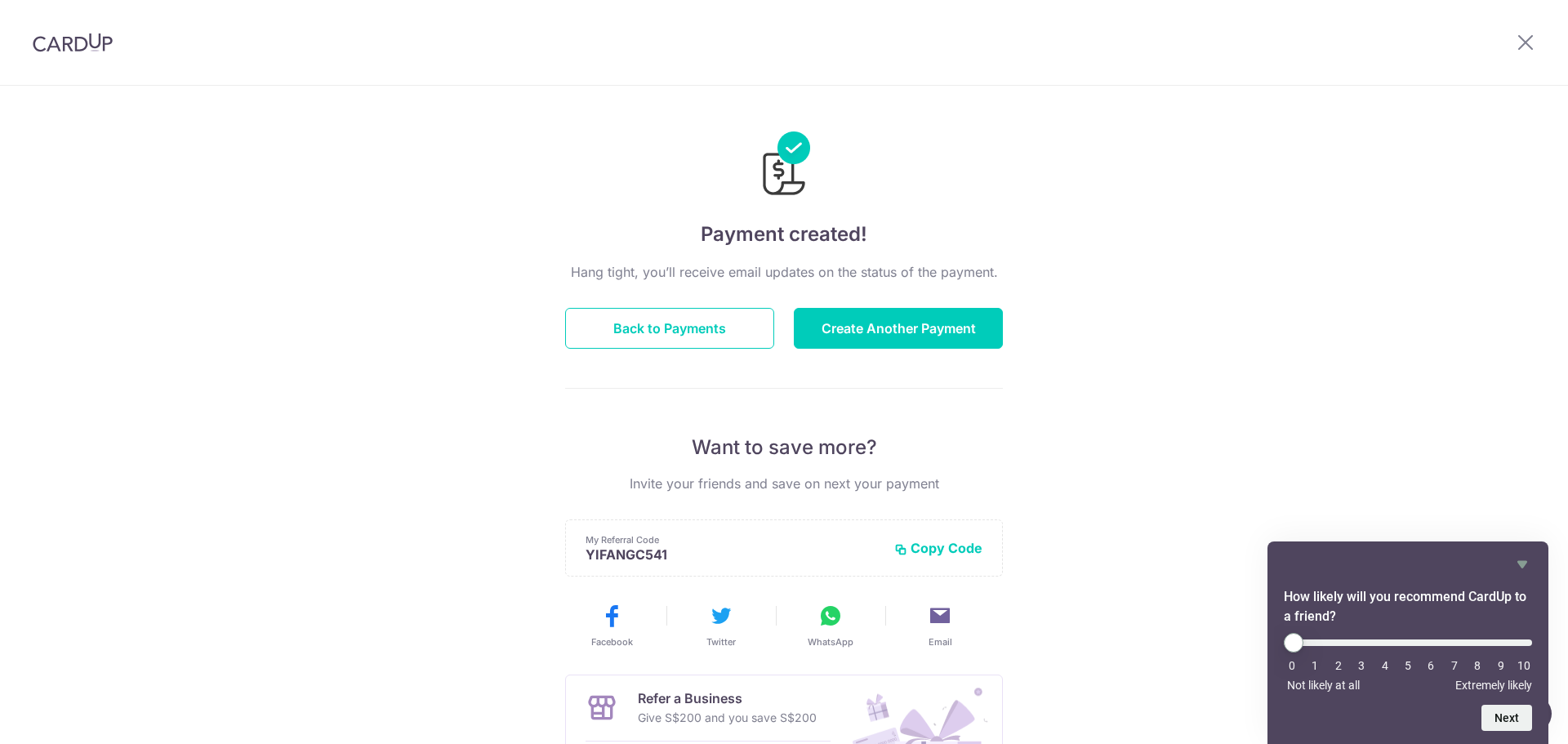
click at [1451, 217] on div "Payment created! Hang tight, you’ll receive email updates on the status of the …" at bounding box center [784, 522] width 1568 height 872
drag, startPoint x: 692, startPoint y: 329, endPoint x: 705, endPoint y: 334, distance: 13.9
click at [692, 329] on button "Back to Payments" at bounding box center [670, 329] width 209 height 41
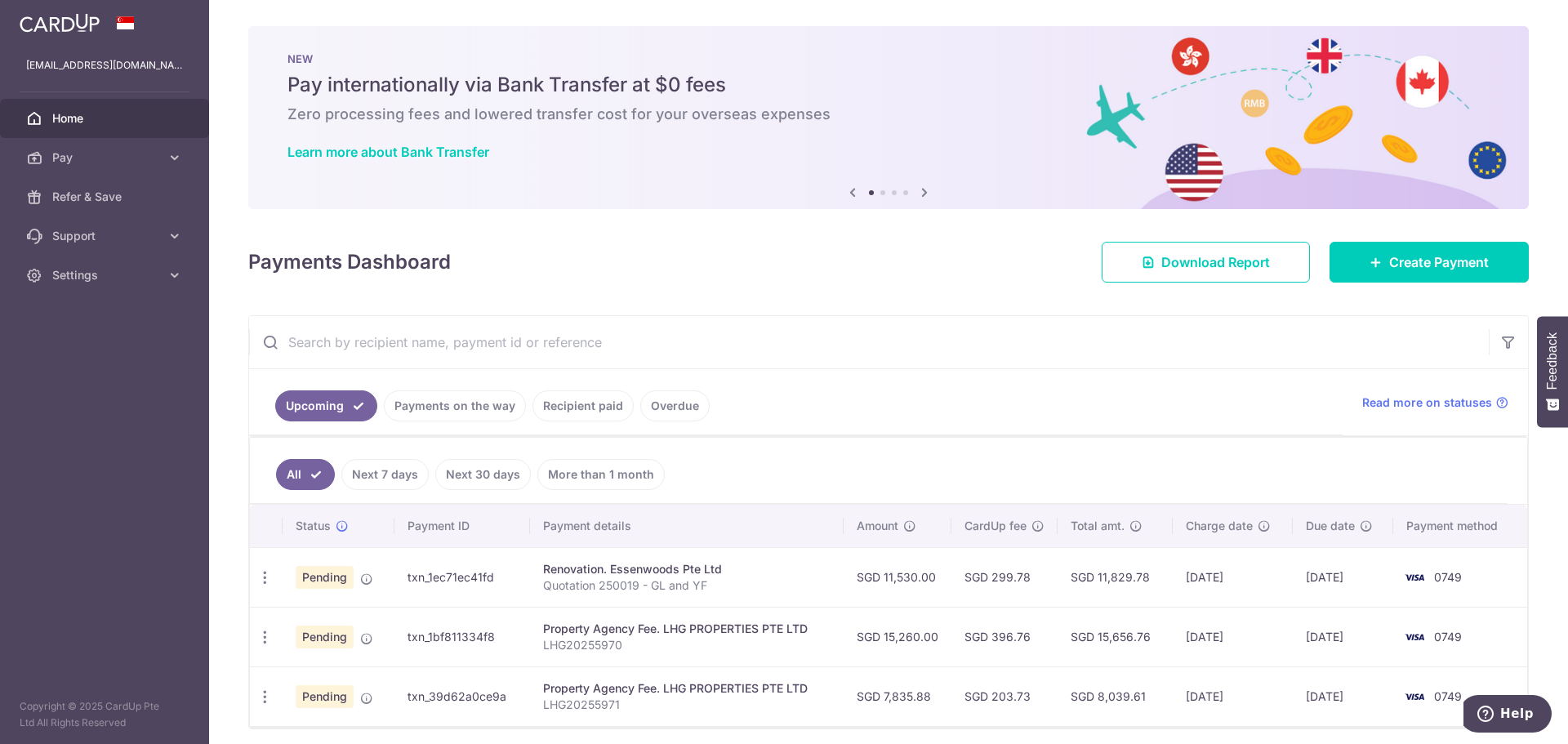
scroll to position [62, 0]
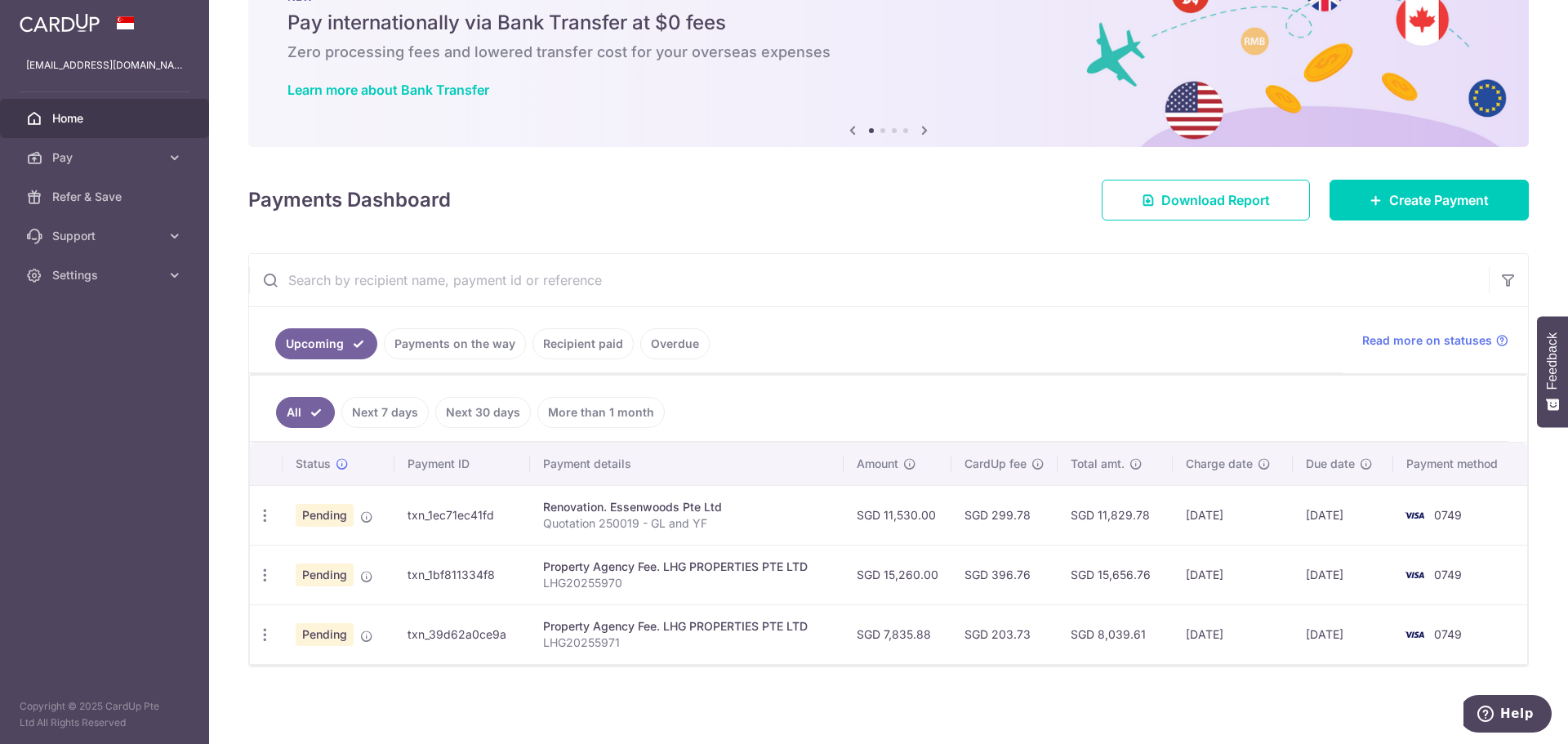
click at [1189, 365] on ul "Upcoming Payments on the way Recipient paid Overdue" at bounding box center [796, 340] width 1094 height 66
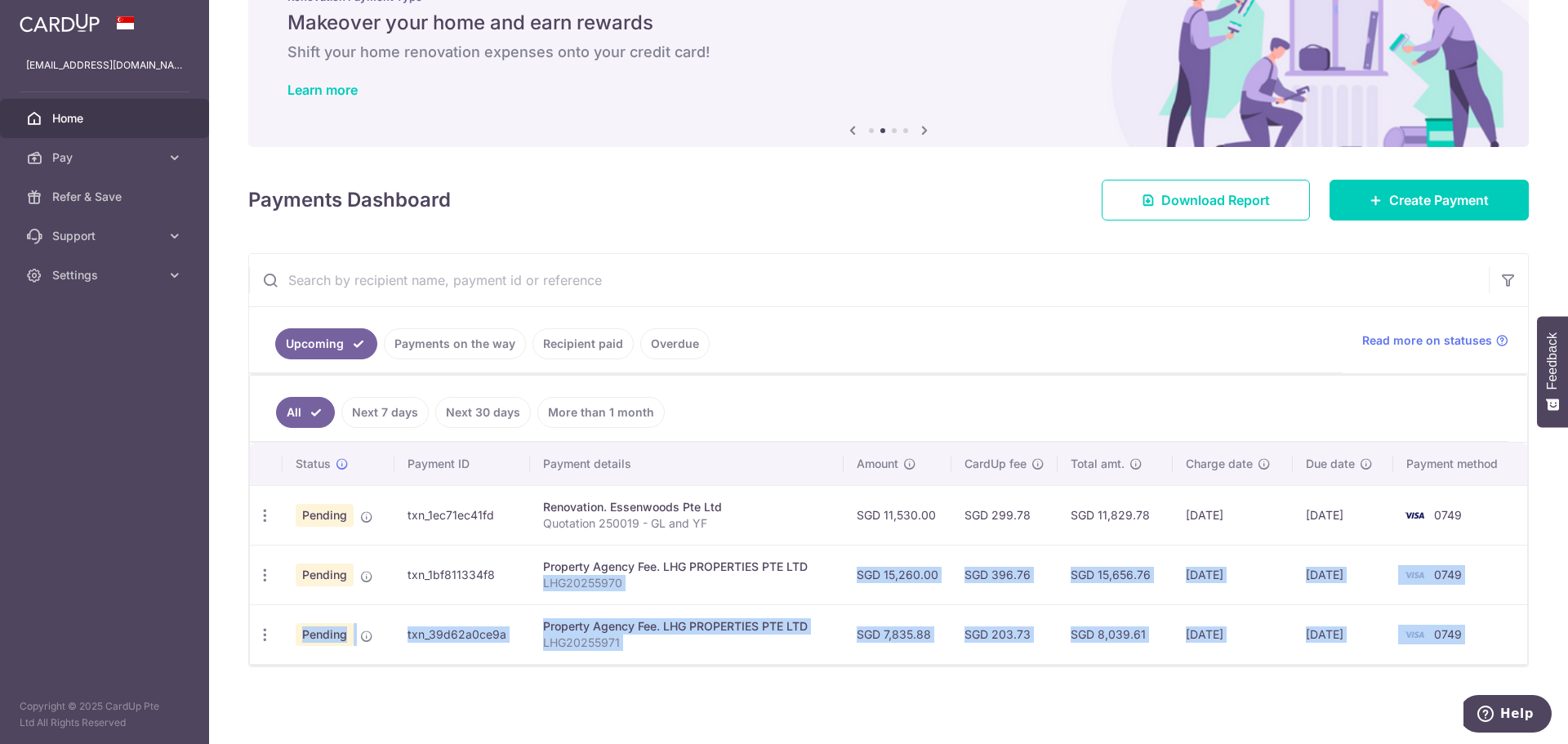
drag, startPoint x: 755, startPoint y: 568, endPoint x: 1366, endPoint y: 683, distance: 621.7
click at [1366, 683] on div "× Pause Schedule Pause all future payments in this series Pause just this one p…" at bounding box center [889, 372] width 1359 height 744
click at [1058, 655] on td "SGD 8,039.61" at bounding box center [1115, 634] width 114 height 60
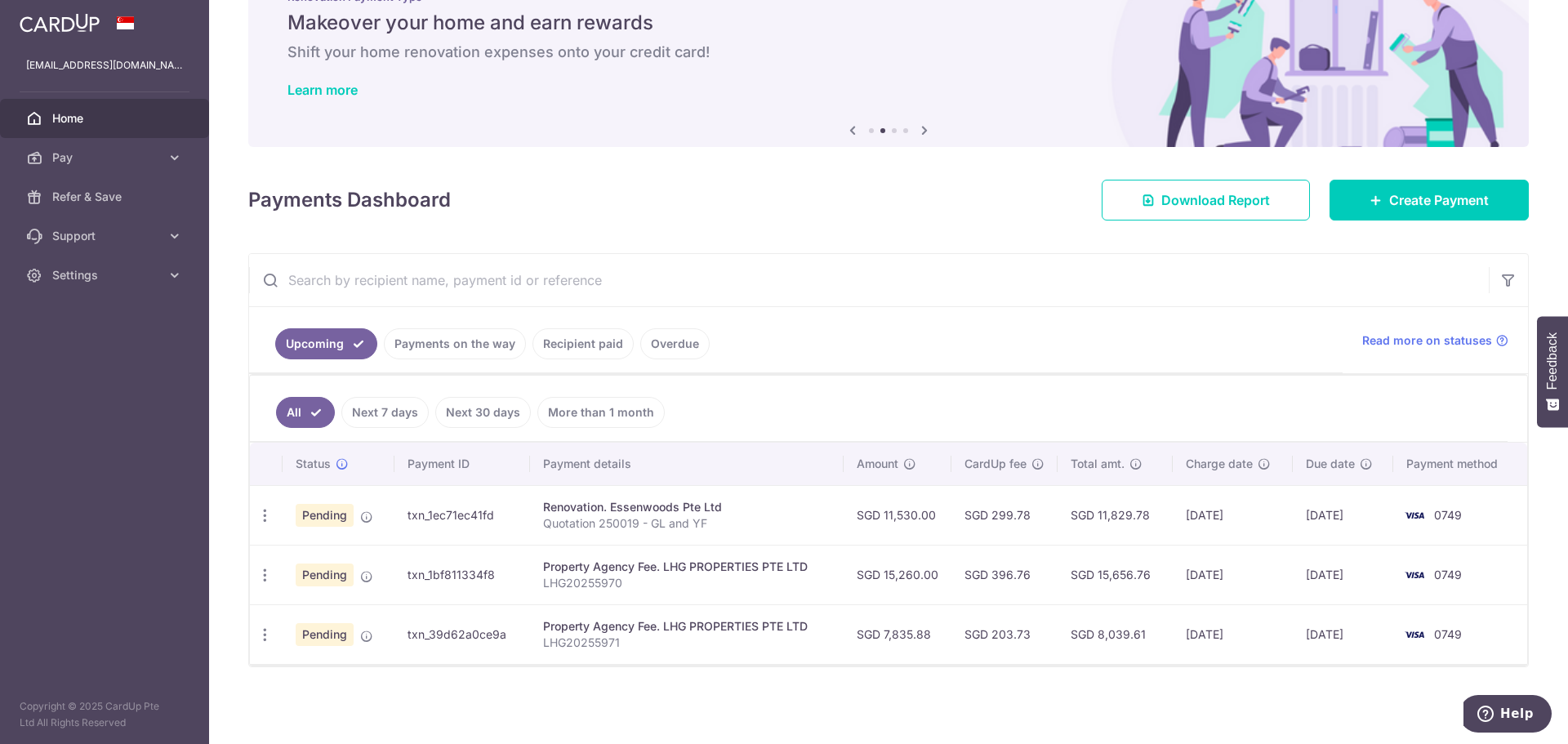
drag, startPoint x: 1004, startPoint y: 576, endPoint x: 1020, endPoint y: 581, distance: 16.8
click at [1020, 581] on td "SGD 396.76" at bounding box center [1005, 574] width 106 height 60
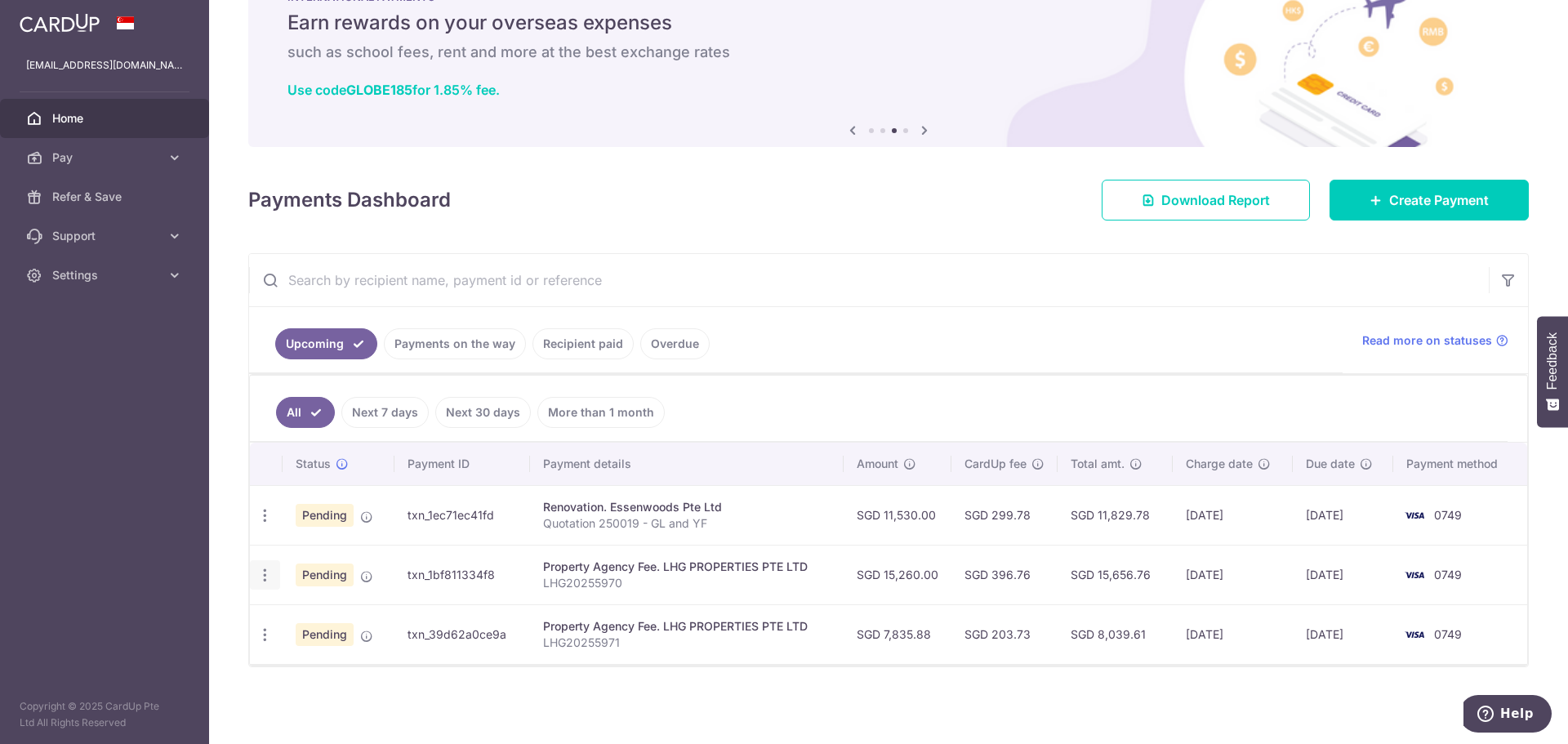
click at [269, 524] on icon "button" at bounding box center [265, 515] width 17 height 17
click at [647, 670] on div "Status Payment ID Payment details Amount CardUp fee Total amt. Charge date Due …" at bounding box center [889, 575] width 1277 height 265
click at [455, 341] on link "Payments on the way" at bounding box center [455, 344] width 142 height 31
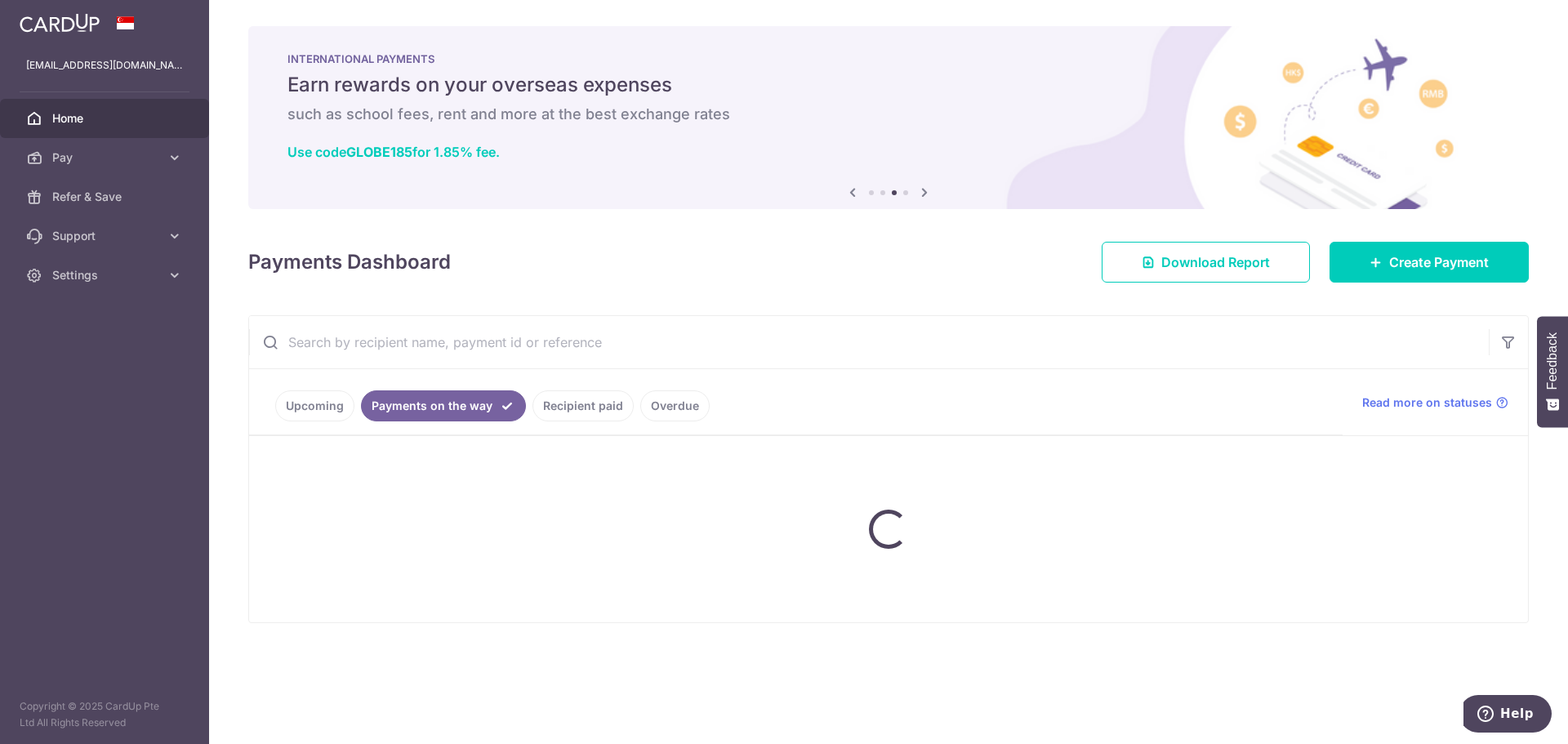
scroll to position [0, 0]
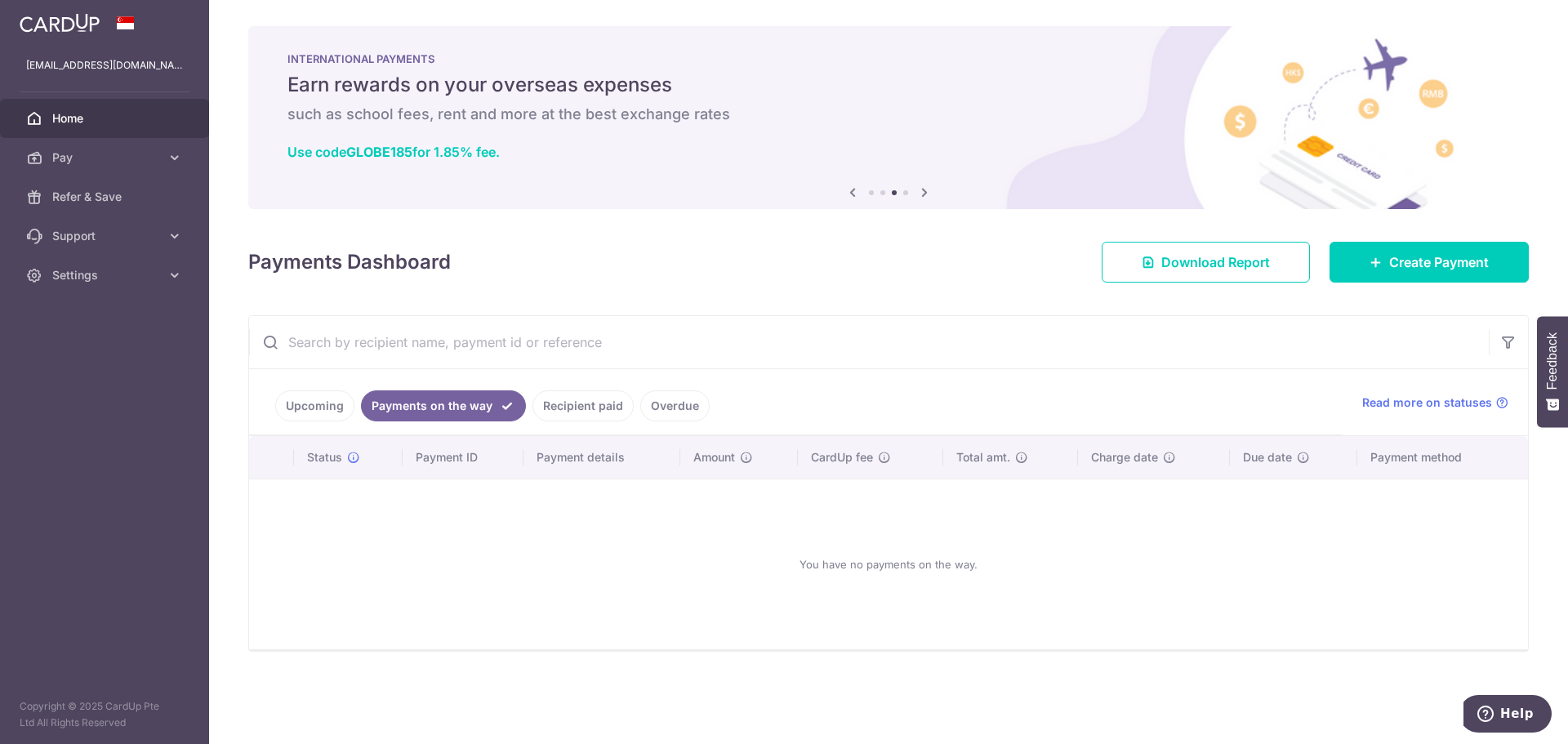
click at [329, 406] on link "Upcoming" at bounding box center [315, 406] width 79 height 31
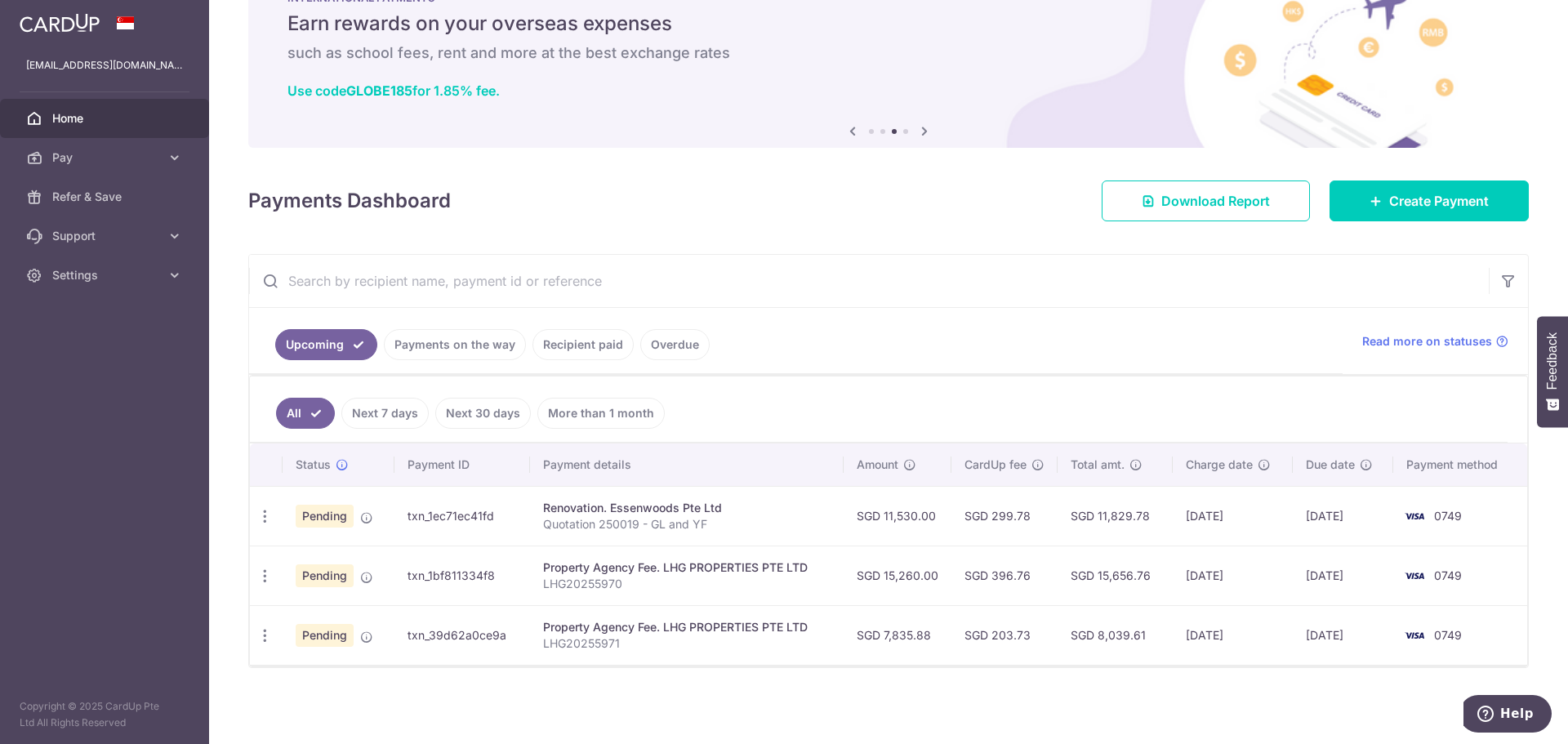
scroll to position [62, 0]
click at [986, 354] on ul "Upcoming Payments on the way Recipient paid Overdue" at bounding box center [796, 340] width 1094 height 66
click at [1036, 465] on icon at bounding box center [1038, 464] width 13 height 13
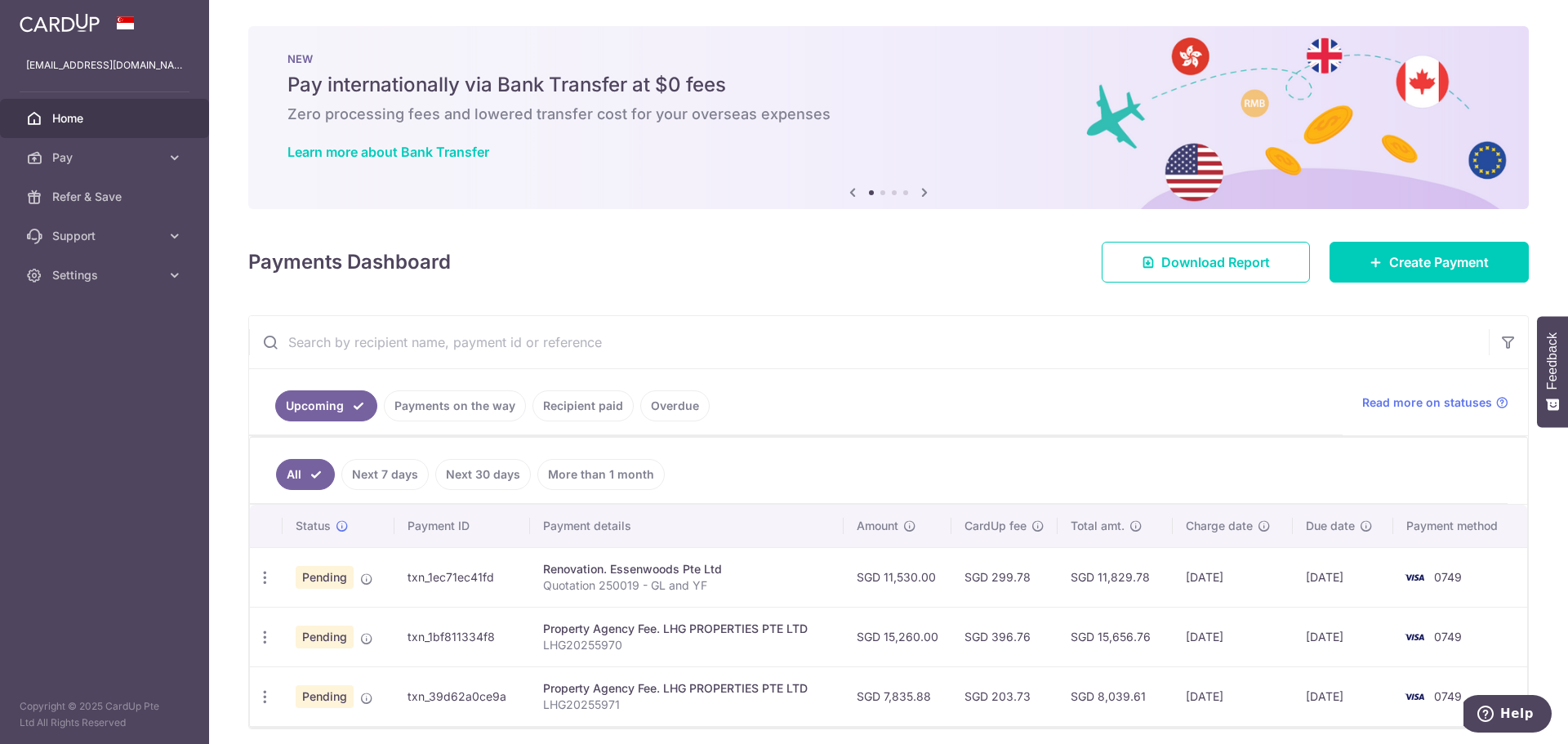
scroll to position [62, 0]
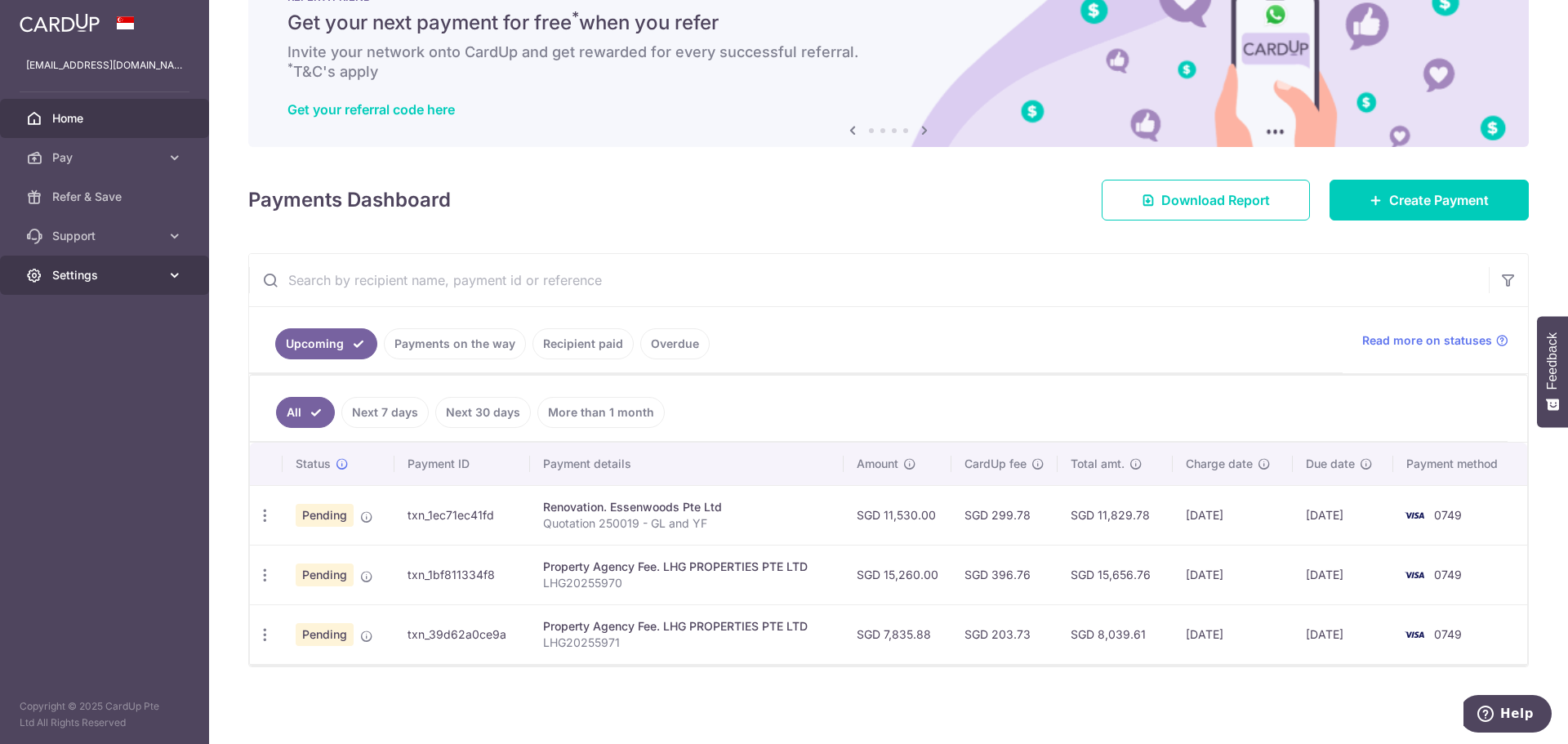
click at [96, 269] on span "Settings" at bounding box center [106, 276] width 108 height 16
click at [89, 353] on span "Logout" at bounding box center [106, 354] width 108 height 16
